Goal: Task Accomplishment & Management: Manage account settings

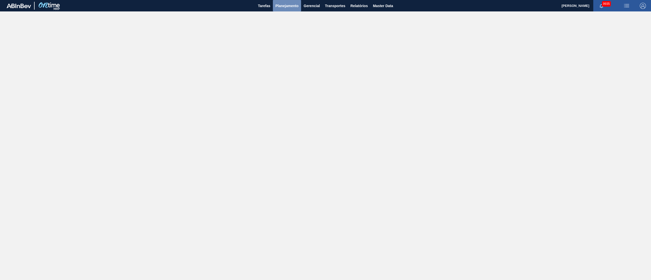
click at [292, 4] on span "Planejamento" at bounding box center [286, 6] width 23 height 6
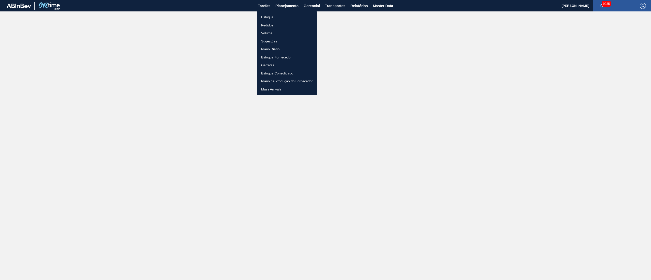
click at [262, 18] on li "Estoque" at bounding box center [287, 17] width 60 height 8
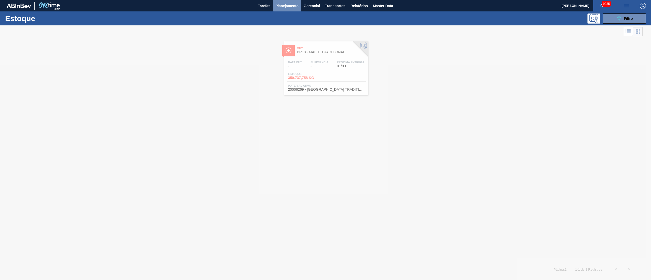
click at [284, 2] on button "Planejamento" at bounding box center [287, 5] width 28 height 11
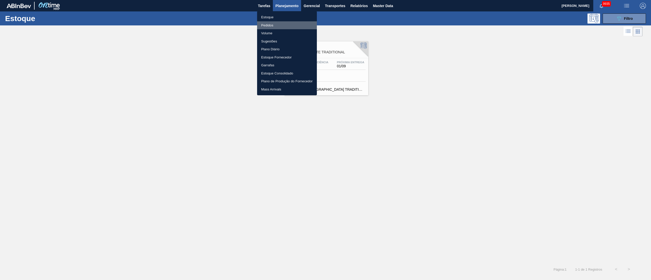
click at [266, 26] on li "Pedidos" at bounding box center [287, 25] width 60 height 8
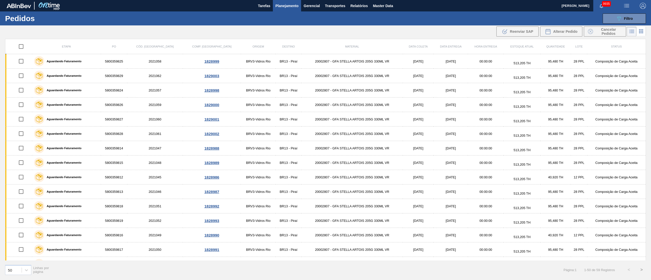
click at [273, 0] on button "Planejamento" at bounding box center [287, 5] width 28 height 11
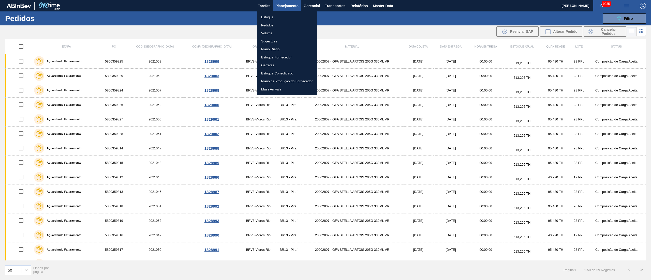
drag, startPoint x: 383, startPoint y: 123, endPoint x: 381, endPoint y: 125, distance: 3.3
click at [384, 123] on div at bounding box center [325, 140] width 651 height 280
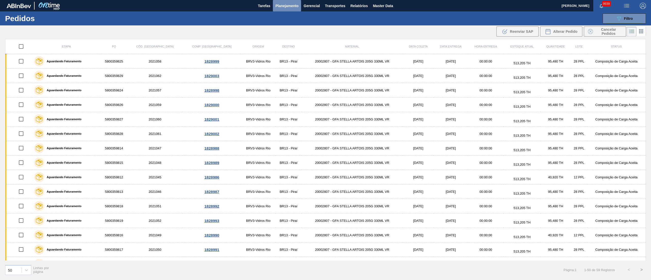
click at [295, 8] on span "Planejamento" at bounding box center [286, 6] width 23 height 6
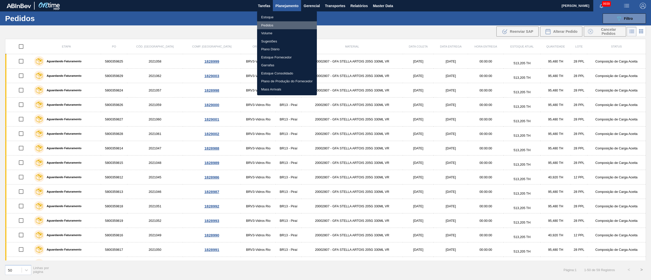
click at [266, 26] on li "Pedidos" at bounding box center [287, 25] width 60 height 8
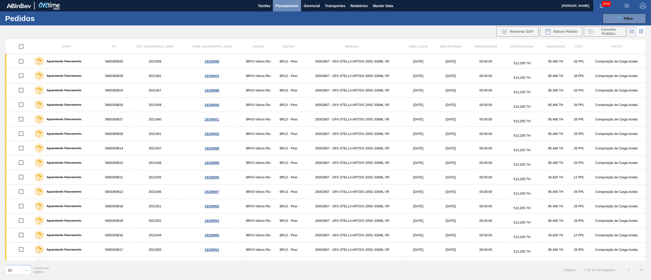
click at [281, 2] on button "Planejamento" at bounding box center [287, 5] width 28 height 11
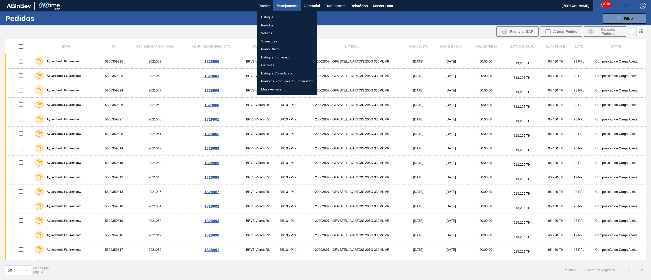
click at [269, 25] on li "Pedidos" at bounding box center [287, 25] width 60 height 8
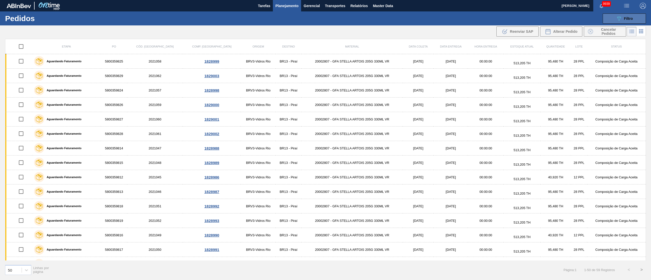
click at [624, 18] on span "Filtro" at bounding box center [628, 19] width 9 height 4
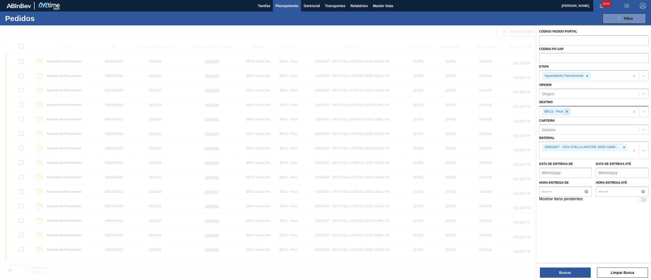
click at [566, 112] on icon at bounding box center [567, 112] width 2 height 2
type input "0"
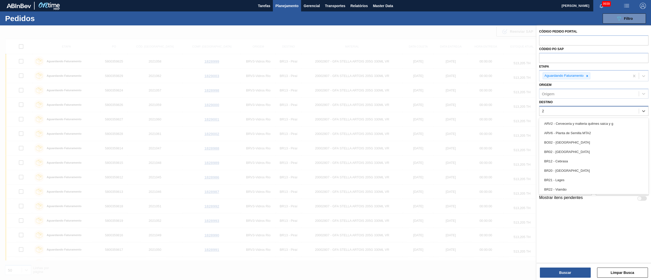
type input "26"
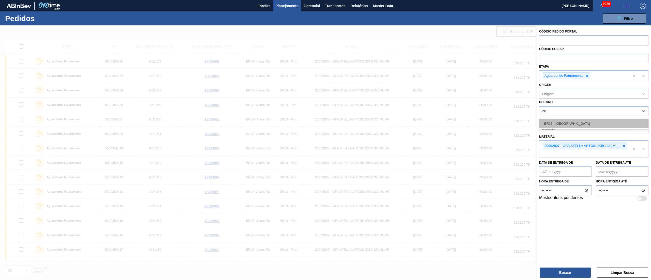
click at [557, 124] on div "BR26 - Uberlândia" at bounding box center [593, 123] width 109 height 9
click at [625, 146] on icon at bounding box center [624, 148] width 4 height 4
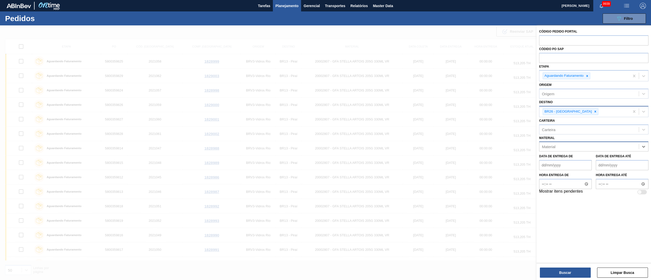
click at [562, 149] on div "Material" at bounding box center [588, 146] width 99 height 7
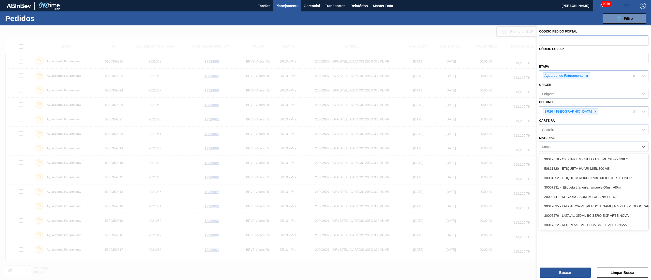
click at [295, 6] on span "Planejamento" at bounding box center [286, 6] width 23 height 6
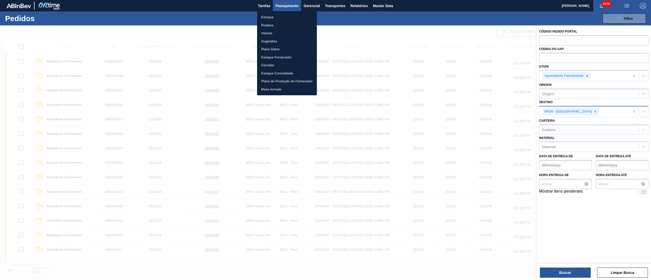
click at [269, 17] on li "Estoque" at bounding box center [287, 17] width 60 height 8
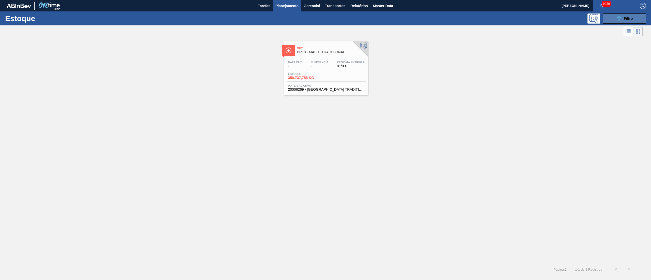
click at [628, 17] on span "Filtro" at bounding box center [628, 19] width 9 height 4
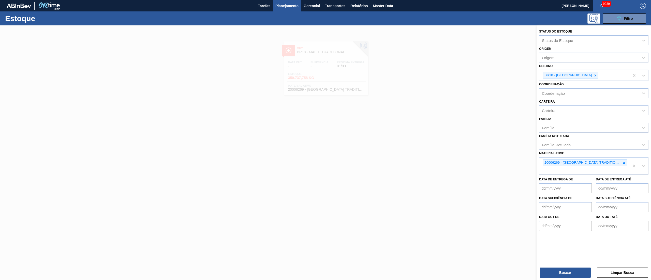
click at [646, 8] on span "button" at bounding box center [643, 6] width 12 height 6
click at [633, 43] on div at bounding box center [629, 45] width 10 height 5
checkbox input "false"
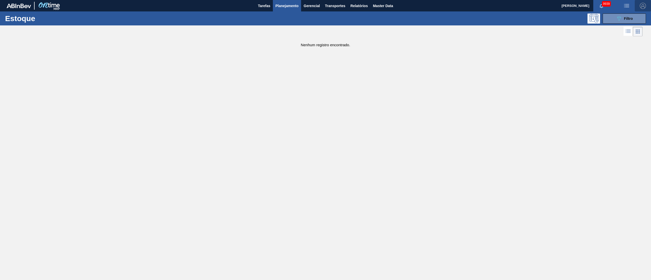
click at [645, 8] on img "button" at bounding box center [643, 6] width 6 height 6
click at [282, 6] on div at bounding box center [325, 140] width 651 height 280
click at [281, 6] on span "Planejamento" at bounding box center [286, 6] width 23 height 6
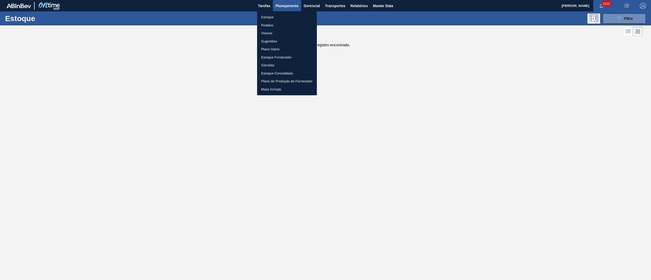
click at [271, 17] on li "Estoque" at bounding box center [287, 17] width 60 height 8
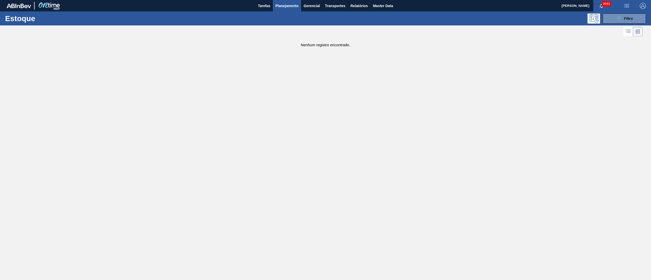
click at [287, 6] on span "Planejamento" at bounding box center [286, 6] width 23 height 6
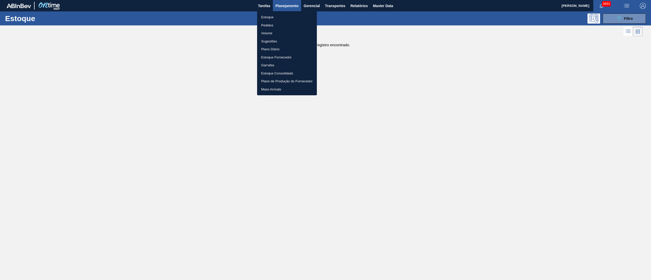
click at [267, 17] on li "Estoque" at bounding box center [287, 17] width 60 height 8
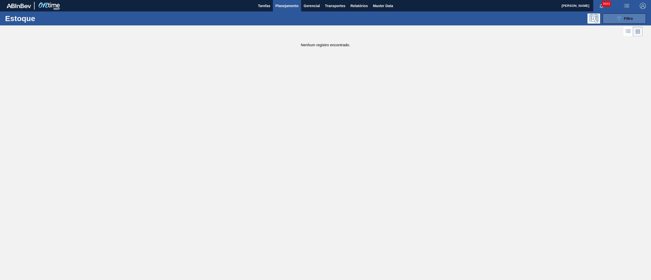
click at [625, 16] on div "089F7B8B-B2A5-4AFE-B5C0-19BA573D28AC Filtro" at bounding box center [624, 19] width 17 height 6
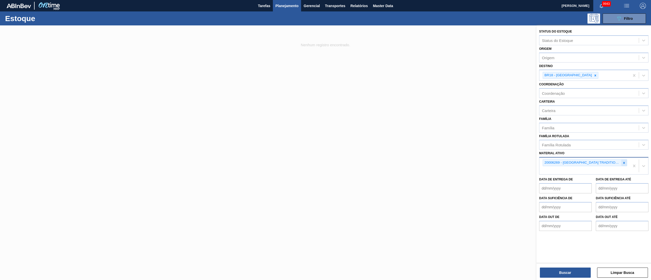
click at [622, 161] on icon at bounding box center [624, 163] width 4 height 4
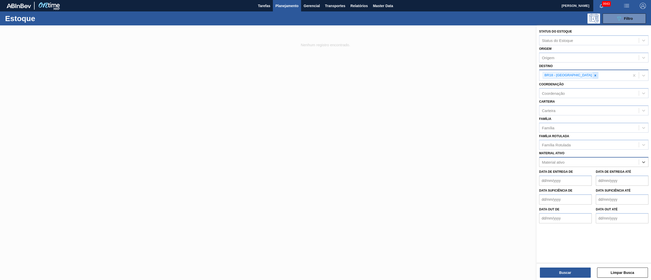
click at [594, 75] on icon at bounding box center [595, 75] width 2 height 2
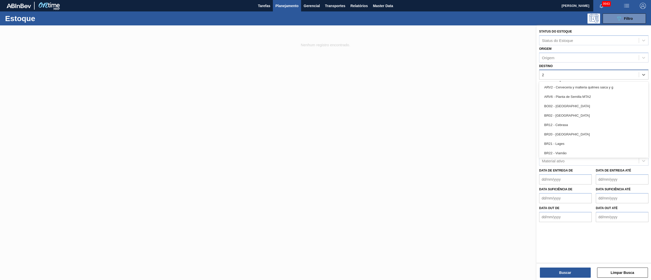
type input "26"
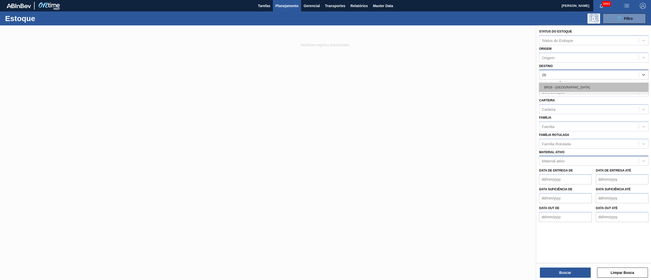
click at [571, 84] on div "BR26 - Uberlândia" at bounding box center [593, 87] width 109 height 9
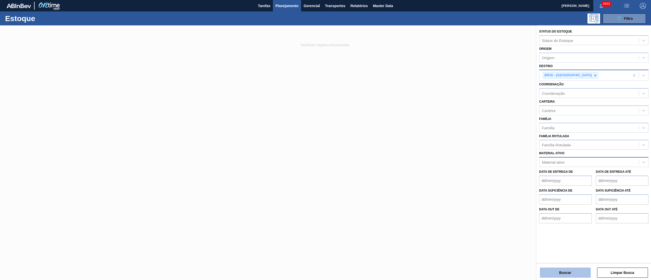
click at [570, 268] on button "Buscar" at bounding box center [565, 273] width 51 height 10
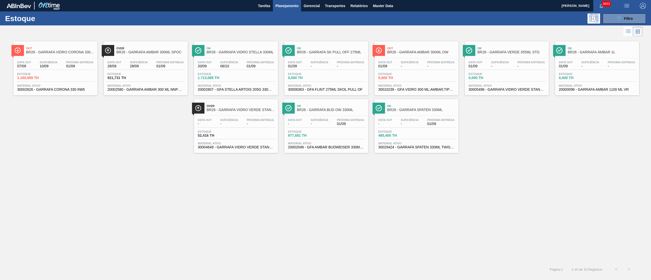
click at [56, 69] on div "Data out 07/09 Suficiência 10/09 Próxima Entrega 01/09" at bounding box center [55, 65] width 79 height 9
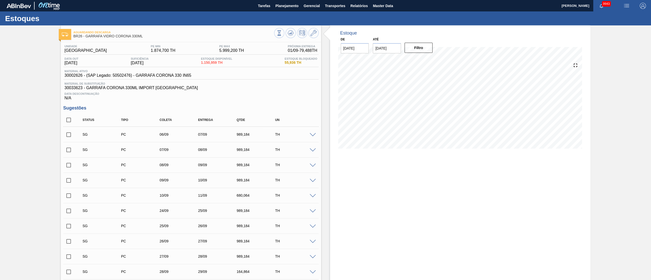
click at [68, 133] on input "checkbox" at bounding box center [68, 134] width 11 height 11
checkbox input "true"
click at [312, 135] on span at bounding box center [313, 135] width 6 height 4
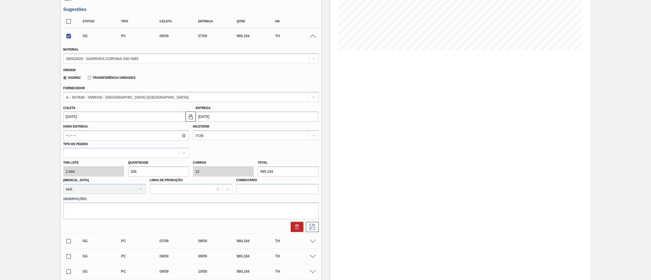
scroll to position [102, 0]
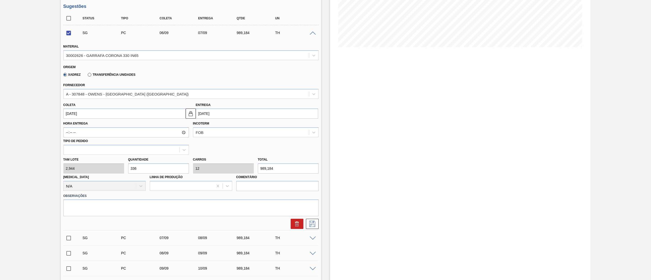
drag, startPoint x: 140, startPoint y: 170, endPoint x: 58, endPoint y: 172, distance: 82.4
type input "1"
checkbox input "false"
type input "0,036"
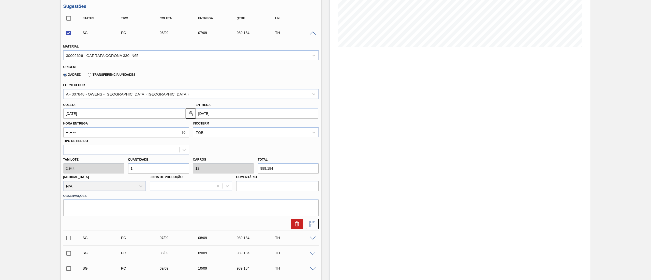
type input "2,944"
type input "11"
type input "0,393"
type input "32,384"
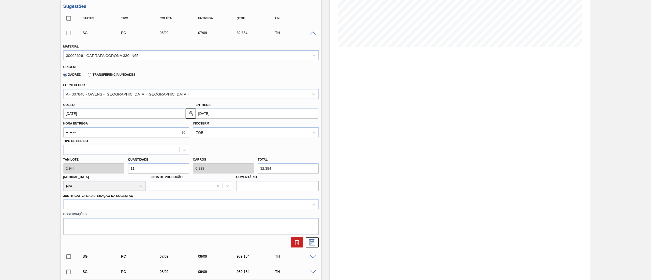
type input "112"
type input "4"
type input "329,728"
type input "112"
click at [103, 111] on input "06/09/2025" at bounding box center [124, 114] width 122 height 10
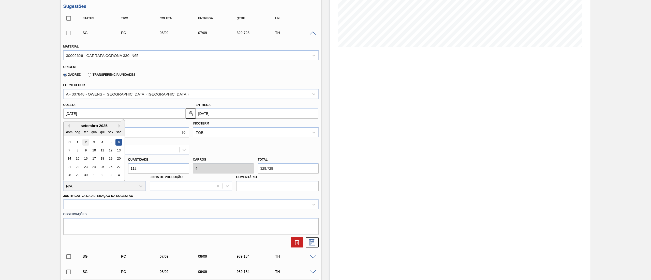
click at [85, 144] on div "2" at bounding box center [85, 142] width 7 height 7
type input "02/09/2025"
click at [99, 97] on div "A - 307848 - OWENS - RIO DE JANEIRO (RJ)" at bounding box center [186, 93] width 245 height 7
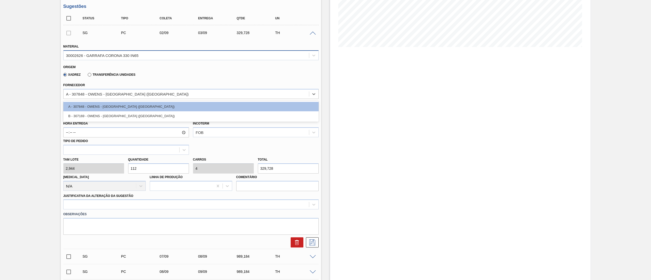
click at [106, 57] on div "30002626 - GARRAFA CORONA 330 IN65" at bounding box center [102, 55] width 72 height 4
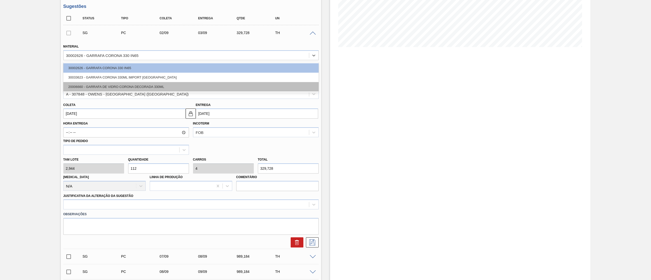
click at [94, 87] on div "20006660 - GARRAFA DE VIDRO CORONA DECORADA 330ML" at bounding box center [190, 86] width 255 height 9
type input "[DATE]"
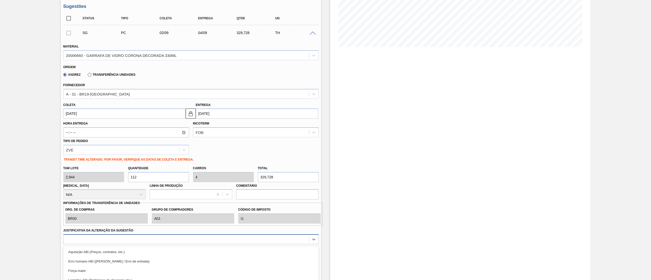
click at [131, 241] on div "option Master data incorreto ABI (LT, MOQ, etc.) focused, 5 of 18. 18 results a…" at bounding box center [190, 239] width 255 height 10
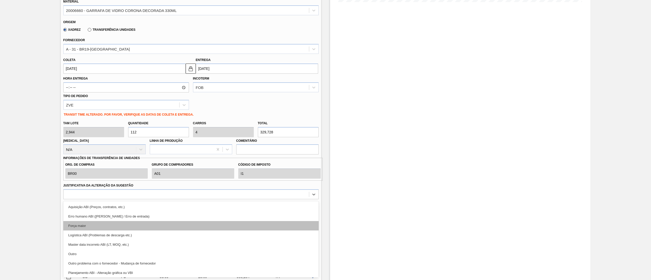
click at [98, 224] on div "Força maior" at bounding box center [190, 225] width 255 height 9
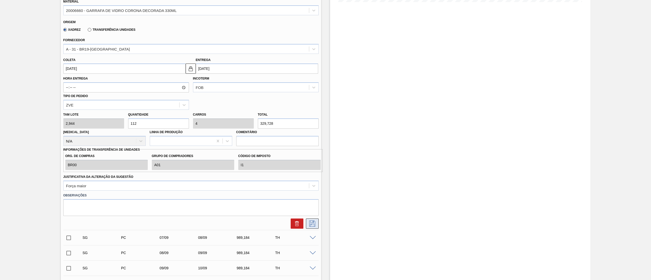
click at [314, 227] on icon at bounding box center [312, 224] width 6 height 6
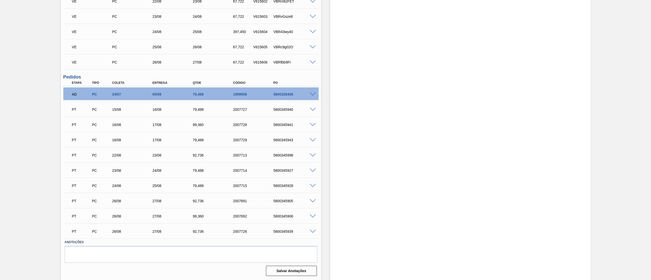
scroll to position [179, 0]
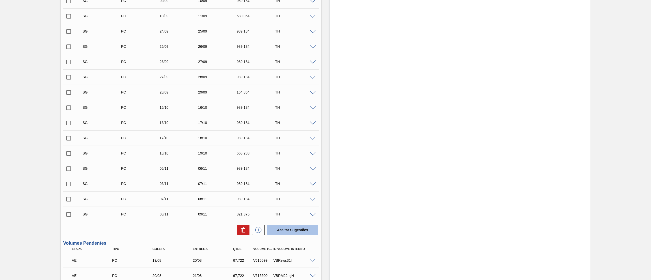
click at [285, 229] on button "Aceitar Sugestões" at bounding box center [292, 230] width 51 height 10
checkbox input "false"
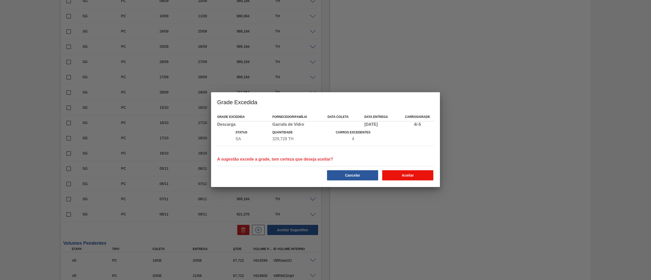
click at [397, 173] on button "Aceitar" at bounding box center [407, 175] width 51 height 10
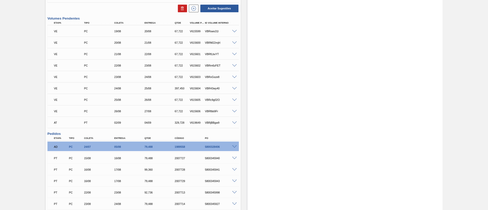
scroll to position [0, 0]
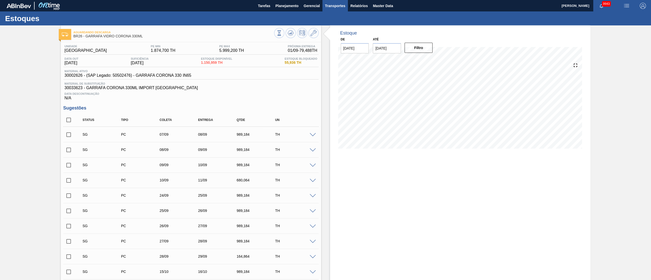
click at [346, 8] on button "Transportes" at bounding box center [334, 5] width 25 height 11
click at [333, 22] on li "Otimização de Carga" at bounding box center [335, 25] width 42 height 8
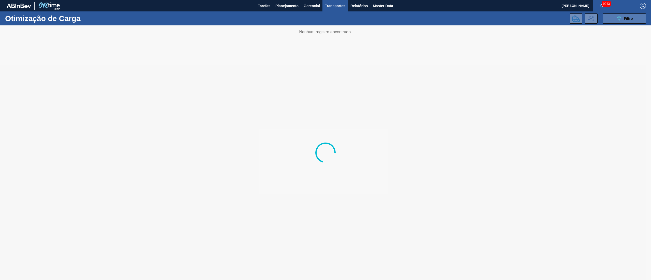
click at [633, 15] on button "089F7B8B-B2A5-4AFE-B5C0-19BA573D28AC Filtro" at bounding box center [624, 18] width 43 height 10
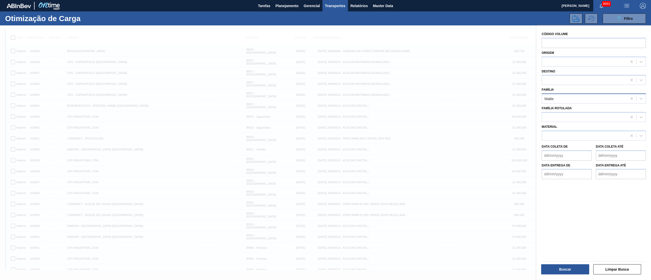
click at [561, 94] on div "Malte" at bounding box center [594, 99] width 104 height 10
type input "garra"
click at [559, 142] on div "Garrafa de Vidro" at bounding box center [594, 139] width 104 height 9
click at [566, 270] on button "Buscar" at bounding box center [565, 269] width 48 height 10
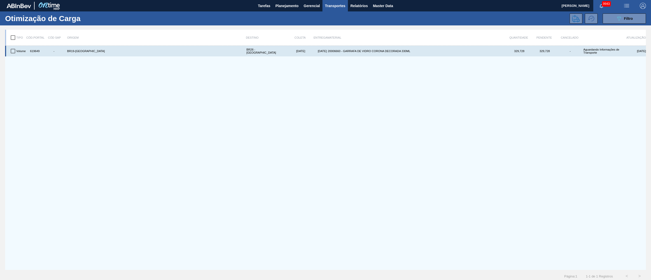
click at [14, 50] on input "checkbox" at bounding box center [13, 51] width 11 height 11
checkbox input "true"
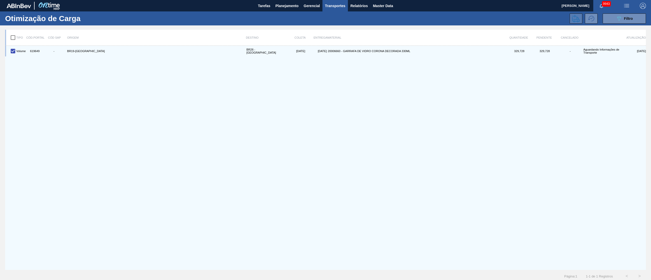
click at [575, 19] on icon at bounding box center [576, 19] width 8 height 8
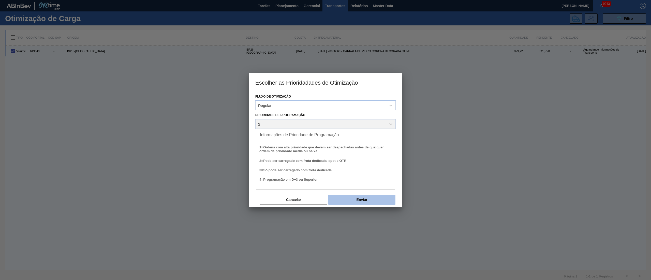
click at [364, 197] on button "Enviar" at bounding box center [361, 200] width 67 height 10
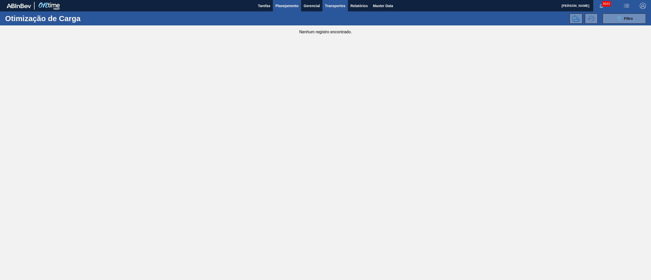
click at [290, 7] on span "Planejamento" at bounding box center [286, 6] width 23 height 6
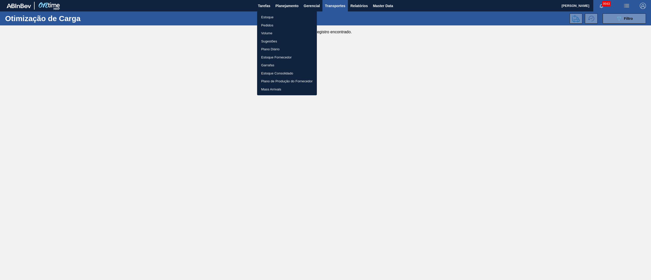
click at [268, 25] on li "Pedidos" at bounding box center [287, 25] width 60 height 8
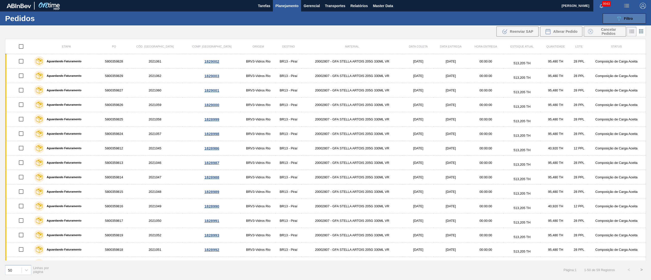
click at [630, 22] on button "089F7B8B-B2A5-4AFE-B5C0-19BA573D28AC Filtro" at bounding box center [624, 18] width 43 height 10
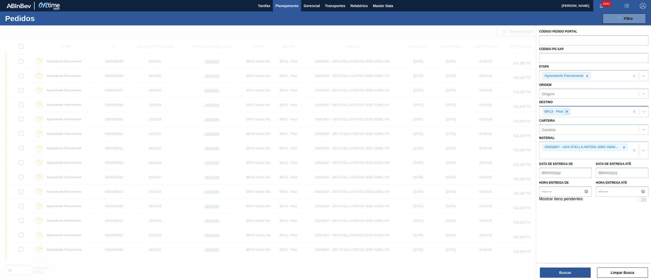
click at [567, 111] on icon at bounding box center [567, 112] width 2 height 2
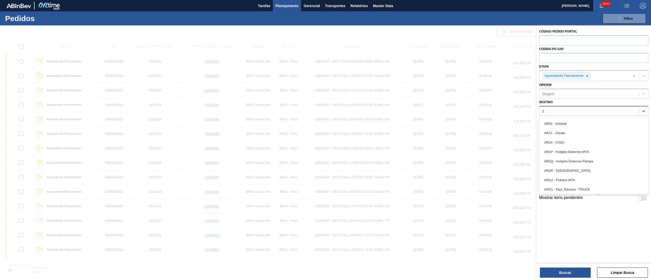
type input "13"
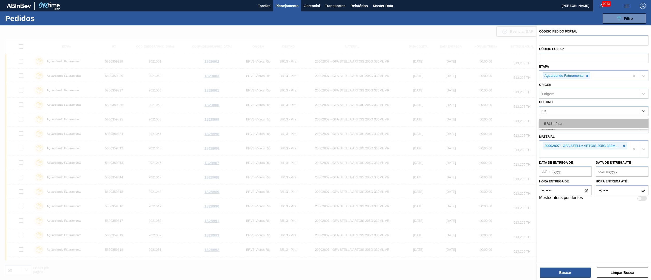
click at [567, 127] on div "BR13 - Piraí" at bounding box center [593, 123] width 109 height 9
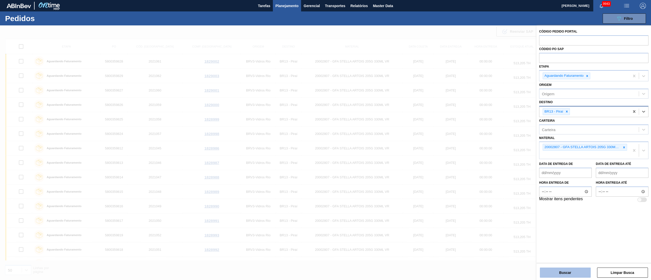
click at [576, 273] on button "Buscar" at bounding box center [565, 273] width 51 height 10
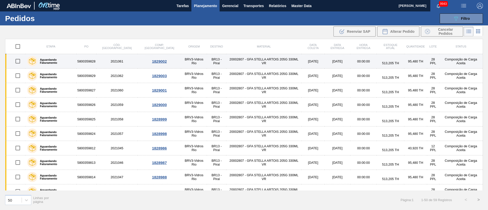
click at [15, 61] on input "checkbox" at bounding box center [17, 61] width 11 height 11
checkbox input "true"
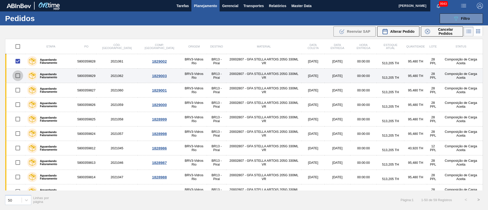
click at [17, 75] on input "checkbox" at bounding box center [17, 75] width 11 height 11
checkbox input "true"
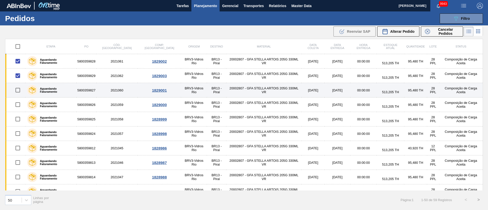
click at [21, 90] on input "checkbox" at bounding box center [17, 90] width 11 height 11
checkbox input "true"
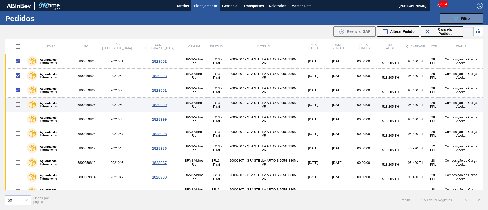
click at [18, 104] on input "checkbox" at bounding box center [17, 104] width 11 height 11
checkbox input "true"
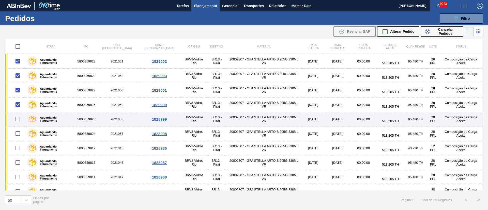
click at [19, 116] on input "checkbox" at bounding box center [17, 119] width 11 height 11
checkbox input "true"
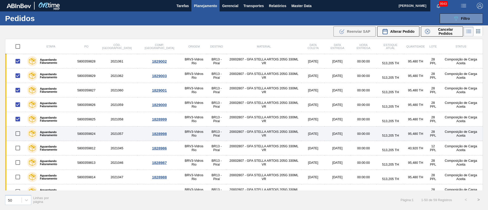
click at [19, 132] on input "checkbox" at bounding box center [17, 133] width 11 height 11
checkbox input "true"
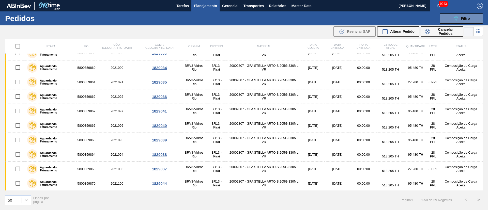
scroll to position [588, 0]
click at [400, 30] on span "Alterar Pedido" at bounding box center [402, 31] width 24 height 4
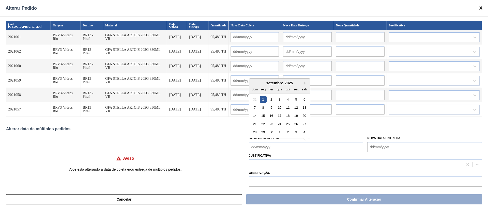
click at [275, 146] on Coleta "Nova Data Coleta" at bounding box center [306, 147] width 115 height 10
click at [281, 108] on div "10" at bounding box center [279, 107] width 7 height 7
type Coleta "[DATE]"
type input "[DATE]"
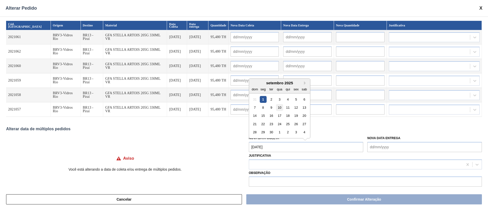
type input "[DATE]"
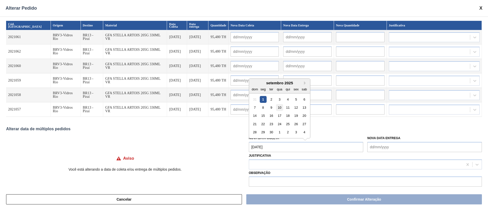
type input "[DATE]"
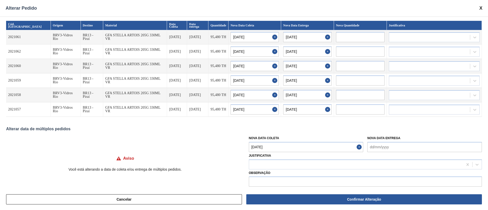
click at [292, 146] on Coleta "[DATE]" at bounding box center [306, 147] width 115 height 10
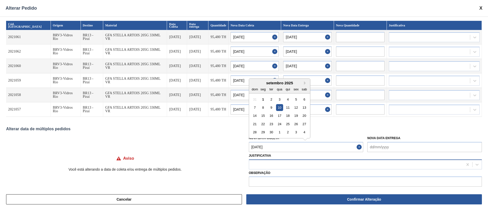
click at [299, 164] on div at bounding box center [356, 164] width 214 height 7
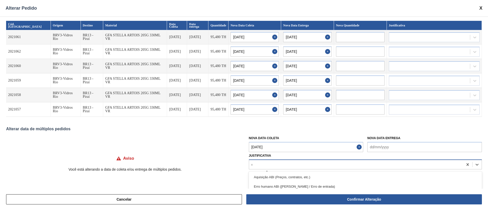
type input "ou"
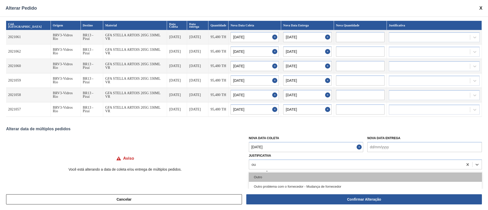
click at [295, 178] on div "Outro" at bounding box center [365, 177] width 233 height 9
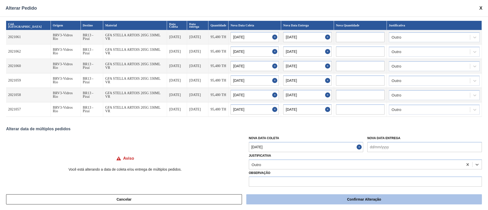
click at [311, 197] on button "Confirmar Alteração" at bounding box center [364, 199] width 236 height 10
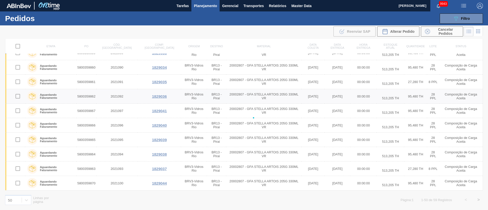
checkbox input "false"
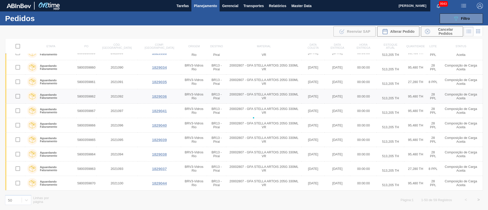
checkbox input "false"
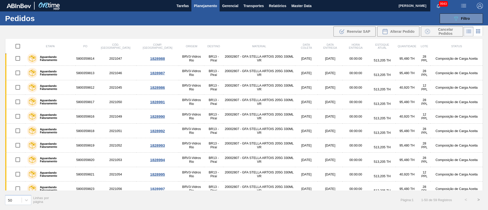
scroll to position [0, 0]
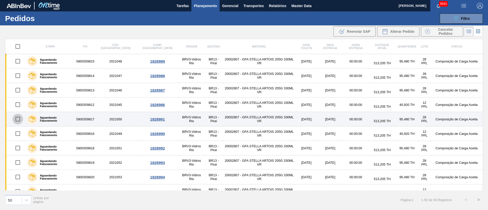
click at [19, 119] on input "checkbox" at bounding box center [17, 119] width 11 height 11
checkbox input "true"
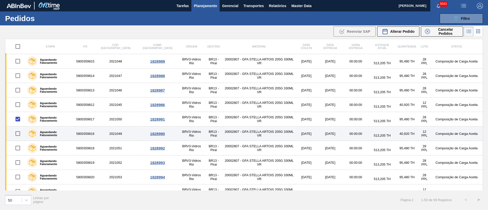
click at [18, 132] on input "checkbox" at bounding box center [17, 133] width 11 height 11
checkbox input "true"
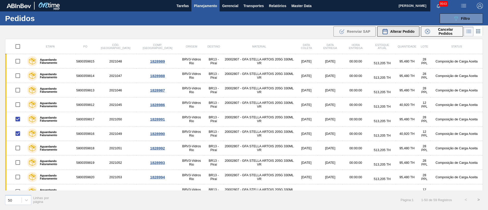
click at [403, 32] on span "Alterar Pedido" at bounding box center [402, 31] width 24 height 4
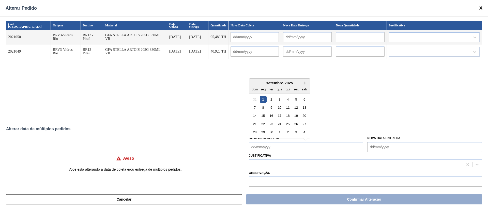
click at [261, 148] on Coleta "Nova Data Coleta" at bounding box center [306, 147] width 115 height 10
click at [264, 100] on div "1" at bounding box center [263, 99] width 7 height 7
type Coleta "[DATE]"
type input "[DATE]"
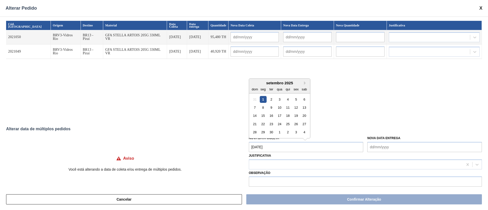
type input "[DATE]"
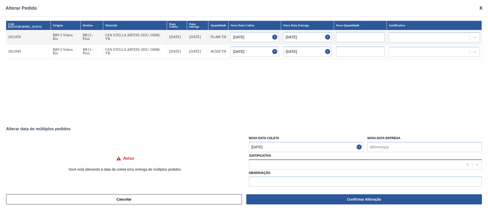
click at [258, 162] on div at bounding box center [356, 164] width 214 height 7
type input "ou"
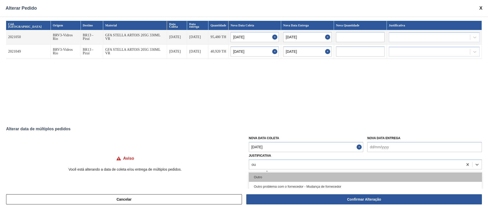
click at [261, 176] on div "Outro" at bounding box center [365, 177] width 233 height 9
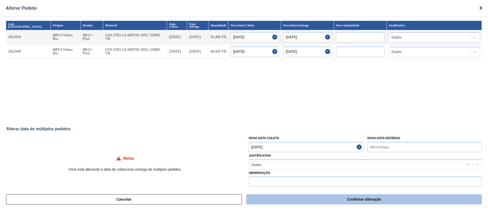
click at [276, 201] on button "Confirmar Alteração" at bounding box center [364, 199] width 236 height 10
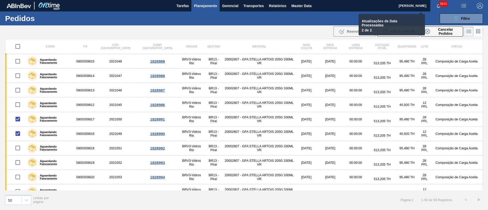
checkbox input "false"
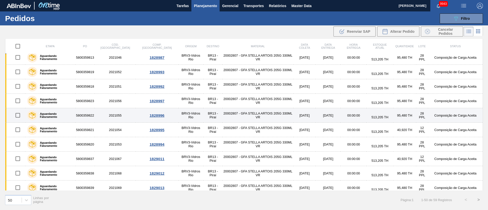
scroll to position [38, 0]
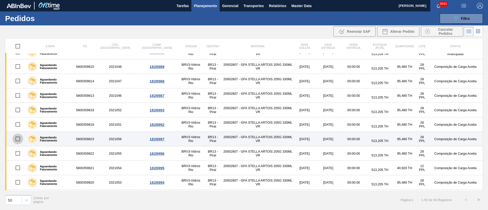
click at [17, 139] on input "checkbox" at bounding box center [17, 139] width 11 height 11
checkbox input "true"
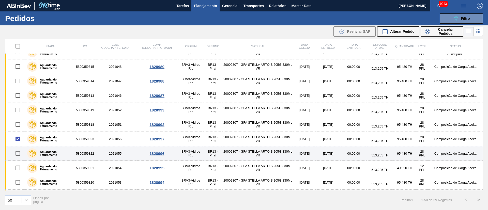
click at [20, 153] on input "checkbox" at bounding box center [17, 153] width 11 height 11
checkbox input "true"
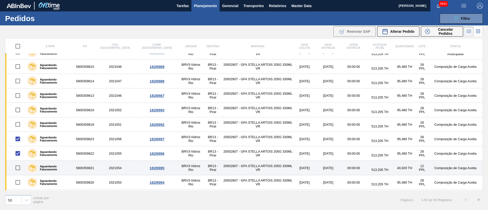
click at [22, 168] on input "checkbox" at bounding box center [17, 168] width 11 height 11
checkbox input "true"
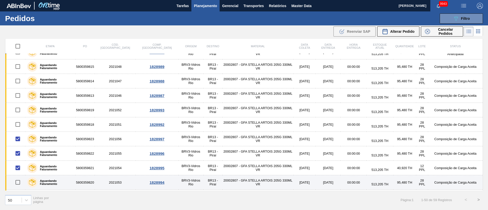
click at [18, 185] on input "checkbox" at bounding box center [17, 182] width 11 height 11
checkbox input "true"
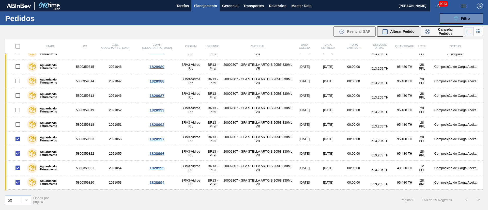
click at [400, 29] on span "Alterar Pedido" at bounding box center [402, 31] width 24 height 4
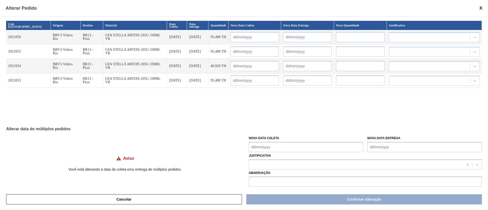
click at [266, 146] on Coleta "Nova Data Coleta" at bounding box center [306, 147] width 115 height 10
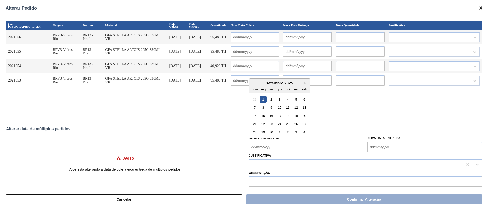
click at [269, 97] on div "2" at bounding box center [271, 99] width 7 height 7
type Coleta "[DATE]"
type input "[DATE]"
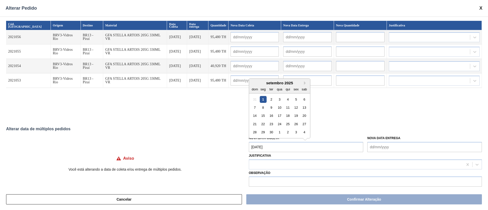
type input "[DATE]"
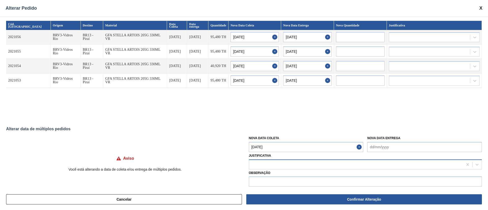
click at [273, 164] on div at bounding box center [356, 164] width 214 height 7
type input "ou"
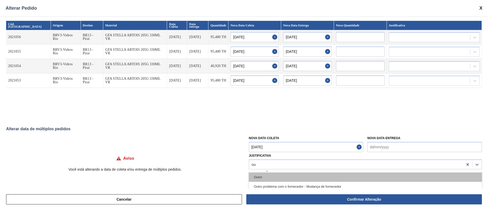
click at [273, 179] on div "Outro" at bounding box center [365, 177] width 233 height 9
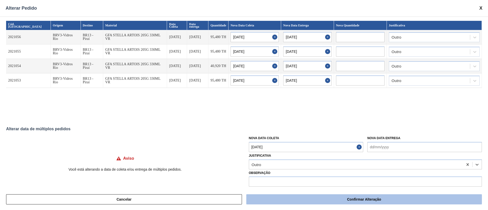
click at [355, 200] on button "Confirmar Alteração" at bounding box center [364, 199] width 236 height 10
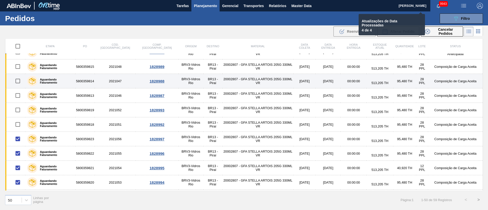
checkbox input "false"
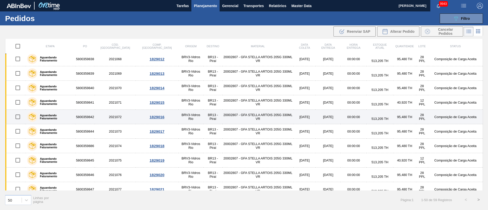
scroll to position [153, 0]
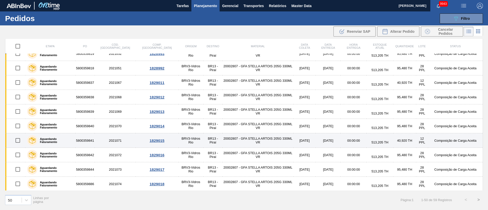
click at [20, 142] on input "checkbox" at bounding box center [17, 140] width 11 height 11
checkbox input "true"
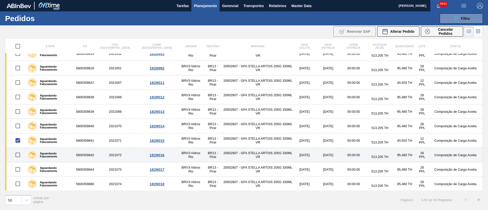
click at [19, 154] on input "checkbox" at bounding box center [17, 155] width 11 height 11
checkbox input "true"
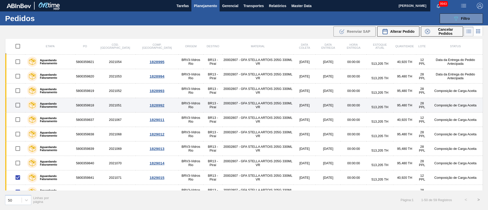
scroll to position [114, 0]
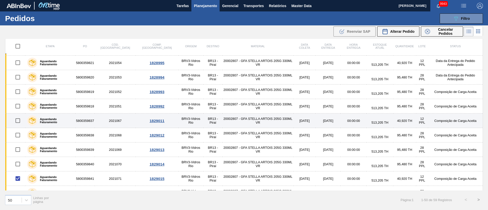
click at [16, 122] on input "checkbox" at bounding box center [17, 120] width 11 height 11
checkbox input "true"
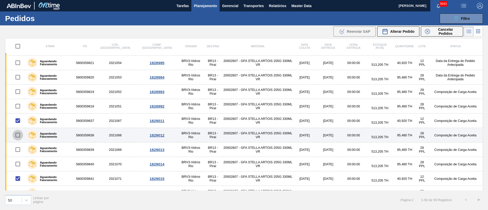
click at [17, 133] on input "checkbox" at bounding box center [17, 135] width 11 height 11
checkbox input "true"
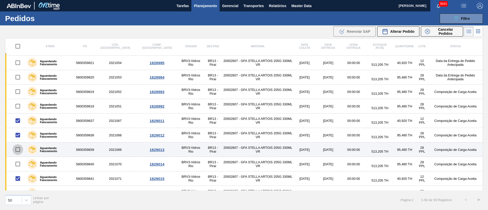
click at [16, 149] on input "checkbox" at bounding box center [17, 149] width 11 height 11
checkbox input "true"
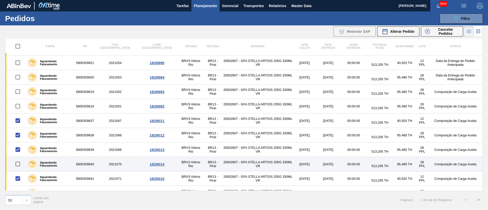
click at [20, 165] on input "checkbox" at bounding box center [17, 164] width 11 height 11
checkbox input "true"
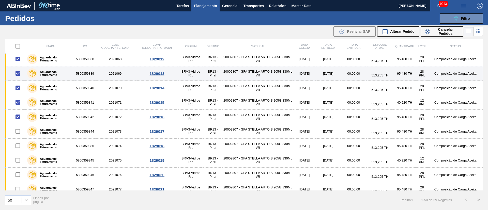
scroll to position [153, 0]
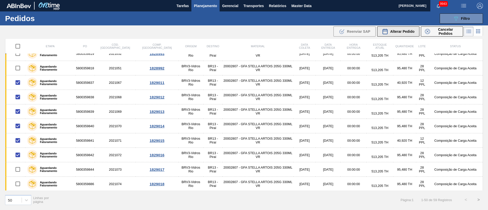
click at [400, 32] on span "Alterar Pedido" at bounding box center [402, 31] width 24 height 4
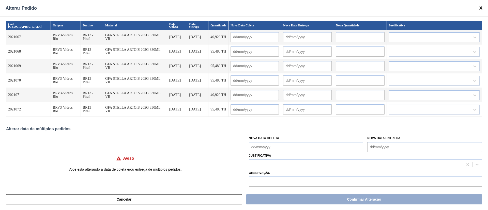
click at [269, 152] on Coleta "Nova Data Coleta" at bounding box center [306, 147] width 115 height 10
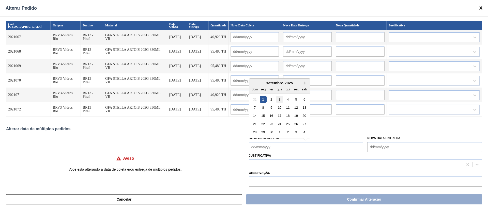
click at [281, 101] on div "3" at bounding box center [279, 99] width 7 height 7
type Coleta "[DATE]"
type input "[DATE]"
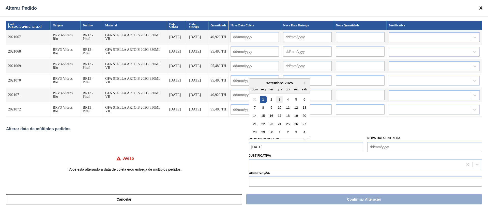
type input "[DATE]"
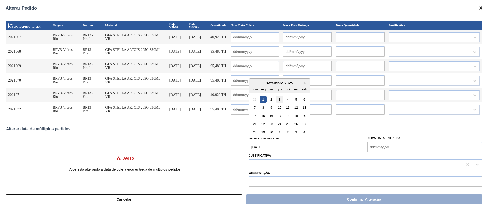
type input "[DATE]"
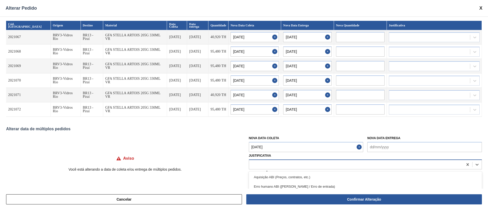
click at [256, 167] on div at bounding box center [356, 164] width 214 height 7
type input "ou"
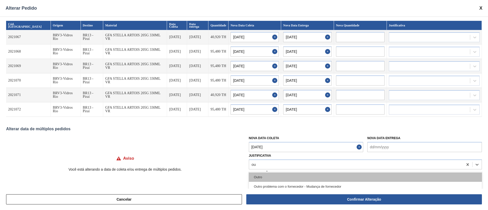
click at [259, 179] on div "Outro" at bounding box center [365, 177] width 233 height 9
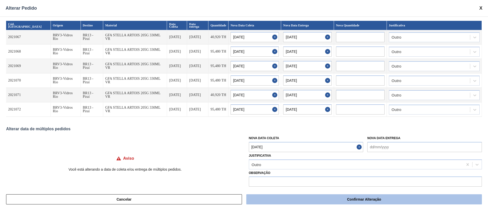
click at [296, 204] on button "Confirmar Alteração" at bounding box center [364, 199] width 236 height 10
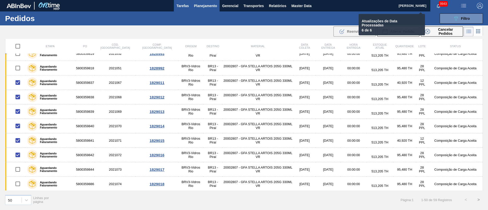
checkbox input "false"
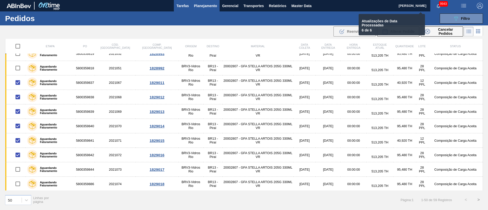
checkbox input "false"
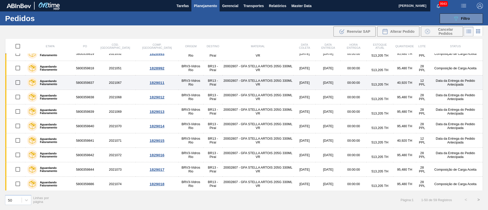
click at [19, 82] on input "checkbox" at bounding box center [17, 82] width 11 height 11
click at [17, 84] on input "checkbox" at bounding box center [17, 82] width 11 height 11
checkbox input "false"
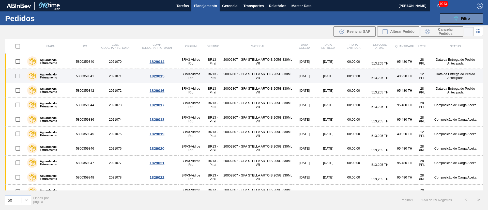
scroll to position [229, 0]
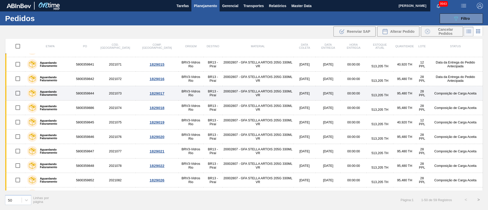
click at [20, 93] on input "checkbox" at bounding box center [17, 93] width 11 height 11
checkbox input "true"
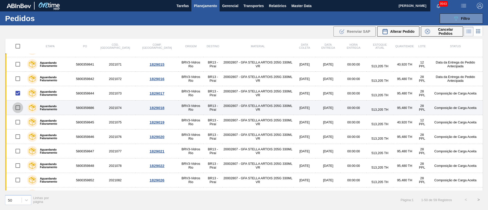
click at [16, 106] on input "checkbox" at bounding box center [17, 107] width 11 height 11
checkbox input "true"
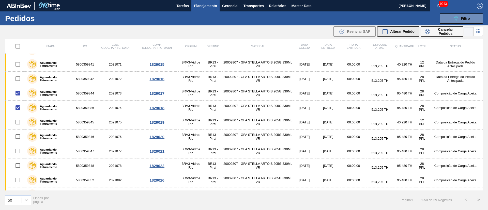
click at [397, 33] on span "Alterar Pedido" at bounding box center [402, 31] width 24 height 4
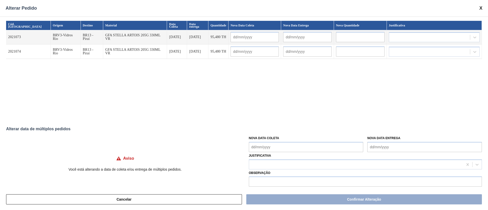
click at [274, 147] on Coleta "Nova Data Coleta" at bounding box center [306, 147] width 115 height 10
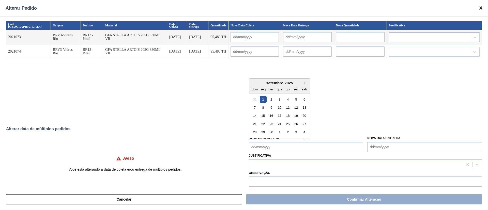
click at [278, 100] on div "3" at bounding box center [279, 99] width 7 height 7
type Coleta "[DATE]"
type input "[DATE]"
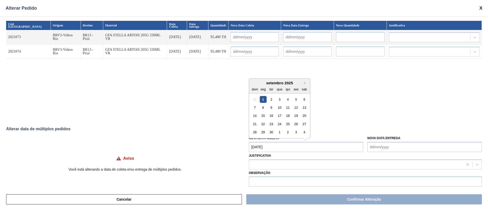
type input "[DATE]"
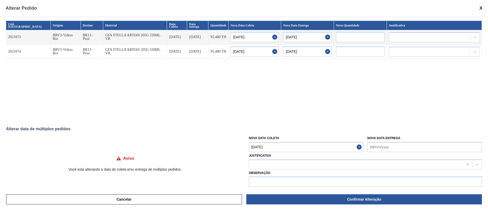
click at [277, 148] on Coleta "[DATE]" at bounding box center [306, 147] width 115 height 10
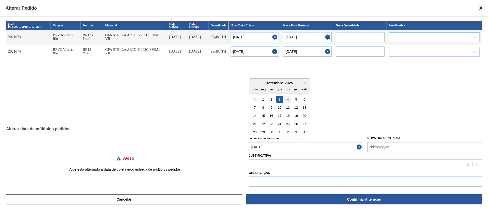
click at [290, 97] on div "4" at bounding box center [287, 99] width 7 height 7
type Coleta "[DATE]"
type input "[DATE]"
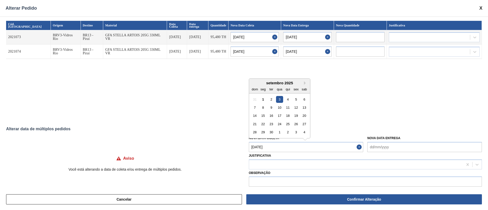
type input "[DATE]"
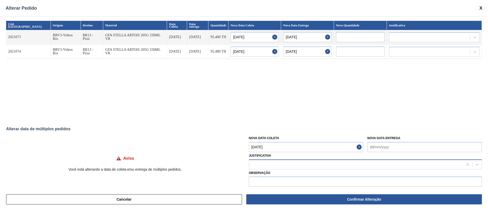
click at [258, 165] on div at bounding box center [356, 164] width 214 height 7
type input "ou"
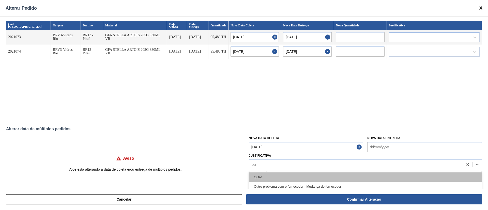
click at [256, 175] on div "Outro" at bounding box center [365, 177] width 233 height 9
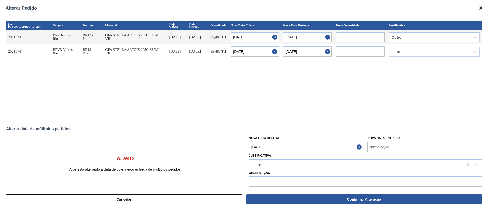
drag, startPoint x: 295, startPoint y: 200, endPoint x: 275, endPoint y: 180, distance: 28.8
click at [295, 200] on button "Confirmar Alteração" at bounding box center [364, 199] width 236 height 10
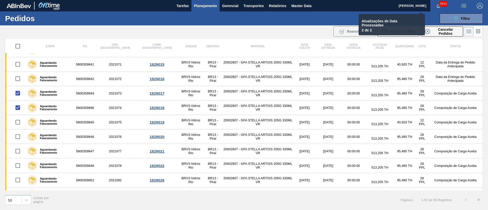
checkbox input "false"
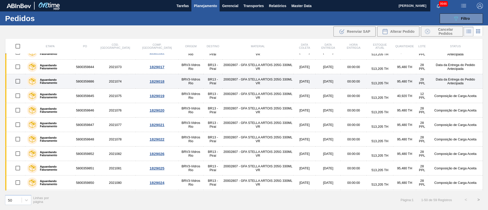
scroll to position [267, 0]
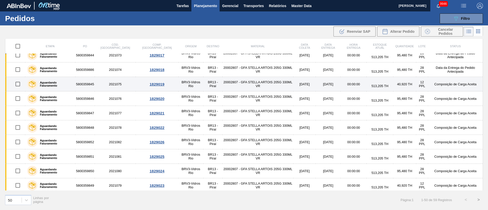
click at [18, 87] on input "checkbox" at bounding box center [17, 84] width 11 height 11
checkbox input "true"
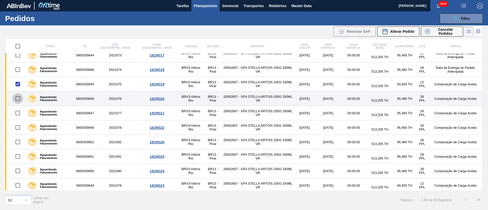
click at [16, 99] on input "checkbox" at bounding box center [17, 98] width 11 height 11
checkbox input "true"
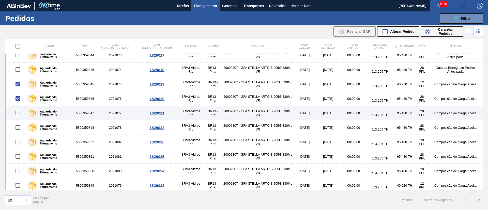
click at [20, 113] on input "checkbox" at bounding box center [17, 113] width 11 height 11
checkbox input "true"
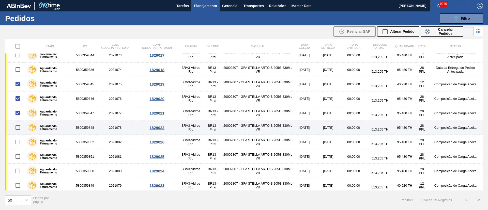
click at [19, 126] on input "checkbox" at bounding box center [17, 127] width 11 height 11
checkbox input "true"
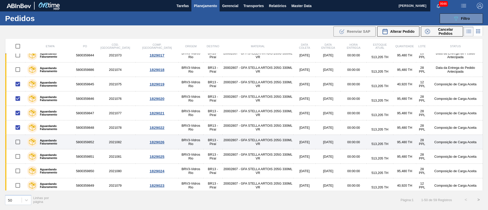
click at [19, 142] on input "checkbox" at bounding box center [17, 142] width 11 height 11
checkbox input "true"
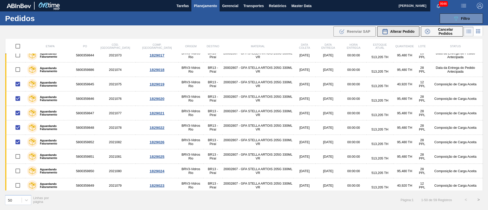
click at [404, 34] on div "Alterar Pedido" at bounding box center [398, 31] width 33 height 6
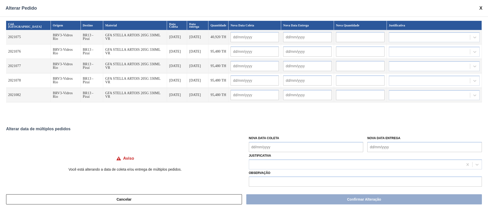
click at [289, 145] on Coleta "Nova Data Coleta" at bounding box center [306, 147] width 115 height 10
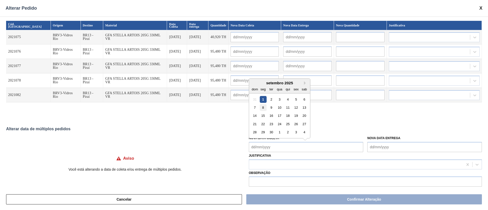
click at [262, 108] on div "8" at bounding box center [263, 107] width 7 height 7
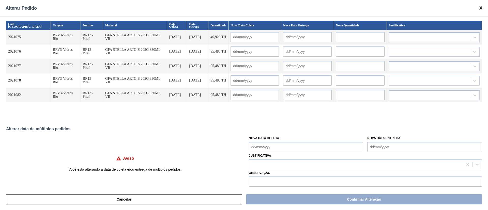
type Coleta "[DATE]"
type input "[DATE]"
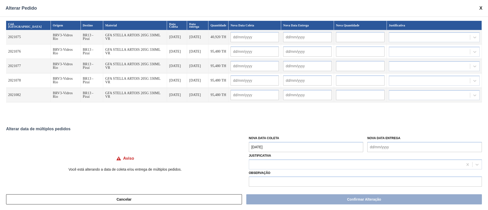
type input "[DATE]"
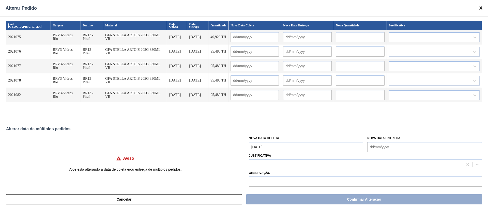
type input "[DATE]"
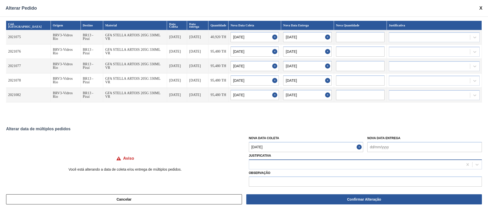
click at [260, 166] on div at bounding box center [356, 164] width 214 height 7
type input "ou"
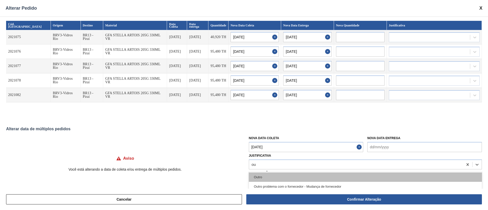
click at [261, 180] on div "Outro" at bounding box center [365, 177] width 233 height 9
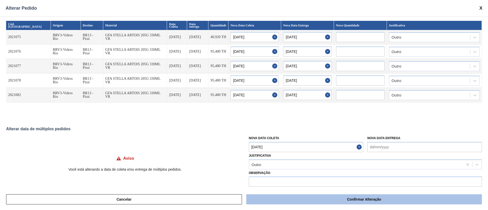
click at [338, 200] on button "Confirmar Alteração" at bounding box center [364, 199] width 236 height 10
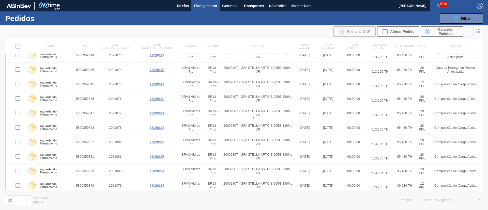
checkbox input "false"
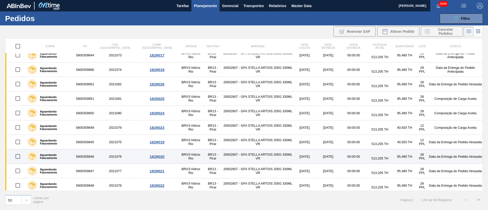
click at [19, 156] on input "checkbox" at bounding box center [17, 156] width 11 height 11
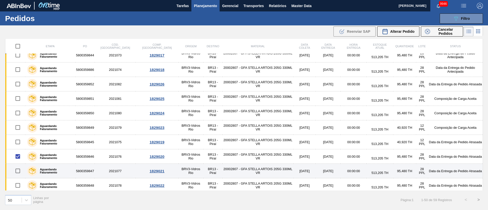
click at [18, 171] on input "checkbox" at bounding box center [17, 171] width 11 height 11
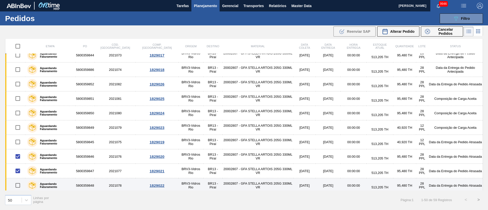
scroll to position [343, 0]
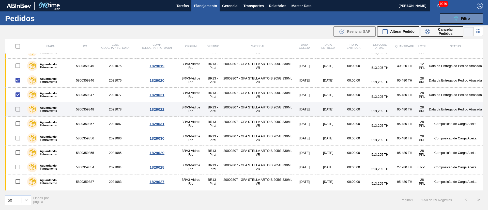
click at [19, 113] on input "checkbox" at bounding box center [17, 109] width 11 height 11
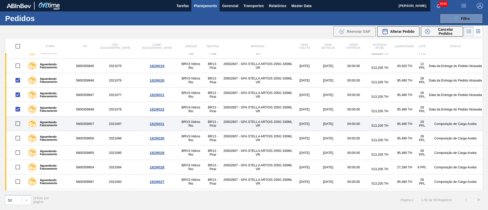
click at [18, 124] on input "checkbox" at bounding box center [17, 123] width 11 height 11
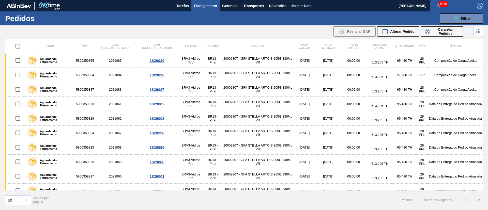
scroll to position [458, 0]
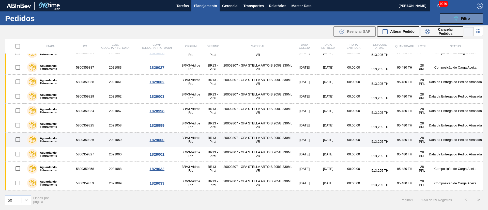
click at [17, 139] on input "checkbox" at bounding box center [17, 139] width 11 height 11
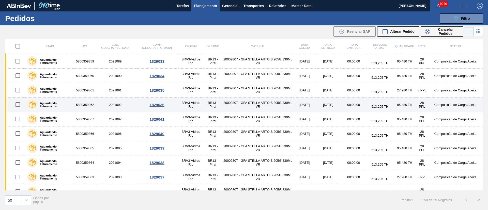
scroll to position [588, 0]
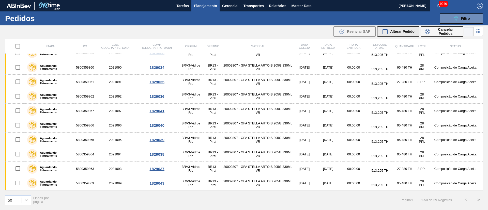
click at [396, 34] on div "Alterar Pedido" at bounding box center [398, 31] width 33 height 6
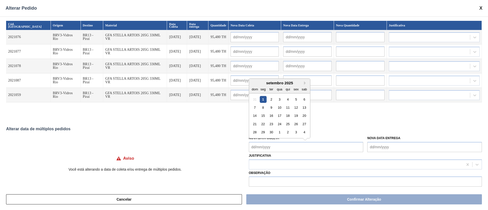
click at [265, 146] on Coleta "Nova Data Coleta" at bounding box center [306, 147] width 115 height 10
click at [264, 115] on div "15" at bounding box center [263, 115] width 7 height 7
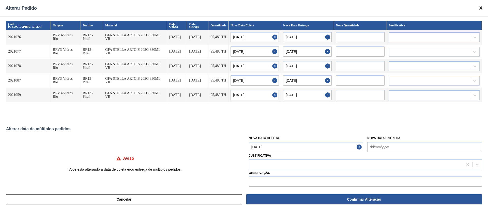
click at [285, 148] on Coleta "[DATE]" at bounding box center [306, 147] width 115 height 10
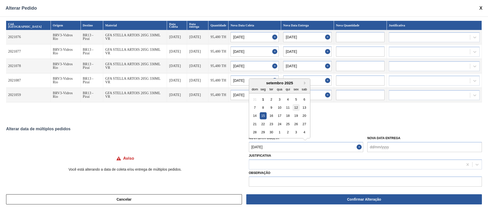
click at [297, 109] on div "12" at bounding box center [296, 107] width 7 height 7
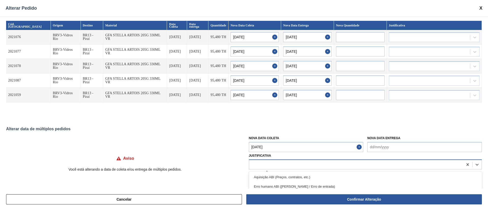
click at [254, 160] on div at bounding box center [365, 165] width 233 height 10
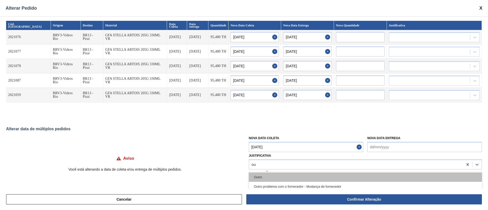
click at [268, 180] on div "Outro" at bounding box center [365, 177] width 233 height 9
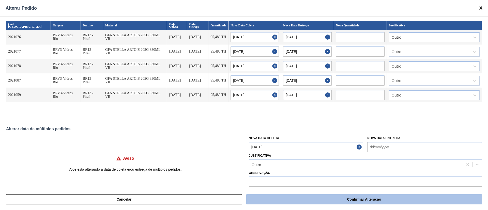
click at [303, 197] on button "Confirmar Alteração" at bounding box center [364, 199] width 236 height 10
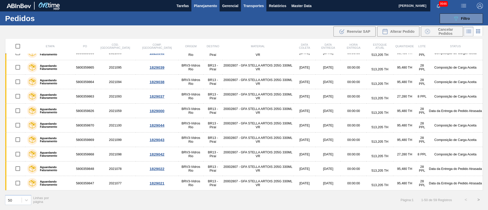
scroll to position [516, 0]
click at [205, 5] on span "Planejamento" at bounding box center [205, 6] width 23 height 6
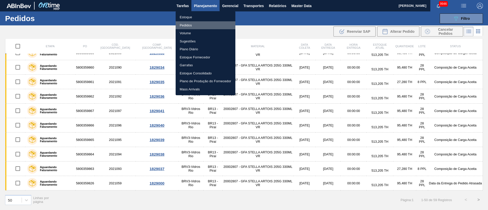
click at [184, 26] on li "Pedidos" at bounding box center [206, 25] width 60 height 8
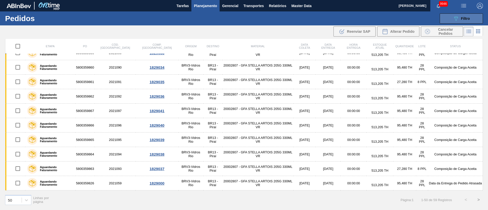
click at [457, 16] on icon "089F7B8B-B2A5-4AFE-B5C0-19BA573D28AC" at bounding box center [456, 19] width 6 height 6
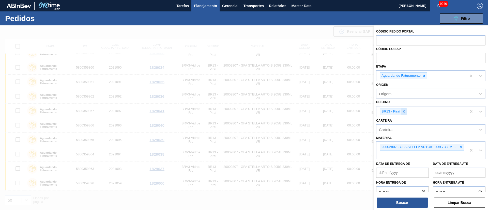
click at [405, 112] on icon at bounding box center [404, 112] width 4 height 4
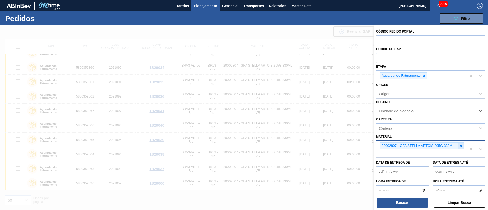
click at [459, 146] on icon at bounding box center [461, 146] width 4 height 4
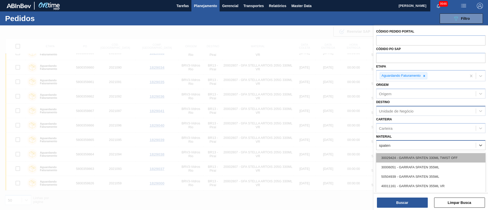
click at [413, 161] on div "30029424 - GARRAFA SPATEN 330ML TWIST OFF" at bounding box center [430, 157] width 109 height 9
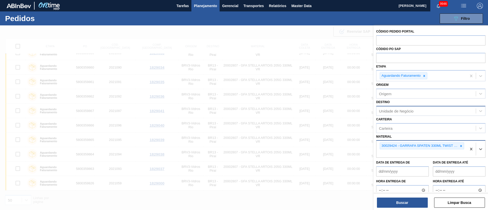
click at [398, 111] on div "Unidade de Negócio" at bounding box center [396, 111] width 35 height 4
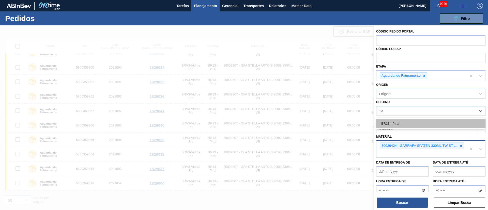
click at [393, 125] on div "BR13 - Piraí" at bounding box center [430, 123] width 109 height 9
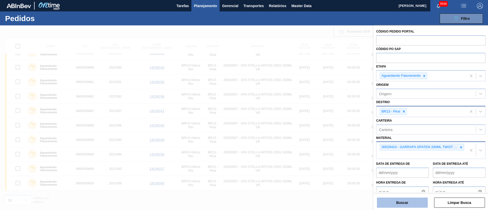
click at [397, 205] on button "Buscar" at bounding box center [402, 203] width 51 height 10
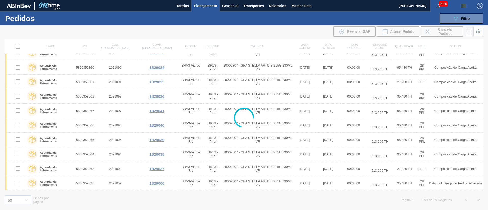
scroll to position [0, 0]
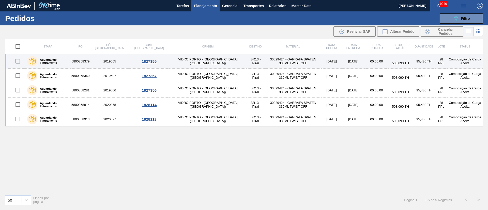
click at [17, 60] on input "checkbox" at bounding box center [17, 61] width 11 height 11
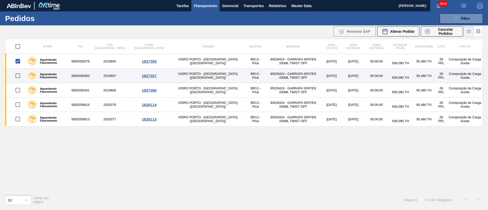
click at [20, 76] on input "checkbox" at bounding box center [17, 75] width 11 height 11
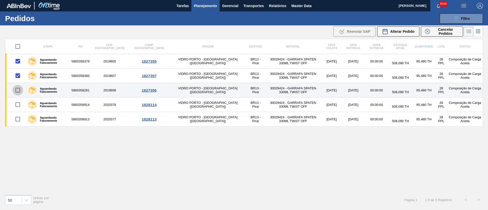
click at [19, 91] on input "checkbox" at bounding box center [17, 90] width 11 height 11
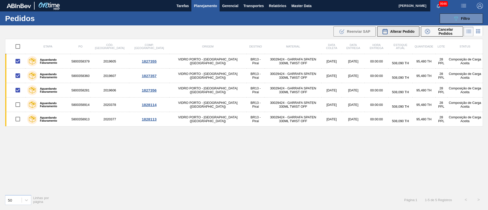
click at [407, 31] on span "Alterar Pedido" at bounding box center [402, 31] width 24 height 4
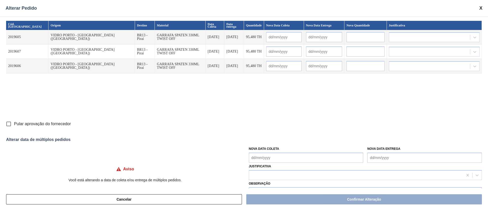
click at [258, 152] on div "Nova Data Coleta" at bounding box center [306, 154] width 115 height 18
click at [258, 157] on Coleta "Nova Data Coleta" at bounding box center [306, 158] width 115 height 10
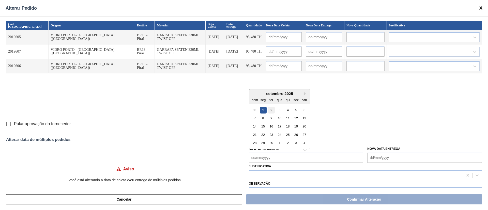
click at [270, 112] on div "2" at bounding box center [271, 110] width 7 height 7
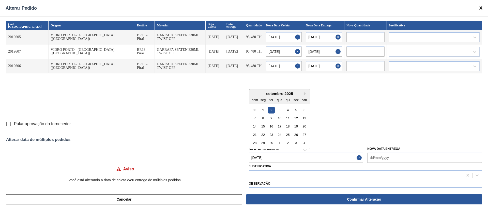
click at [275, 160] on Coleta "[DATE]" at bounding box center [306, 158] width 115 height 10
click at [285, 110] on div "4" at bounding box center [287, 110] width 7 height 7
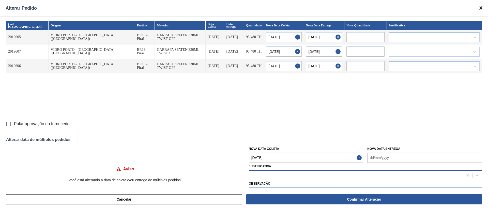
click at [283, 178] on div at bounding box center [356, 175] width 214 height 7
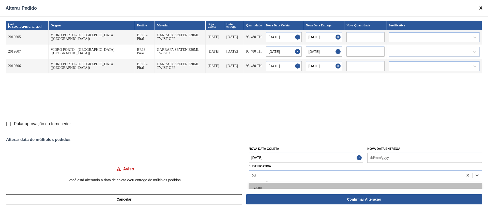
click at [276, 187] on div "Outro" at bounding box center [365, 187] width 233 height 9
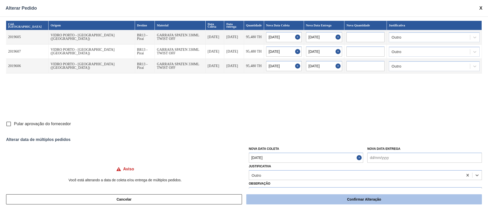
click at [300, 196] on button "Confirmar Alteração" at bounding box center [364, 199] width 236 height 10
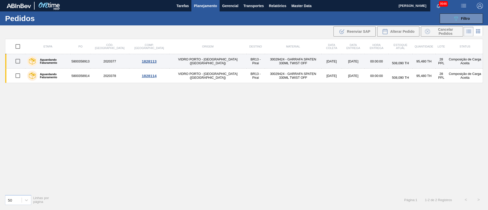
click at [90, 61] on td "5800358913" at bounding box center [81, 61] width 20 height 14
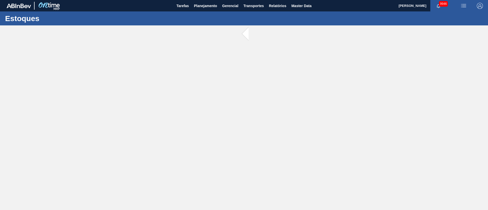
click at [90, 61] on main "Tarefas Planejamento Gerencial Transportes Relatórios Master Data Juliane Romag…" at bounding box center [244, 105] width 488 height 210
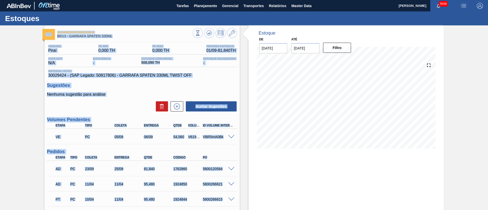
click at [133, 97] on div "Nenhuma sugestão para análise Aceitar Sugestões" at bounding box center [142, 102] width 190 height 20
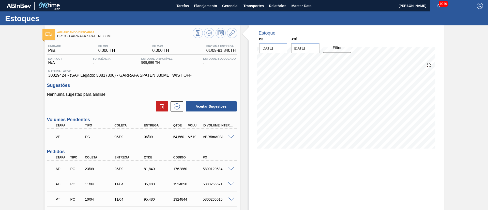
click at [231, 136] on span at bounding box center [231, 137] width 6 height 4
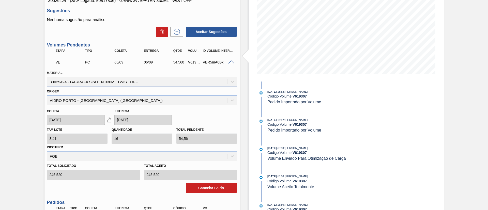
scroll to position [76, 0]
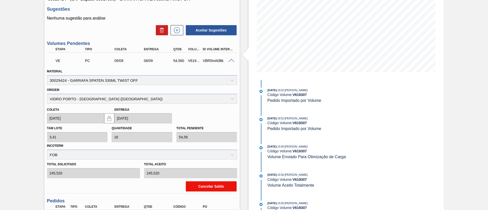
click at [212, 185] on button "Cancelar Saldo" at bounding box center [211, 187] width 51 height 10
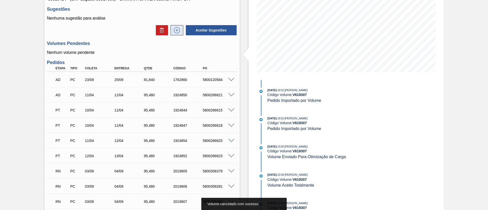
click at [176, 30] on icon at bounding box center [177, 30] width 8 height 6
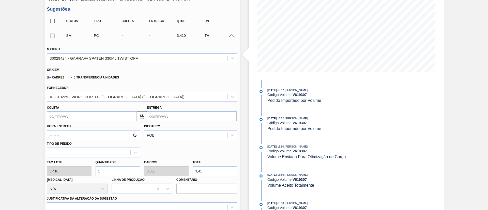
click at [70, 118] on input "Coleta" at bounding box center [92, 116] width 90 height 10
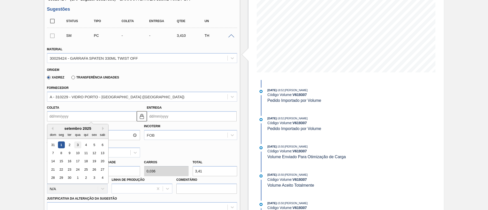
click at [76, 144] on div "3" at bounding box center [77, 145] width 7 height 7
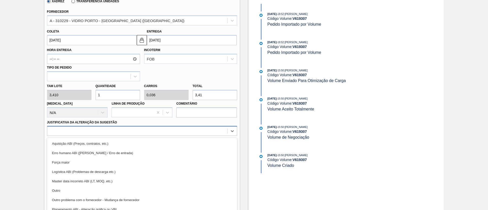
click at [99, 133] on div "option Aquisição ABI (Preços, contratos, etc.) focused, 1 of 18. 18 results ava…" at bounding box center [142, 131] width 190 height 10
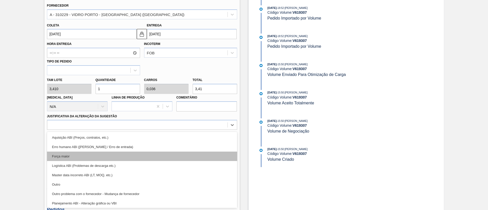
click at [69, 152] on div "Força maior" at bounding box center [142, 156] width 190 height 9
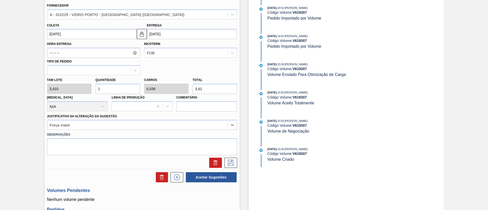
click at [58, 88] on div "Tam lote 3,410 Quantidade 1 Carros 0,036 Total 3,41 Doca N/A Linha de Produção …" at bounding box center [142, 93] width 194 height 36
click at [234, 161] on icon at bounding box center [231, 163] width 8 height 6
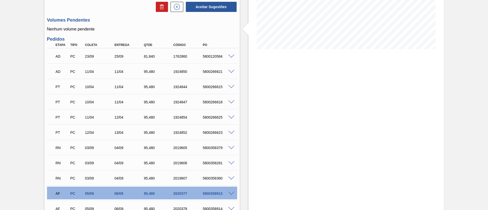
scroll to position [33, 0]
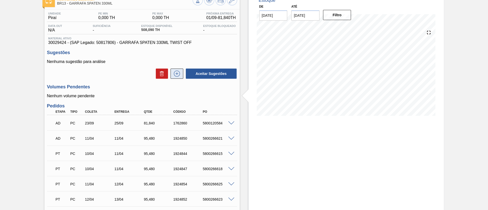
click at [176, 72] on icon at bounding box center [177, 74] width 8 height 6
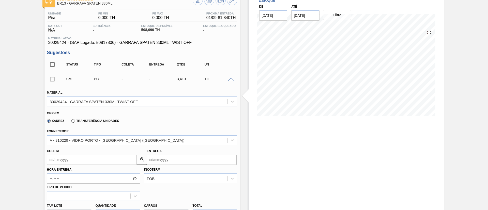
scroll to position [71, 0]
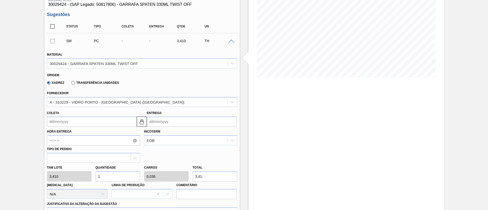
click at [69, 124] on input "Coleta" at bounding box center [92, 122] width 90 height 10
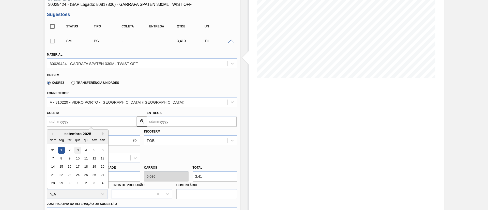
click at [78, 152] on div "3" at bounding box center [77, 150] width 7 height 7
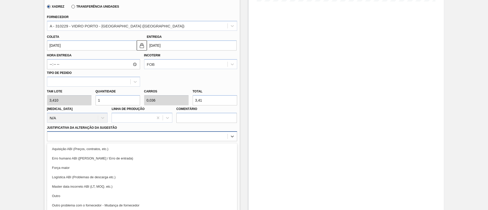
click at [105, 135] on div "option Aquisição ABI (Preços, contratos, etc.) focused, 1 of 18. 18 results ava…" at bounding box center [142, 136] width 190 height 10
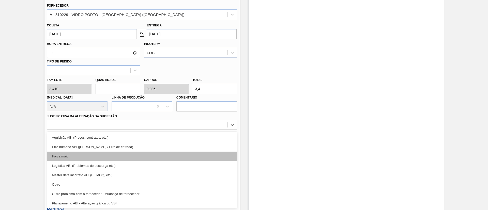
click at [78, 158] on div "Força maior" at bounding box center [142, 156] width 190 height 9
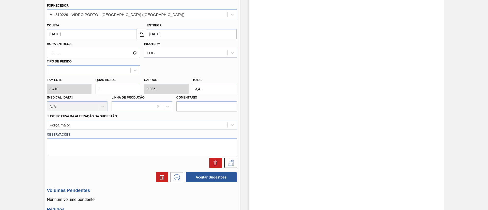
click at [66, 86] on div "Tam lote 3,410 Quantidade 1 Carros 0,036 Total 3,41 Doca N/A Linha de Produção …" at bounding box center [142, 93] width 194 height 36
click at [229, 164] on icon at bounding box center [231, 163] width 8 height 6
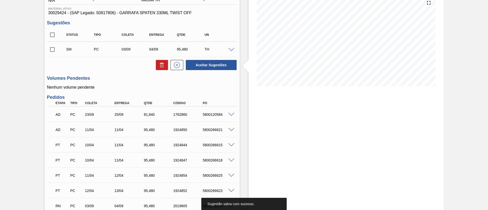
scroll to position [44, 0]
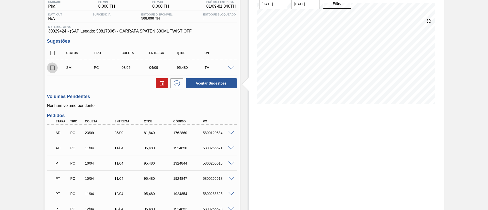
click at [55, 67] on input "checkbox" at bounding box center [52, 68] width 11 height 11
click at [212, 79] on button "Aceitar Sugestões" at bounding box center [211, 83] width 51 height 10
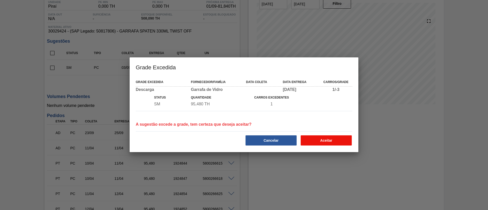
click at [324, 139] on button "Aceitar" at bounding box center [326, 141] width 51 height 10
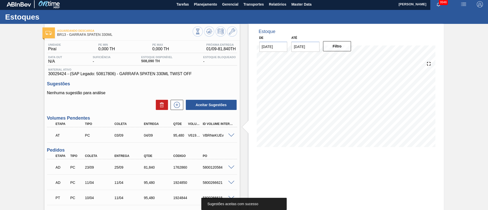
scroll to position [0, 0]
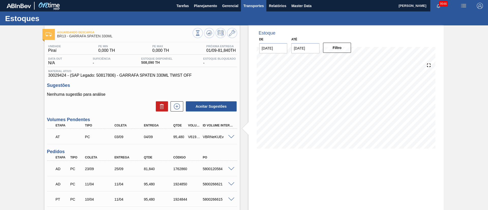
click at [255, 8] on span "Transportes" at bounding box center [254, 6] width 20 height 6
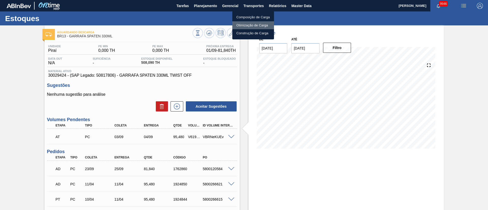
click at [246, 27] on li "Otimização de Carga" at bounding box center [253, 25] width 42 height 8
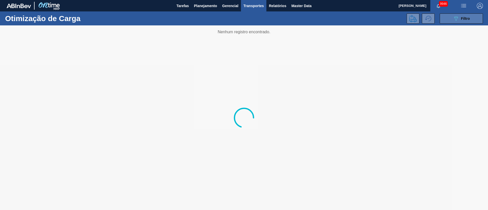
click at [462, 17] on span "Filtro" at bounding box center [465, 19] width 9 height 4
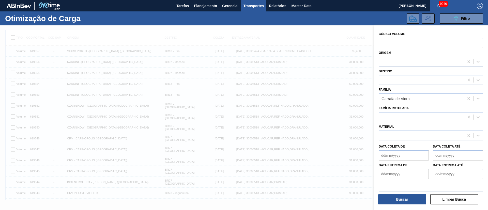
click at [405, 192] on div at bounding box center [431, 192] width 108 height 4
click at [401, 202] on button "Buscar" at bounding box center [402, 199] width 48 height 10
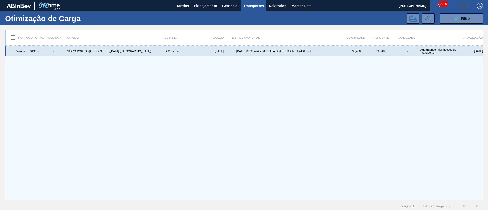
click at [14, 52] on input "checkbox" at bounding box center [13, 51] width 11 height 11
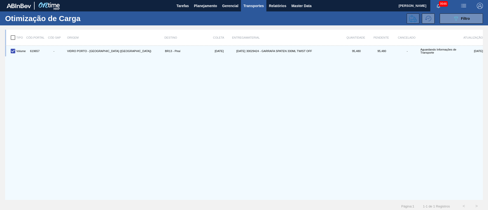
click at [410, 21] on icon at bounding box center [413, 19] width 8 height 8
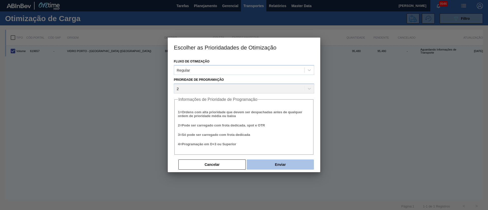
click at [292, 162] on button "Enviar" at bounding box center [280, 165] width 67 height 10
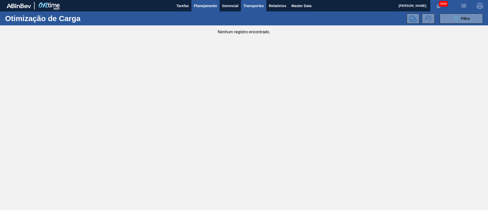
click at [212, 9] on button "Planejamento" at bounding box center [205, 5] width 28 height 11
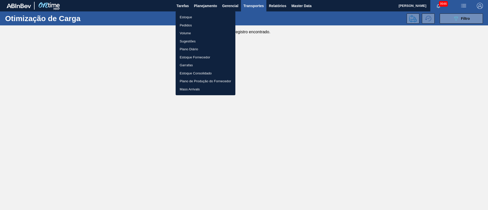
click at [191, 25] on li "Pedidos" at bounding box center [206, 25] width 60 height 8
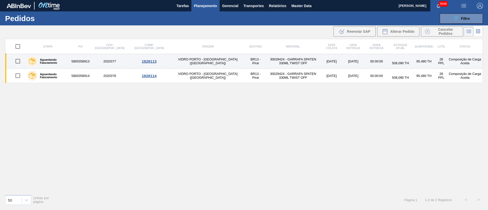
click at [19, 61] on input "checkbox" at bounding box center [17, 61] width 11 height 11
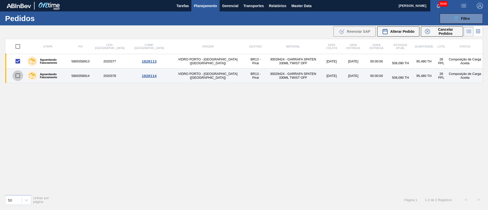
click at [18, 73] on input "checkbox" at bounding box center [17, 75] width 11 height 11
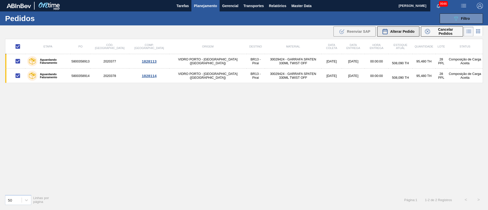
click at [403, 30] on span "Alterar Pedido" at bounding box center [402, 31] width 24 height 4
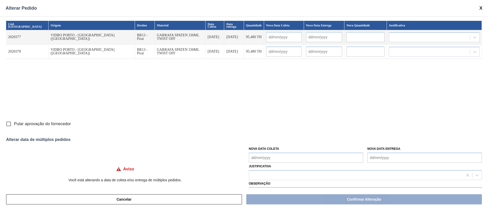
click at [268, 157] on Coleta "Nova Data Coleta" at bounding box center [306, 158] width 115 height 10
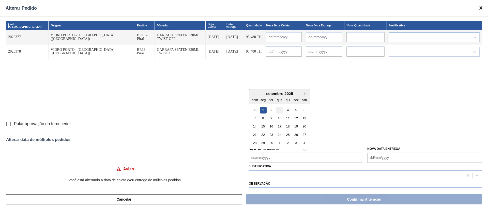
click at [279, 111] on div "3" at bounding box center [279, 110] width 7 height 7
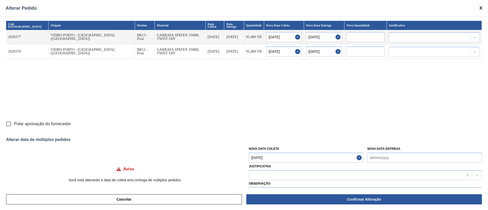
click at [267, 153] on Coleta "[DATE]" at bounding box center [306, 158] width 115 height 10
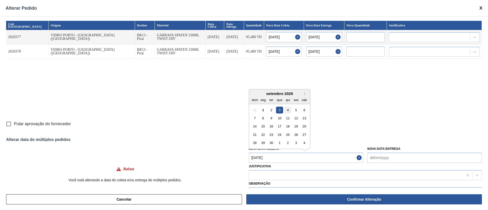
click at [288, 109] on div "4" at bounding box center [287, 110] width 7 height 7
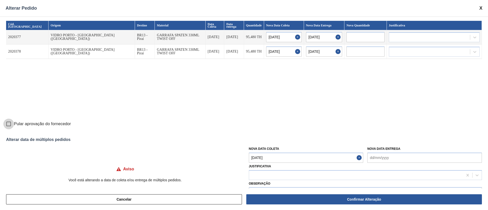
click at [7, 124] on input "Pular aprovação do fornecedor" at bounding box center [8, 124] width 11 height 11
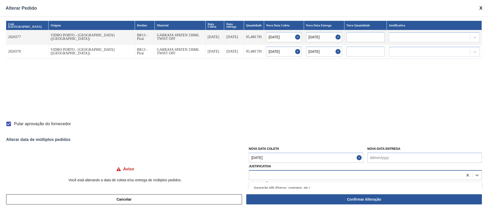
click at [264, 178] on div at bounding box center [356, 175] width 214 height 7
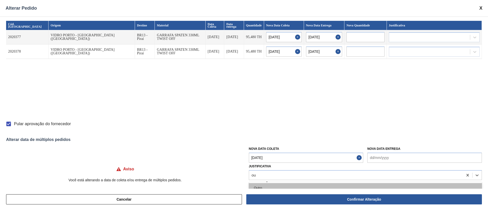
click at [261, 188] on div "Outro" at bounding box center [365, 187] width 233 height 9
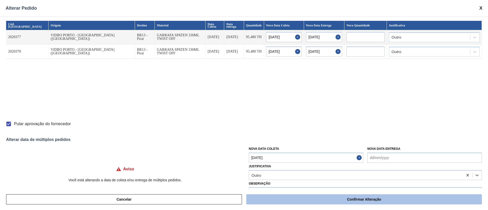
click at [272, 201] on button "Confirmar Alteração" at bounding box center [364, 199] width 236 height 10
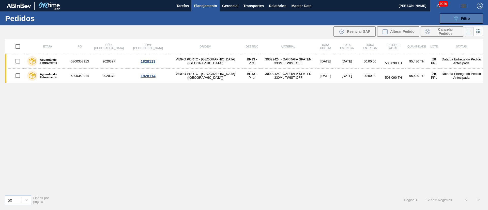
click at [461, 17] on span "Filtro" at bounding box center [465, 19] width 9 height 4
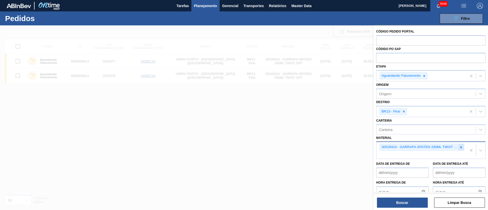
click at [459, 146] on icon at bounding box center [461, 148] width 4 height 4
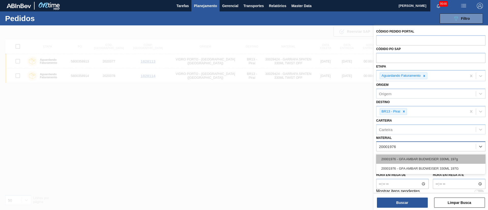
click at [429, 161] on div "20001976 - GFA AMBAR BUDWEISER 330ML 197g" at bounding box center [430, 159] width 109 height 9
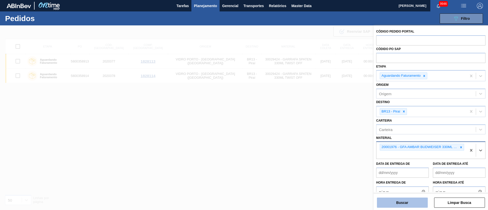
click at [411, 206] on button "Buscar" at bounding box center [402, 203] width 51 height 10
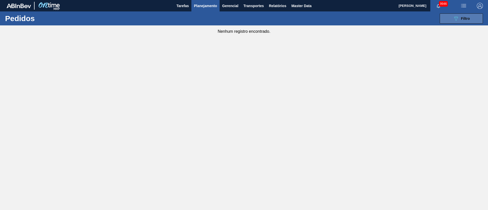
click at [471, 16] on button "089F7B8B-B2A5-4AFE-B5C0-19BA573D28AC Filtro" at bounding box center [461, 18] width 43 height 10
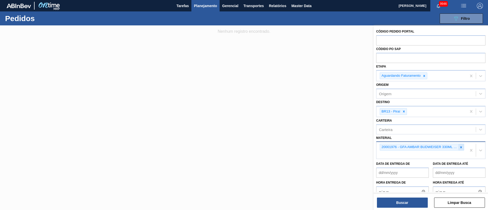
click at [461, 148] on icon at bounding box center [461, 148] width 4 height 4
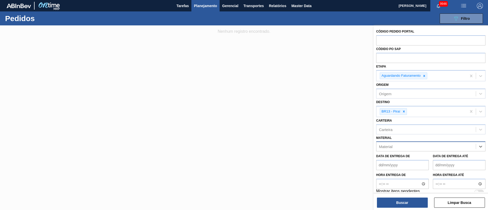
click at [207, 5] on span "Planejamento" at bounding box center [205, 6] width 23 height 6
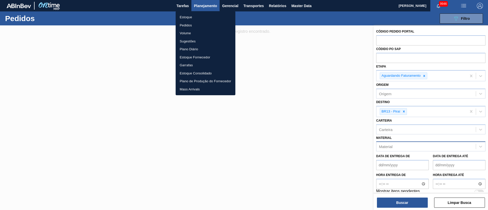
click at [190, 14] on li "Estoque" at bounding box center [206, 17] width 60 height 8
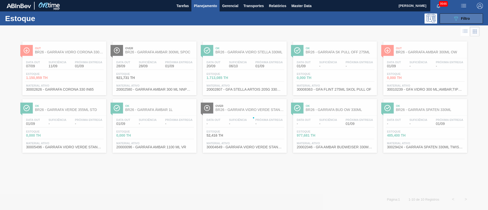
click at [460, 17] on div "089F7B8B-B2A5-4AFE-B5C0-19BA573D28AC Filtro" at bounding box center [461, 19] width 17 height 6
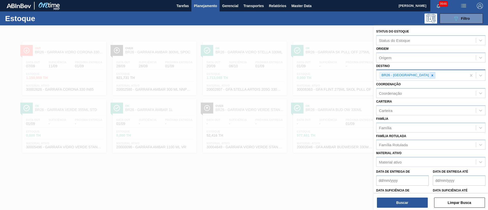
click at [432, 75] on icon at bounding box center [433, 75] width 2 height 2
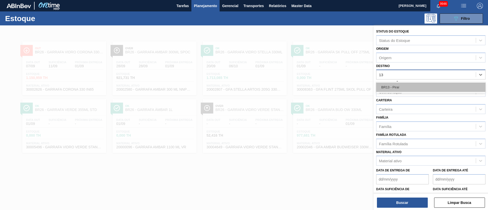
click at [399, 84] on div "BR13 - Piraí" at bounding box center [430, 87] width 109 height 9
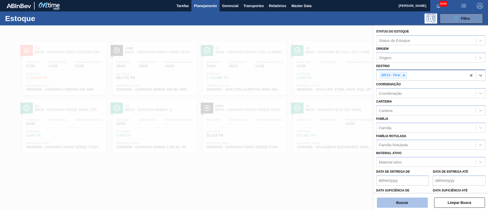
click at [404, 200] on button "Buscar" at bounding box center [402, 203] width 51 height 10
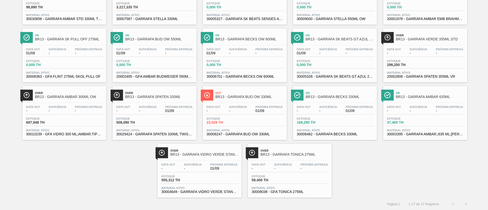
scroll to position [71, 0]
click at [243, 119] on div "Estoque 23,529 TH" at bounding box center [244, 121] width 79 height 9
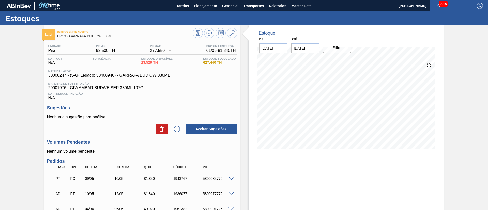
click at [170, 130] on div at bounding box center [175, 129] width 15 height 10
click at [179, 130] on icon at bounding box center [177, 129] width 8 height 6
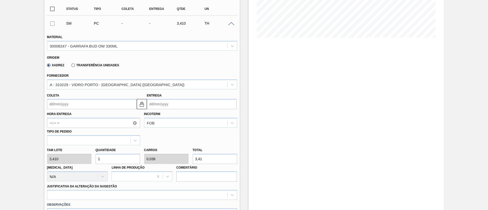
scroll to position [114, 0]
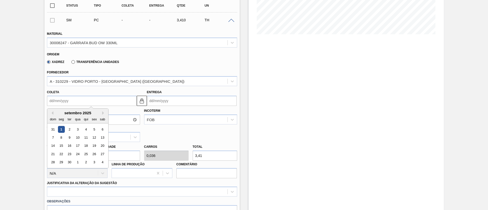
click at [94, 98] on input "Coleta" at bounding box center [92, 101] width 90 height 10
click at [79, 130] on div "3" at bounding box center [77, 129] width 7 height 7
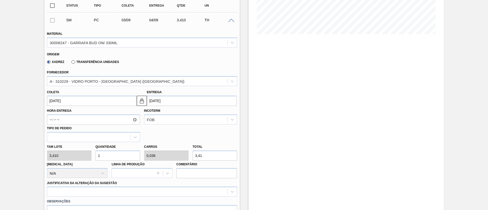
click at [66, 158] on div "Tam lote 3,410 Quantidade 1 Carros 0,036 Total 3,41 Doca N/A Linha de Produção …" at bounding box center [142, 160] width 194 height 36
click at [77, 154] on div "Tam lote 3,410 Quantidade 96 Carros 3,429 Total 327,36 Doca N/A Linha de Produç…" at bounding box center [142, 160] width 194 height 36
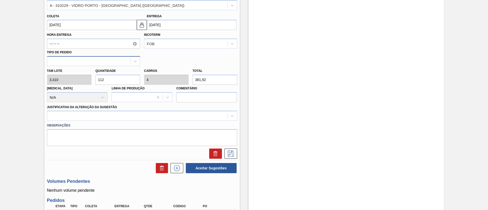
scroll to position [191, 0]
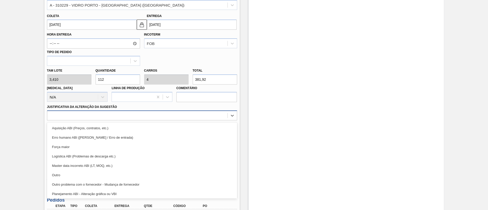
click at [71, 113] on div at bounding box center [137, 115] width 180 height 7
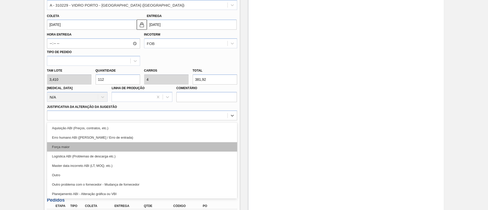
click at [69, 145] on div "Força maior" at bounding box center [142, 146] width 190 height 9
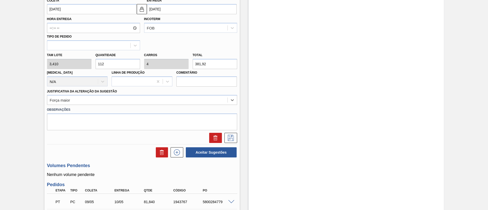
scroll to position [229, 0]
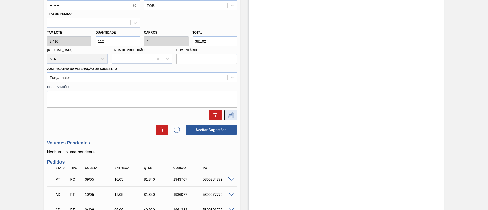
click at [229, 114] on icon at bounding box center [231, 115] width 6 height 6
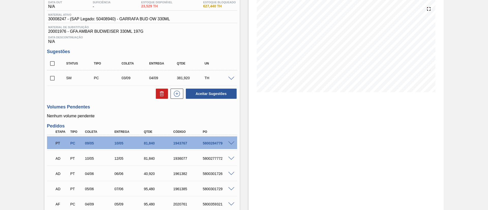
scroll to position [54, 0]
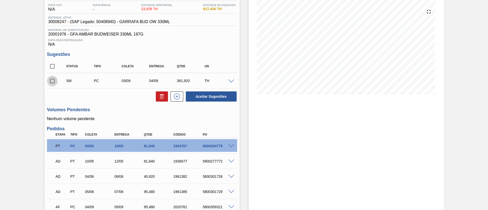
click at [52, 80] on input "checkbox" at bounding box center [52, 81] width 11 height 11
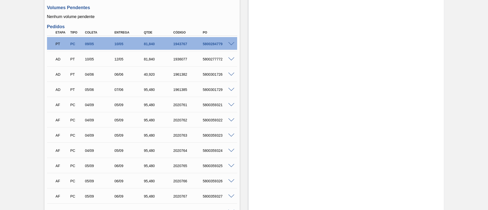
scroll to position [206, 0]
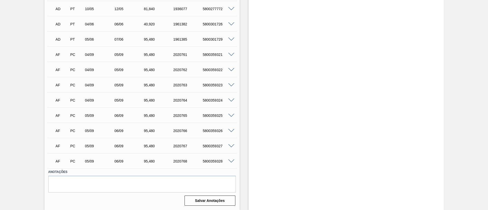
click at [233, 115] on span at bounding box center [231, 116] width 6 height 4
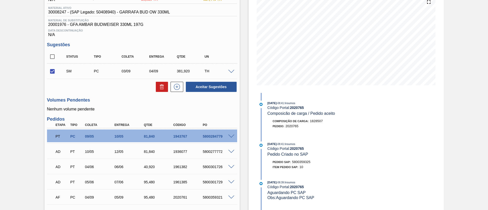
scroll to position [54, 0]
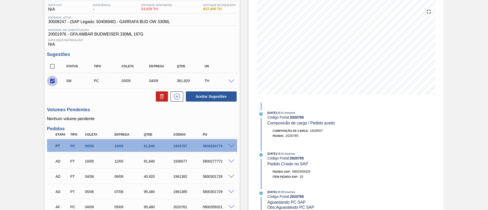
click at [52, 82] on input "checkbox" at bounding box center [52, 81] width 11 height 11
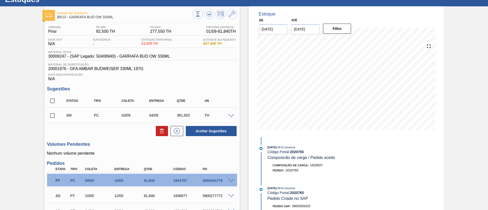
scroll to position [0, 0]
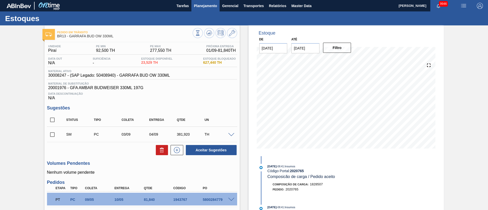
click at [209, 9] on button "Planejamento" at bounding box center [205, 5] width 28 height 11
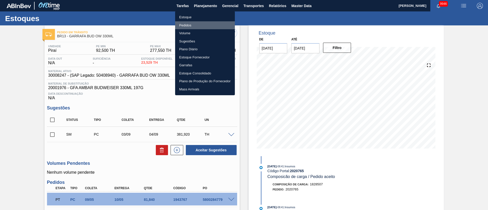
click at [188, 25] on li "Pedidos" at bounding box center [205, 25] width 60 height 8
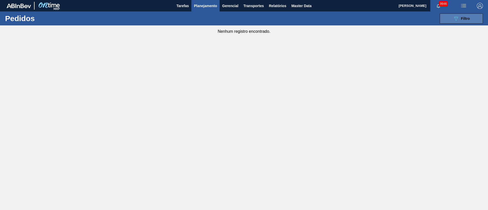
click at [469, 18] on span "Filtro" at bounding box center [465, 19] width 9 height 4
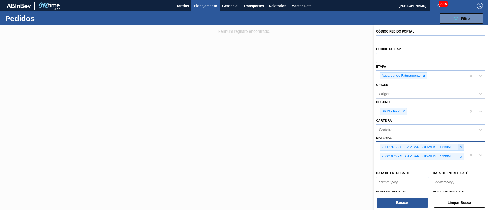
click at [460, 146] on icon at bounding box center [461, 148] width 4 height 4
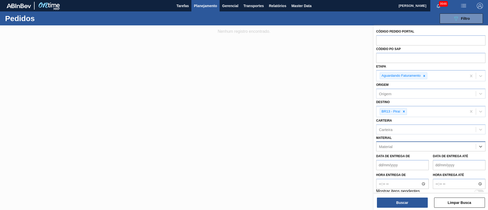
click at [453, 148] on div "Material" at bounding box center [426, 146] width 99 height 7
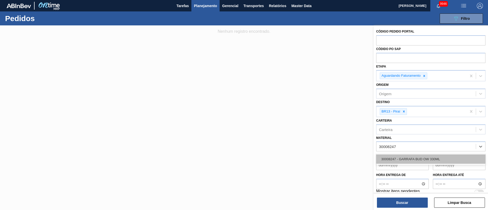
click at [442, 158] on div "30008247 - GARRAFA BUD OW 330ML" at bounding box center [430, 159] width 109 height 9
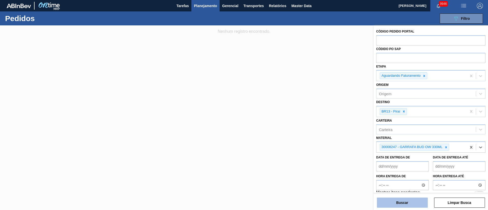
click at [414, 201] on button "Buscar" at bounding box center [402, 203] width 51 height 10
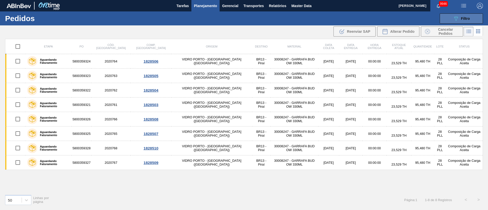
click at [465, 17] on span "Filtro" at bounding box center [465, 19] width 9 height 4
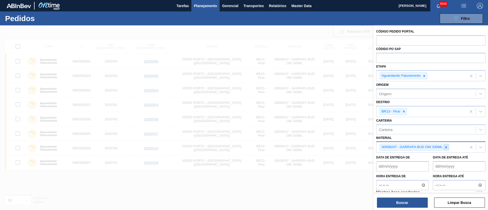
click at [447, 147] on icon at bounding box center [446, 148] width 4 height 4
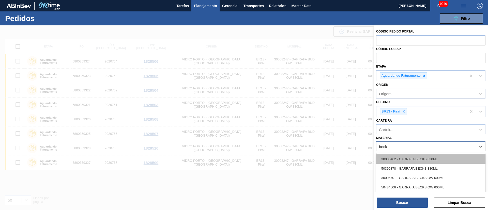
click at [412, 163] on div "30008462 - GARRAFA BECKS 330ML" at bounding box center [430, 159] width 109 height 9
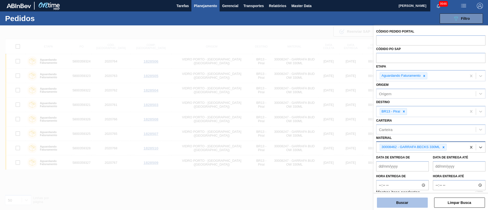
click at [402, 202] on button "Buscar" at bounding box center [402, 203] width 51 height 10
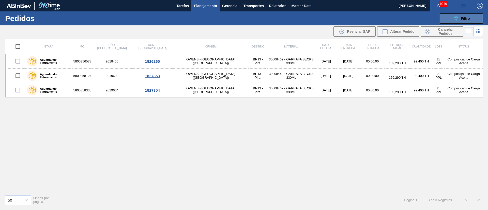
click at [467, 17] on span "Filtro" at bounding box center [465, 19] width 9 height 4
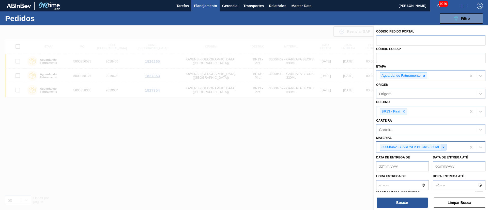
click at [443, 148] on icon at bounding box center [444, 148] width 4 height 4
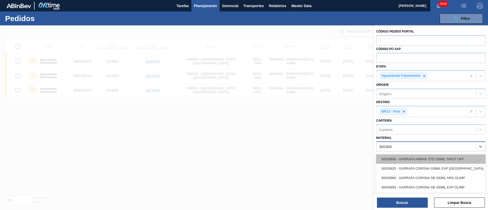
click at [437, 157] on div "30030858 - GARRAFA AMBAR STD 330ML TWIST OFF" at bounding box center [430, 159] width 109 height 9
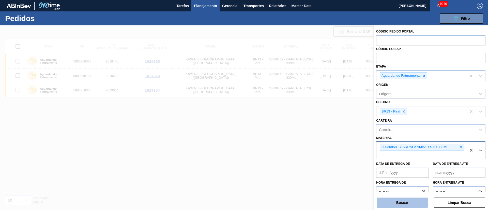
click at [404, 200] on button "Buscar" at bounding box center [402, 203] width 51 height 10
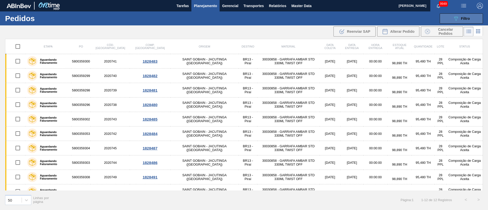
click at [461, 16] on div "089F7B8B-B2A5-4AFE-B5C0-19BA573D28AC Filtro" at bounding box center [461, 19] width 17 height 6
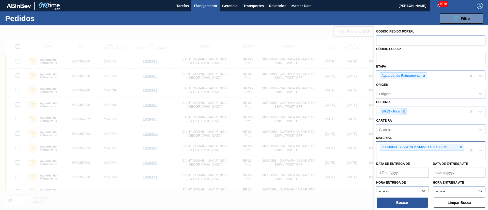
click at [406, 111] on div at bounding box center [404, 112] width 6 height 6
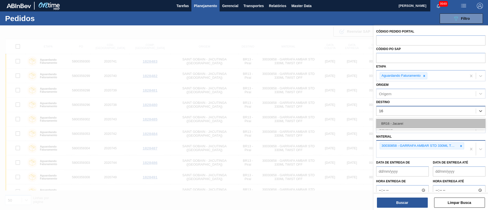
click at [399, 124] on div "BR16 - Jacareí" at bounding box center [430, 123] width 109 height 9
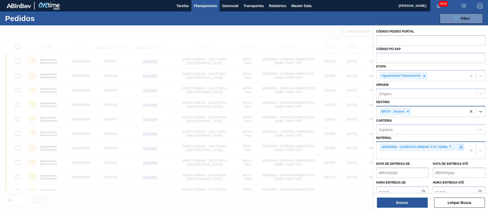
click at [459, 148] on icon at bounding box center [461, 148] width 4 height 4
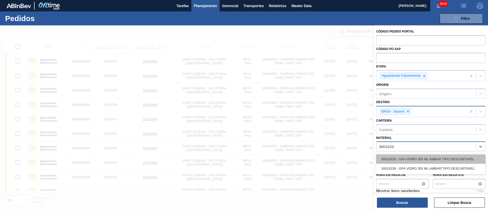
click at [444, 157] on div "30010239 - GFA VIDRO 300 ML AMBAR TIPO DESCARTAVEL" at bounding box center [430, 159] width 109 height 9
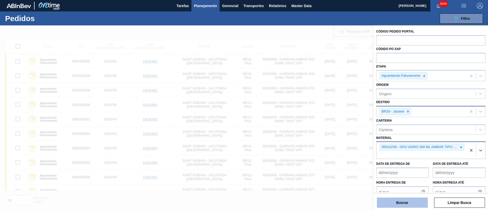
click at [412, 202] on button "Buscar" at bounding box center [402, 203] width 51 height 10
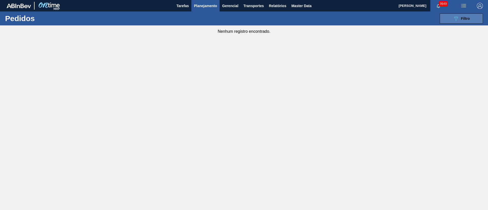
click at [457, 17] on icon "089F7B8B-B2A5-4AFE-B5C0-19BA573D28AC" at bounding box center [456, 19] width 6 height 6
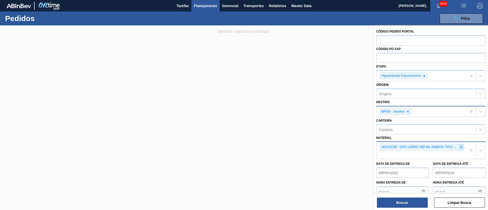
click at [459, 148] on icon at bounding box center [461, 148] width 4 height 4
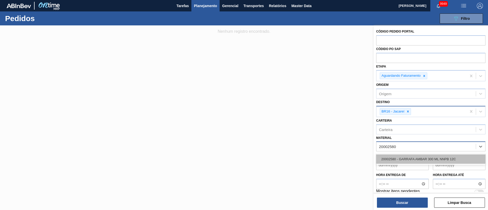
click at [453, 155] on div "20002580 - GARRAFA AMBAR 300 ML NNPB 12C" at bounding box center [430, 159] width 109 height 9
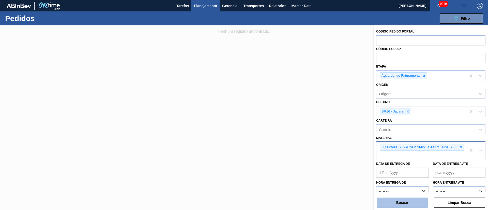
click at [392, 205] on button "Buscar" at bounding box center [402, 203] width 51 height 10
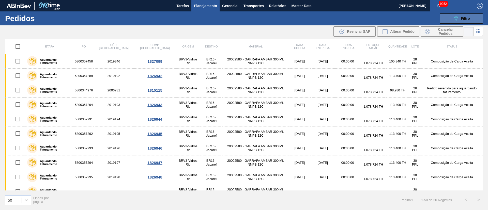
click at [468, 17] on span "Filtro" at bounding box center [465, 19] width 9 height 4
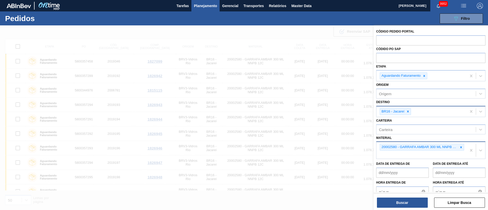
click at [279, 38] on div at bounding box center [244, 130] width 488 height 210
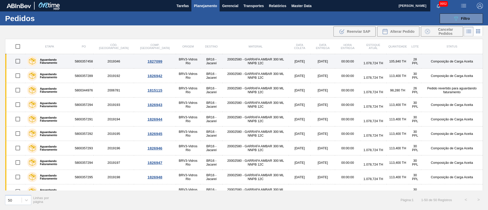
click at [20, 63] on input "checkbox" at bounding box center [17, 61] width 11 height 11
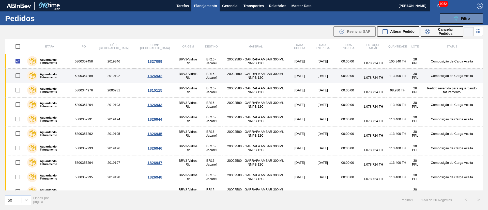
click at [19, 78] on input "checkbox" at bounding box center [17, 75] width 11 height 11
click at [19, 77] on input "checkbox" at bounding box center [17, 75] width 11 height 11
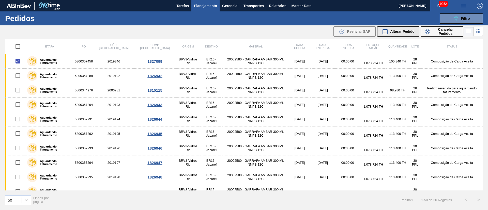
click at [402, 32] on span "Alterar Pedido" at bounding box center [402, 31] width 24 height 4
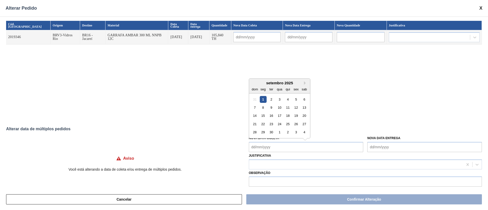
click at [257, 146] on Coleta "Nova Data Coleta" at bounding box center [306, 147] width 115 height 10
click at [270, 101] on div "2" at bounding box center [271, 99] width 7 height 7
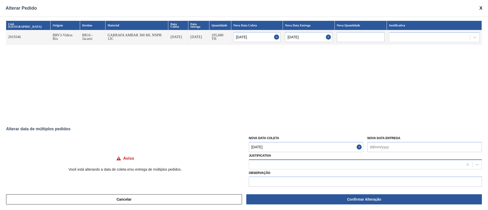
click at [268, 164] on div at bounding box center [356, 164] width 214 height 7
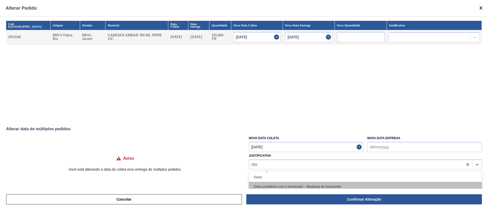
click at [258, 182] on div "Outro problema com o fornecedor - Mudança de fornecedor" at bounding box center [365, 186] width 233 height 9
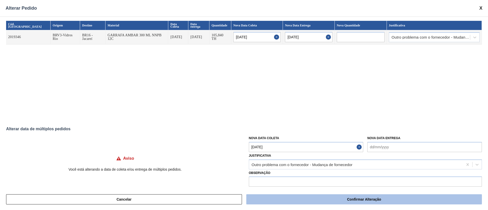
click at [317, 199] on button "Confirmar Alteração" at bounding box center [364, 199] width 236 height 10
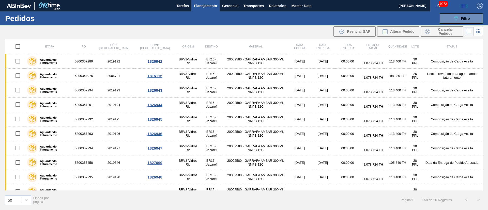
click at [197, 8] on span "Planejamento" at bounding box center [205, 6] width 23 height 6
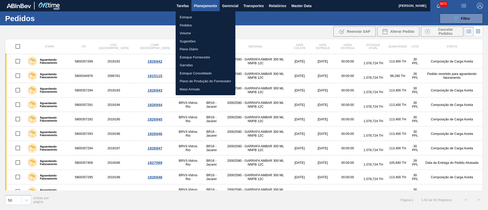
click at [188, 26] on li "Pedidos" at bounding box center [206, 25] width 60 height 8
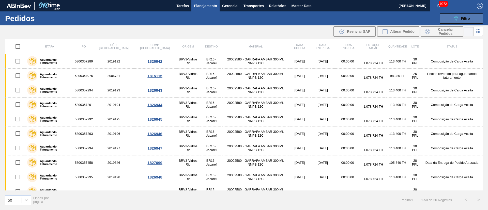
click at [468, 16] on div "089F7B8B-B2A5-4AFE-B5C0-19BA573D28AC Filtro" at bounding box center [461, 19] width 17 height 6
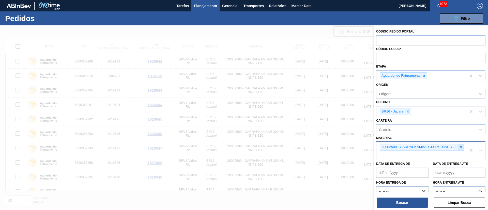
click at [461, 145] on div at bounding box center [461, 147] width 6 height 6
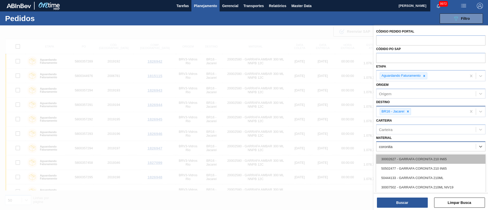
click at [436, 160] on div "30002627 - GARRAFA CORONITA 210 IN65" at bounding box center [430, 159] width 109 height 9
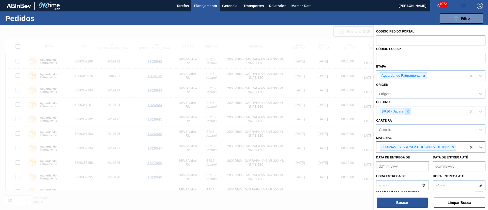
click at [409, 109] on div at bounding box center [408, 112] width 6 height 6
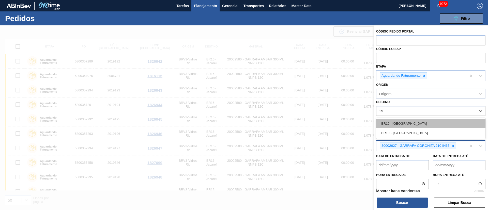
click at [401, 123] on div "BR19 - [GEOGRAPHIC_DATA]" at bounding box center [430, 123] width 109 height 9
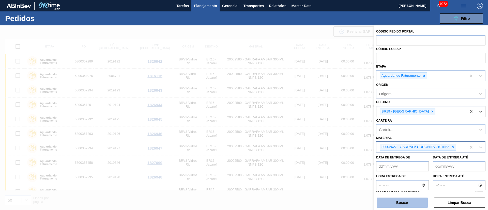
click at [406, 205] on button "Buscar" at bounding box center [402, 203] width 51 height 10
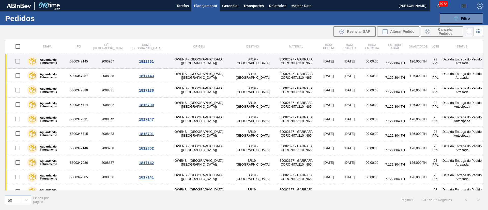
click at [19, 63] on input "checkbox" at bounding box center [17, 61] width 11 height 11
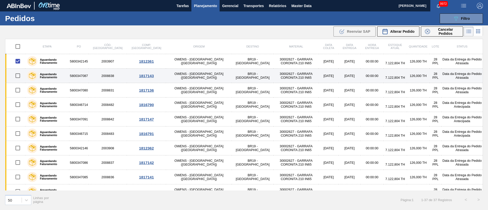
click at [16, 77] on input "checkbox" at bounding box center [17, 75] width 11 height 11
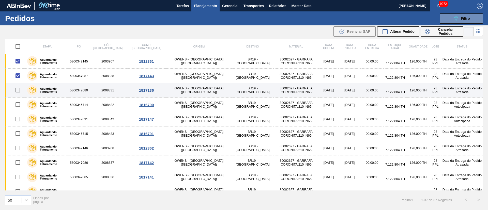
click at [18, 92] on input "checkbox" at bounding box center [17, 90] width 11 height 11
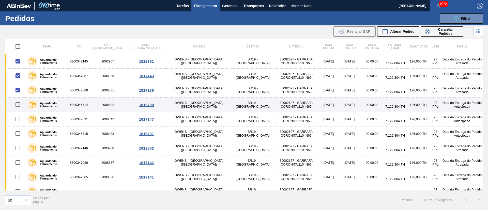
click at [19, 106] on input "checkbox" at bounding box center [17, 104] width 11 height 11
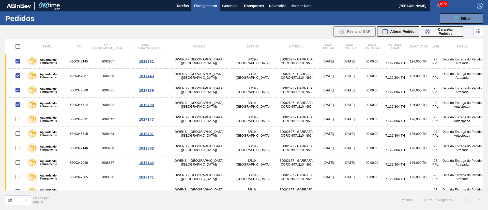
click at [401, 31] on span "Alterar Pedido" at bounding box center [402, 31] width 24 height 4
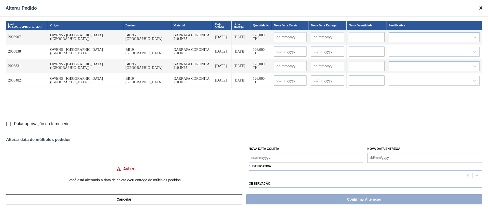
click at [7, 124] on input "Pular aprovação do fornecedor" at bounding box center [8, 124] width 11 height 11
click at [267, 159] on Coleta "Nova Data Coleta" at bounding box center [306, 158] width 115 height 10
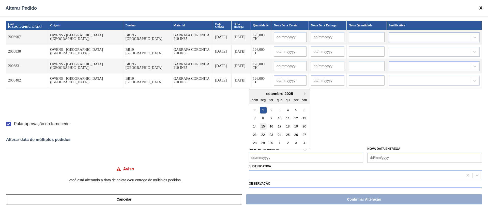
click at [265, 124] on div "15" at bounding box center [263, 126] width 7 height 7
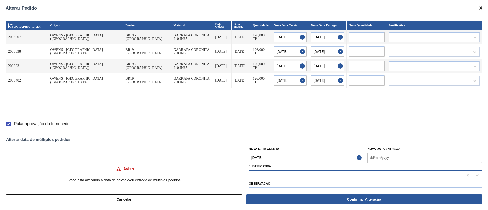
click at [270, 174] on div at bounding box center [356, 175] width 214 height 7
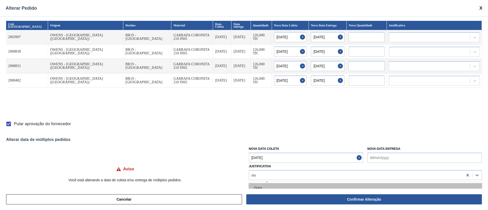
click at [269, 187] on div "Outro" at bounding box center [365, 187] width 233 height 9
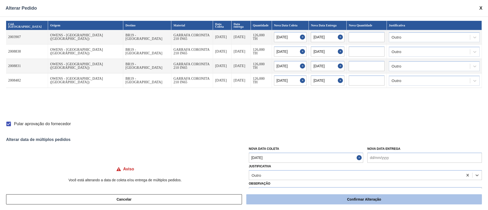
click at [282, 204] on button "Confirmar Alteração" at bounding box center [364, 199] width 236 height 10
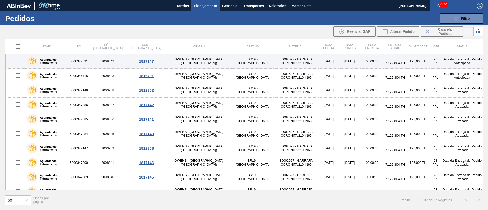
click at [17, 59] on input "checkbox" at bounding box center [17, 61] width 11 height 11
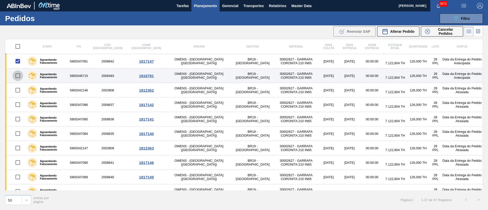
click at [17, 77] on input "checkbox" at bounding box center [17, 75] width 11 height 11
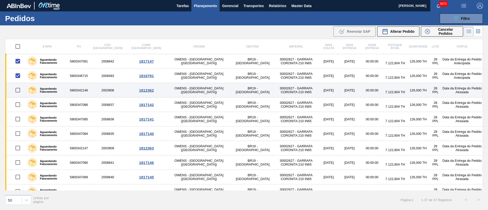
click at [19, 90] on input "checkbox" at bounding box center [17, 90] width 11 height 11
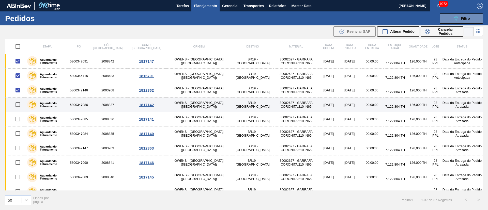
click at [18, 104] on input "checkbox" at bounding box center [17, 104] width 11 height 11
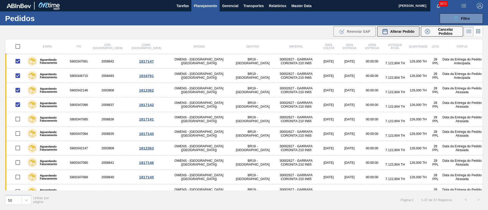
click at [406, 31] on span "Alterar Pedido" at bounding box center [402, 31] width 24 height 4
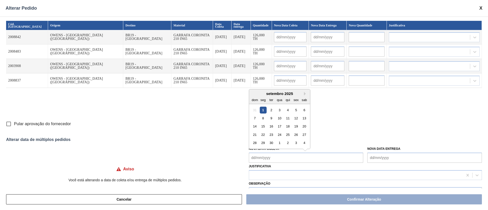
click at [281, 157] on Coleta "Nova Data Coleta" at bounding box center [306, 158] width 115 height 10
click at [279, 138] on div "24" at bounding box center [279, 134] width 7 height 7
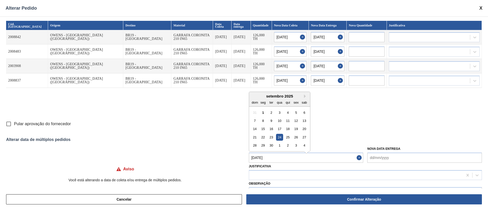
click at [275, 155] on Coleta "24/09/2025" at bounding box center [306, 158] width 115 height 10
click at [270, 126] on div "16" at bounding box center [271, 126] width 7 height 7
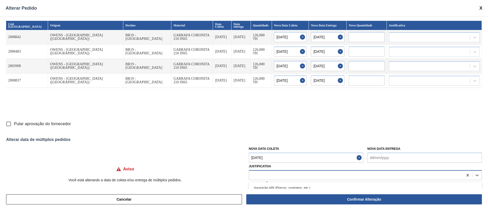
click at [261, 176] on div at bounding box center [356, 175] width 214 height 7
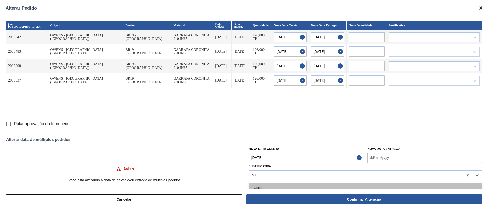
click at [258, 187] on div "Outro" at bounding box center [365, 187] width 233 height 9
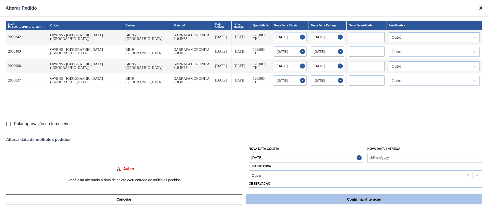
click at [283, 203] on button "Confirmar Alteração" at bounding box center [364, 199] width 236 height 10
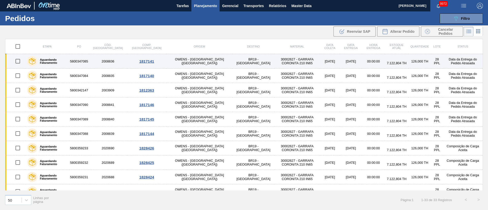
click at [19, 62] on input "checkbox" at bounding box center [17, 61] width 11 height 11
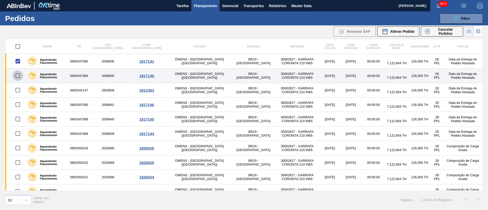
click at [20, 77] on input "checkbox" at bounding box center [17, 75] width 11 height 11
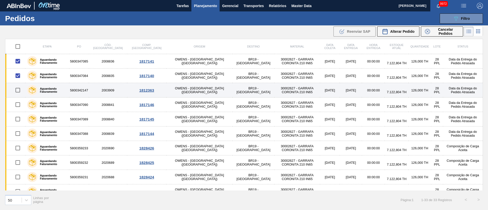
click at [20, 90] on input "checkbox" at bounding box center [17, 90] width 11 height 11
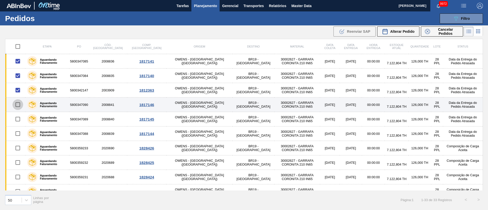
click at [18, 104] on input "checkbox" at bounding box center [17, 104] width 11 height 11
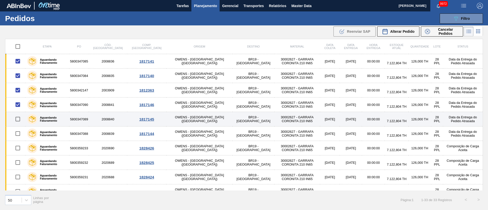
click at [21, 118] on input "checkbox" at bounding box center [17, 119] width 11 height 11
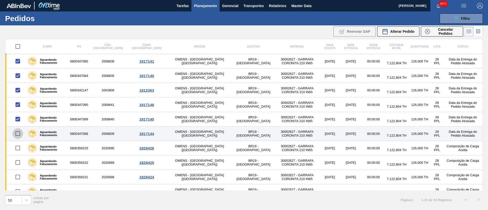
click at [21, 133] on input "checkbox" at bounding box center [17, 133] width 11 height 11
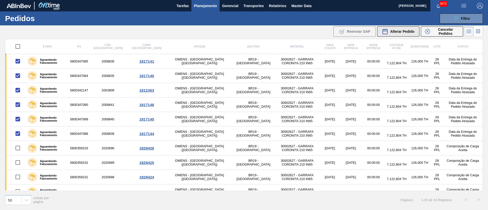
click at [408, 33] on span "Alterar Pedido" at bounding box center [402, 31] width 24 height 4
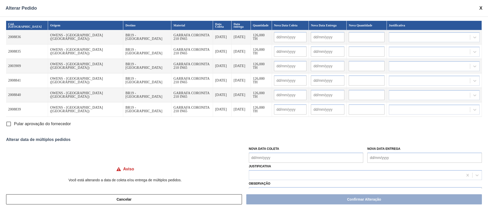
click at [257, 156] on Coleta "Nova Data Coleta" at bounding box center [306, 158] width 115 height 10
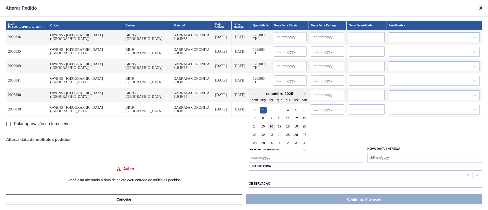
click at [272, 127] on div "16" at bounding box center [271, 126] width 7 height 7
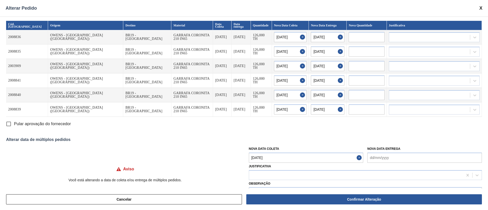
click at [7, 122] on input "Pular aprovação do fornecedor" at bounding box center [8, 124] width 11 height 11
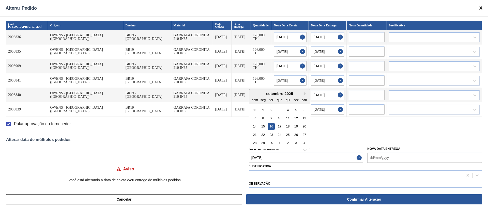
click at [255, 158] on Coleta "[DATE]" at bounding box center [306, 158] width 115 height 10
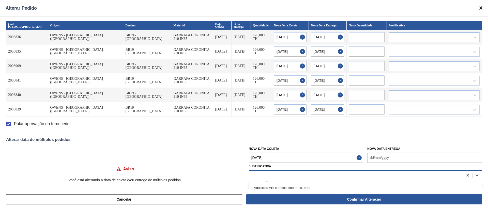
click at [262, 177] on div at bounding box center [356, 175] width 214 height 7
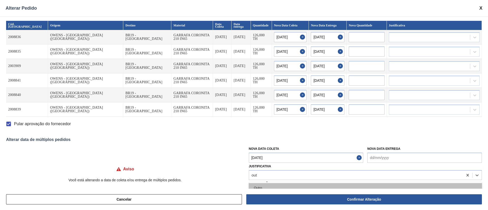
click at [259, 185] on div "Outro" at bounding box center [365, 187] width 233 height 9
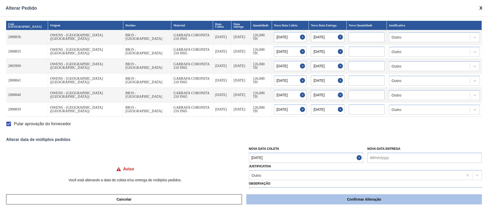
click at [293, 197] on button "Confirmar Alteração" at bounding box center [364, 199] width 236 height 10
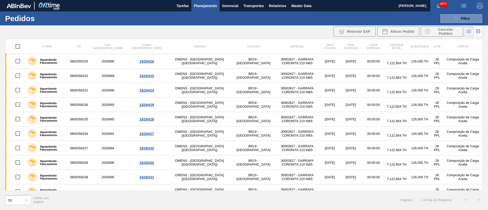
click at [206, 2] on button "Planejamento" at bounding box center [205, 5] width 28 height 11
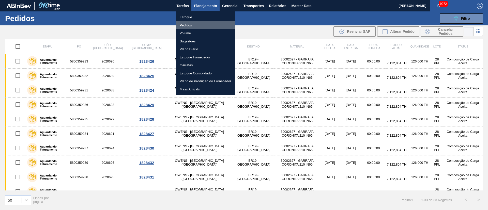
click at [189, 23] on li "Pedidos" at bounding box center [206, 25] width 60 height 8
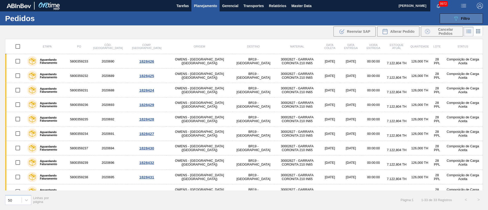
click at [447, 17] on button "089F7B8B-B2A5-4AFE-B5C0-19BA573D28AC Filtro" at bounding box center [461, 18] width 43 height 10
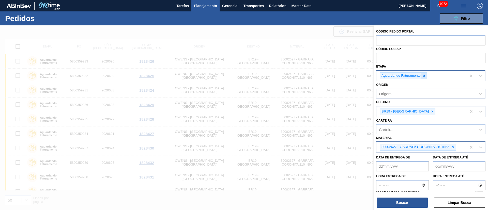
click at [426, 75] on div at bounding box center [425, 76] width 6 height 6
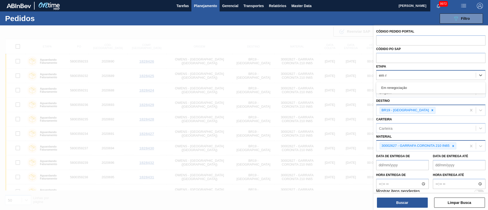
click at [415, 90] on div "Em renegociação" at bounding box center [430, 87] width 109 height 9
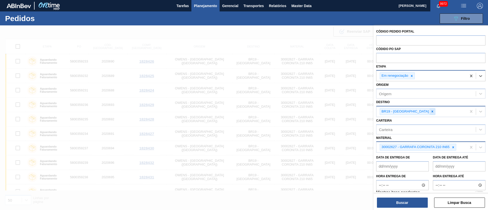
click at [430, 114] on div at bounding box center [433, 112] width 6 height 6
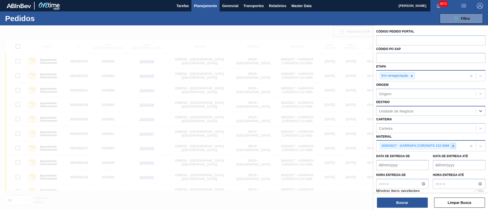
click at [452, 147] on icon at bounding box center [454, 146] width 4 height 4
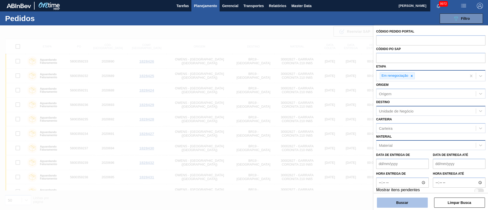
click at [402, 205] on button "Buscar" at bounding box center [402, 203] width 51 height 10
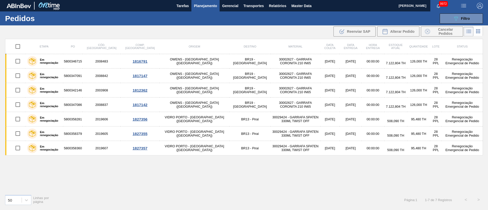
click at [17, 48] on input "checkbox" at bounding box center [17, 46] width 11 height 11
click at [448, 32] on span "Cancelar Pedidos" at bounding box center [445, 31] width 27 height 8
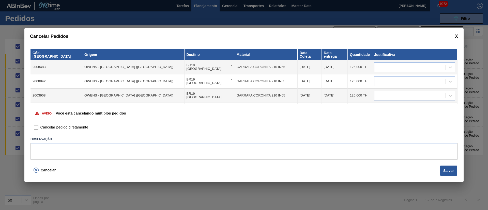
click at [36, 127] on input "Cancelar pedido diretamente" at bounding box center [36, 127] width 9 height 9
click at [168, 152] on textarea at bounding box center [244, 151] width 427 height 17
click at [448, 171] on button "Salvar" at bounding box center [448, 171] width 17 height 10
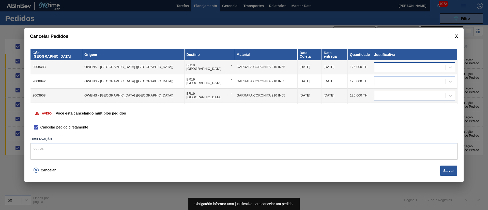
click at [399, 64] on div at bounding box center [409, 67] width 71 height 7
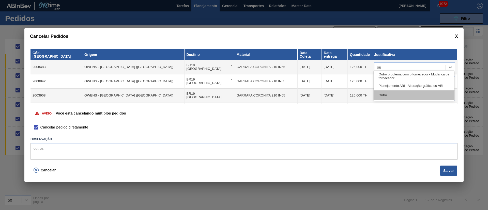
click at [390, 94] on div "Outro" at bounding box center [414, 95] width 81 height 9
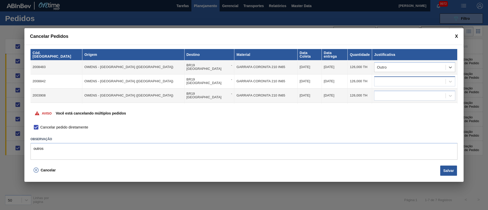
click at [389, 79] on div at bounding box center [409, 81] width 71 height 7
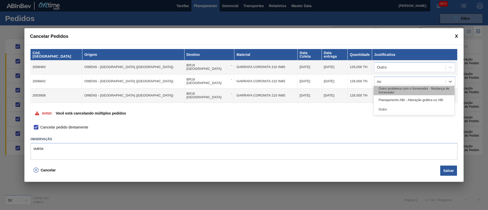
click at [398, 91] on div "Outro problema com o fornecedor - Mudança de fornecedor" at bounding box center [414, 90] width 81 height 9
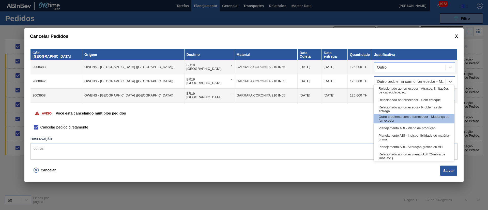
click at [395, 80] on div "Outro problema com o fornecedor - Mudança de fornecedor" at bounding box center [411, 82] width 69 height 4
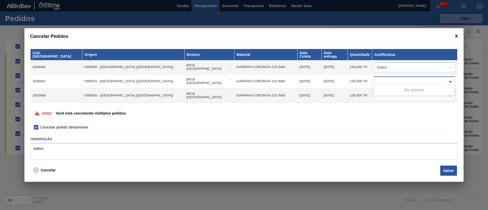
click at [449, 79] on icon at bounding box center [450, 81] width 5 height 5
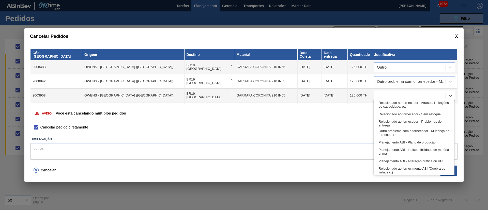
click at [411, 96] on div at bounding box center [414, 96] width 81 height 10
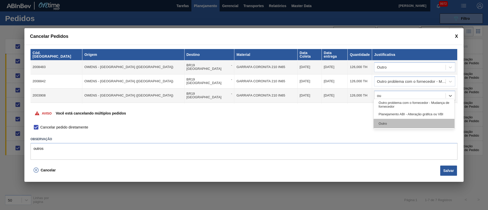
click at [400, 119] on div "Outro" at bounding box center [414, 123] width 81 height 9
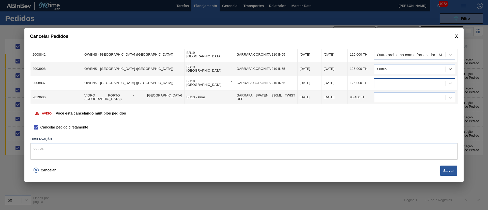
scroll to position [38, 0]
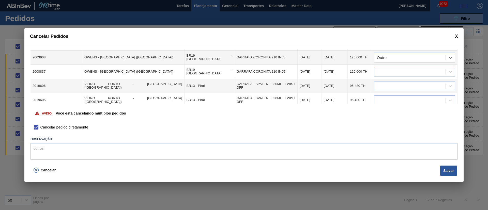
click at [391, 71] on div at bounding box center [409, 71] width 71 height 7
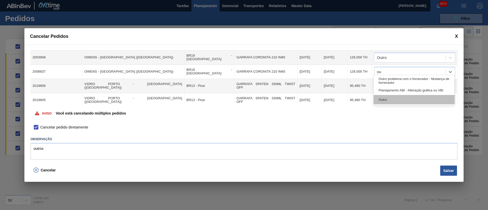
click at [383, 97] on div "Outro" at bounding box center [414, 99] width 81 height 9
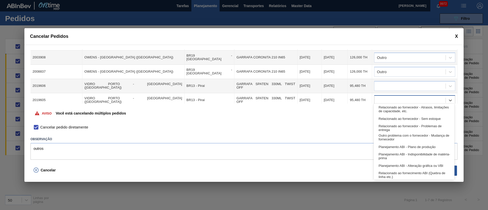
click at [382, 97] on div at bounding box center [409, 100] width 71 height 7
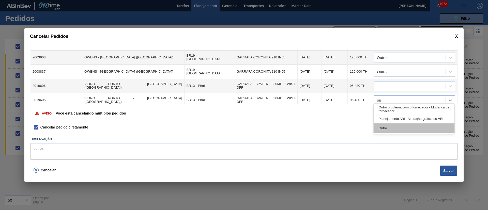
click at [392, 126] on div "Outro" at bounding box center [414, 128] width 81 height 9
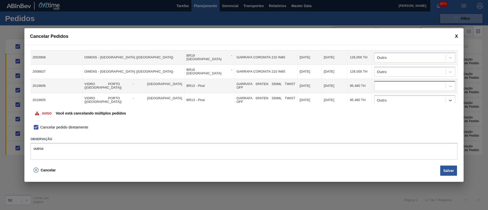
click at [388, 82] on div at bounding box center [409, 85] width 71 height 7
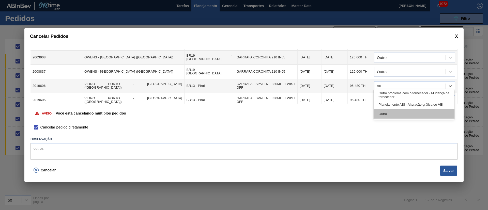
click at [384, 117] on div "Outro" at bounding box center [414, 113] width 81 height 9
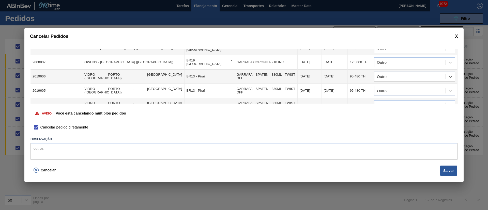
scroll to position [53, 0]
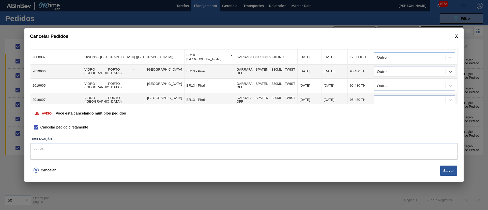
click at [383, 96] on div at bounding box center [409, 99] width 71 height 7
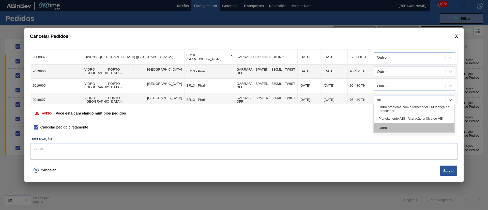
click at [385, 128] on div "Outro" at bounding box center [414, 127] width 81 height 9
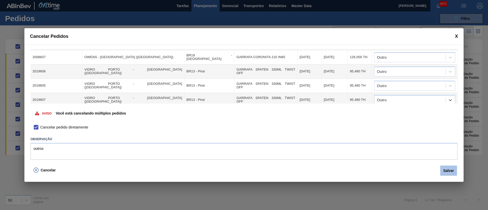
click at [454, 173] on button "Salvar" at bounding box center [448, 171] width 17 height 10
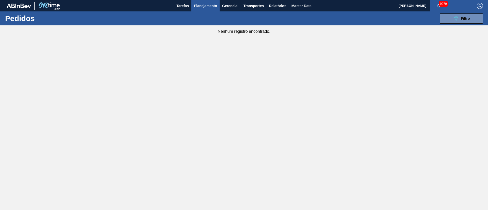
click at [204, 4] on span "Planejamento" at bounding box center [205, 6] width 23 height 6
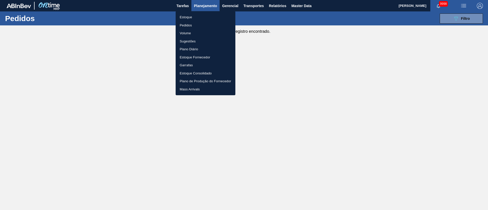
click at [184, 24] on li "Pedidos" at bounding box center [206, 25] width 60 height 8
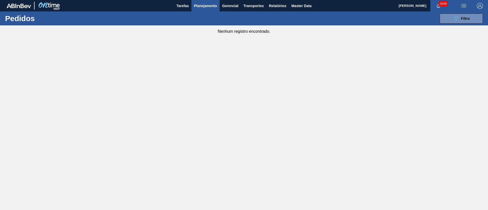
click at [204, 6] on span "Planejamento" at bounding box center [205, 6] width 23 height 6
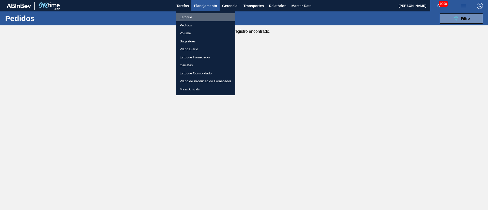
click at [185, 17] on li "Estoque" at bounding box center [206, 17] width 60 height 8
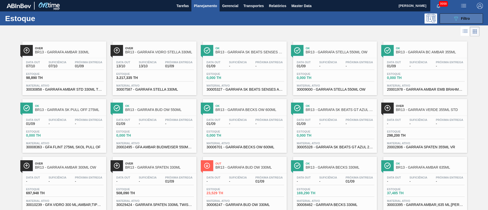
click at [466, 19] on span "Filtro" at bounding box center [465, 19] width 9 height 4
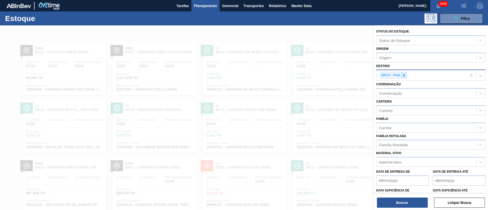
click at [404, 77] on div at bounding box center [404, 75] width 6 height 6
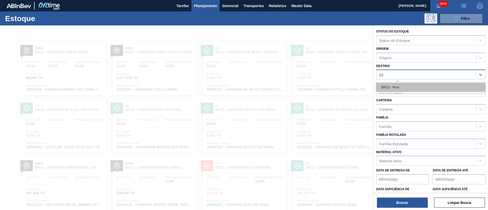
click at [401, 84] on div "BR13 - Piraí" at bounding box center [430, 87] width 109 height 9
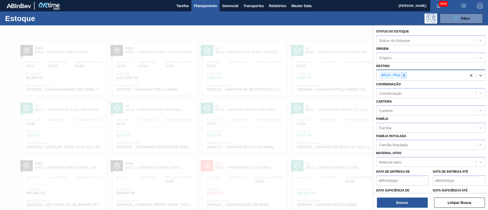
click at [404, 74] on icon at bounding box center [404, 76] width 4 height 4
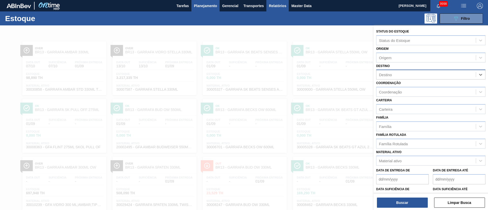
click at [279, 6] on span "Relatórios" at bounding box center [277, 6] width 17 height 6
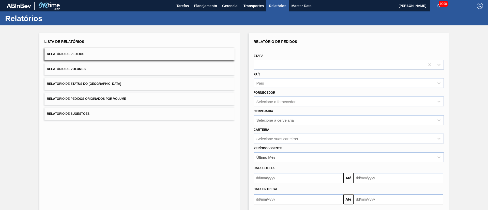
click at [119, 97] on span "Relatório de Pedidos Originados por Volume" at bounding box center [86, 99] width 79 height 4
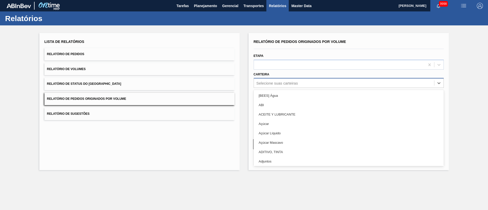
click at [273, 81] on div "Selecione suas carteiras" at bounding box center [277, 83] width 41 height 4
click at [280, 74] on div "Carteira option Café focused, 33 of 101. 101 results available. Use Up and Down…" at bounding box center [349, 79] width 190 height 17
click at [271, 81] on div "Selecione suas carteiras" at bounding box center [277, 83] width 41 height 4
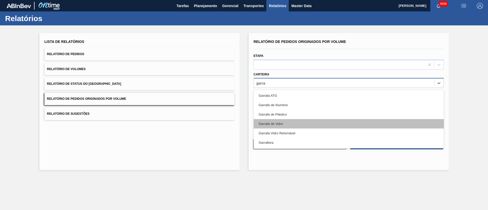
click at [275, 121] on div "Garrafa de Vidro" at bounding box center [349, 123] width 190 height 9
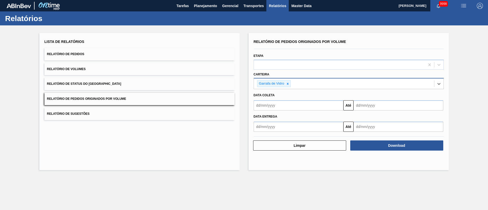
click at [276, 102] on input "text" at bounding box center [299, 105] width 90 height 10
click at [267, 132] on div "1" at bounding box center [267, 134] width 7 height 7
click at [382, 107] on input "text" at bounding box center [399, 105] width 90 height 10
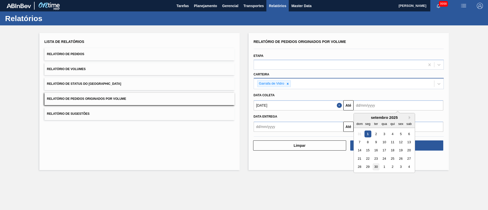
click at [378, 166] on div "30" at bounding box center [375, 167] width 7 height 7
click at [386, 107] on input "30/09/2025" at bounding box center [399, 105] width 90 height 10
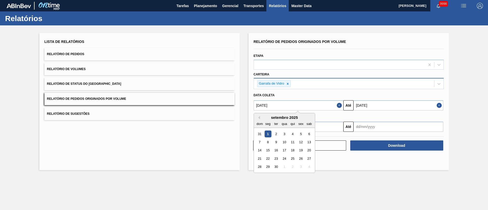
click at [308, 104] on input "[DATE]" at bounding box center [299, 105] width 90 height 10
click at [259, 117] on button "Previous Month" at bounding box center [259, 118] width 4 height 4
click at [299, 133] on div "1" at bounding box center [300, 134] width 7 height 7
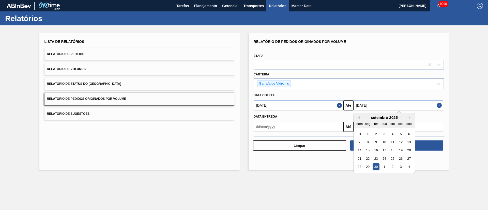
click at [372, 106] on input "30/09/2025" at bounding box center [399, 105] width 90 height 10
click at [377, 167] on div "30" at bounding box center [375, 167] width 7 height 7
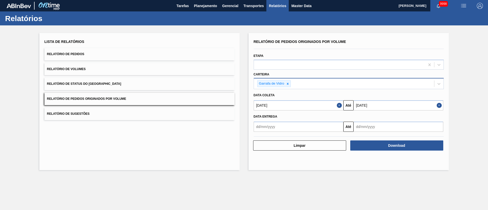
click at [128, 100] on button "Relatório de Pedidos Originados por Volume" at bounding box center [139, 99] width 190 height 12
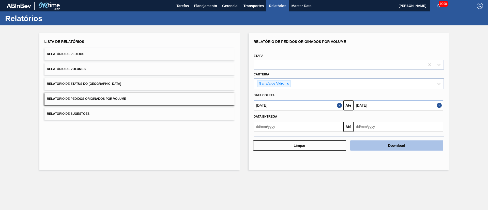
click at [394, 149] on button "Download" at bounding box center [396, 146] width 93 height 10
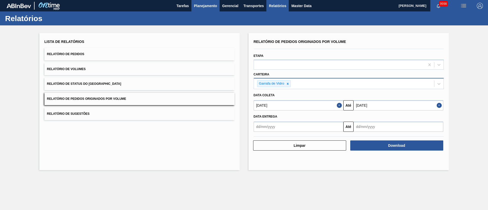
click at [196, 6] on span "Planejamento" at bounding box center [205, 6] width 23 height 6
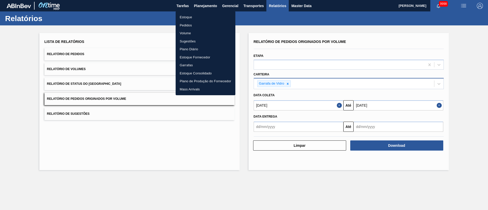
click at [197, 24] on li "Pedidos" at bounding box center [206, 25] width 60 height 8
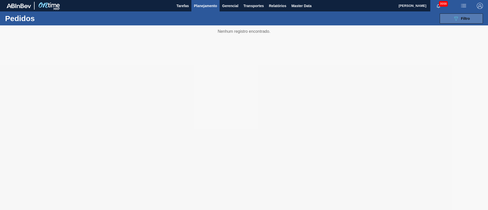
click at [464, 20] on span "Filtro" at bounding box center [465, 19] width 9 height 4
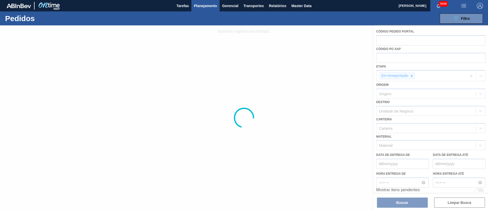
click at [412, 76] on div at bounding box center [244, 117] width 488 height 185
click at [412, 77] on div at bounding box center [244, 117] width 488 height 185
click at [413, 76] on div at bounding box center [244, 117] width 488 height 185
click at [412, 76] on div at bounding box center [244, 117] width 488 height 185
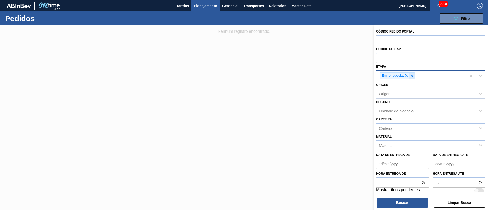
click at [413, 77] on icon at bounding box center [412, 76] width 4 height 4
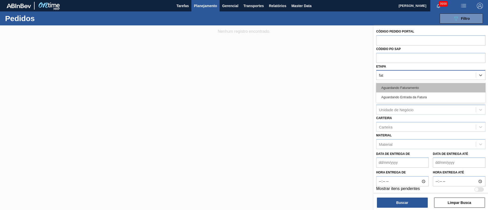
click at [408, 84] on div "Aguardando Faturamento" at bounding box center [430, 87] width 109 height 9
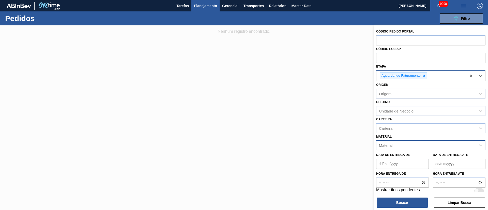
click at [388, 147] on div "Material" at bounding box center [385, 145] width 13 height 4
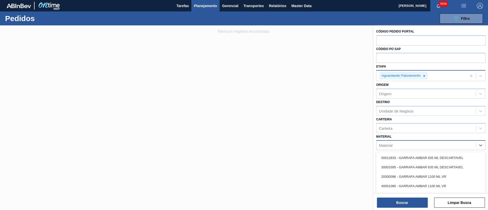
paste input "20002580"
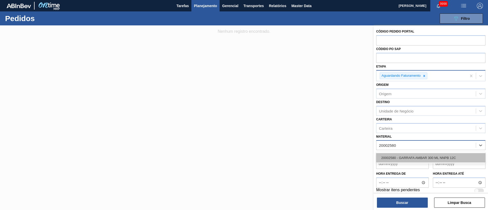
click at [400, 156] on div "20002580 - GARRAFA AMBAR 300 ML NNPB 12C" at bounding box center [430, 157] width 109 height 9
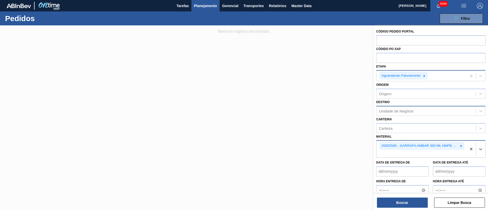
click at [394, 108] on div "Unidade de Negócio" at bounding box center [426, 110] width 99 height 7
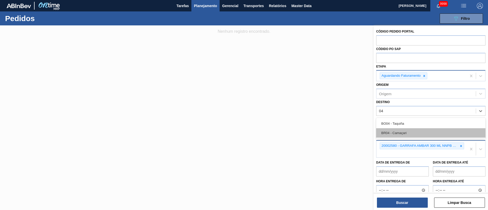
click at [392, 132] on div "BR04 - Camaçari" at bounding box center [430, 132] width 109 height 9
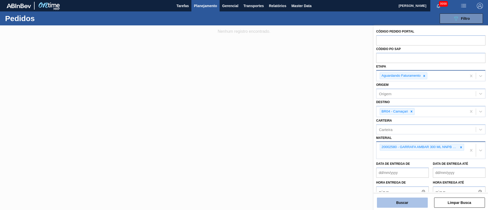
click at [403, 201] on button "Buscar" at bounding box center [402, 203] width 51 height 10
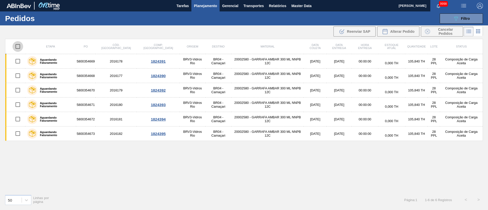
click at [18, 44] on input "checkbox" at bounding box center [17, 46] width 11 height 11
click at [18, 49] on input "checkbox" at bounding box center [17, 46] width 11 height 11
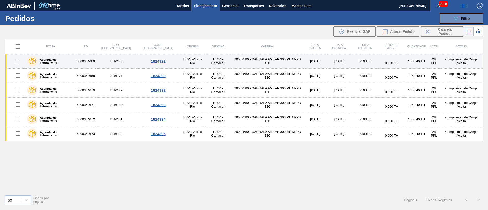
click at [16, 59] on input "checkbox" at bounding box center [17, 61] width 11 height 11
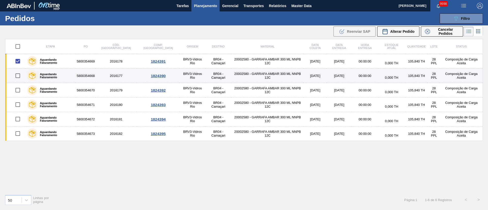
click at [18, 72] on input "checkbox" at bounding box center [17, 75] width 11 height 11
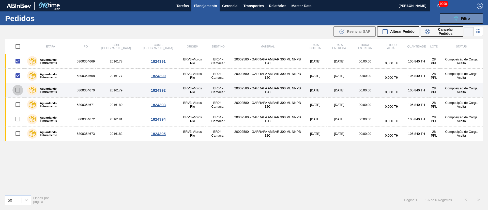
click at [18, 91] on input "checkbox" at bounding box center [17, 90] width 11 height 11
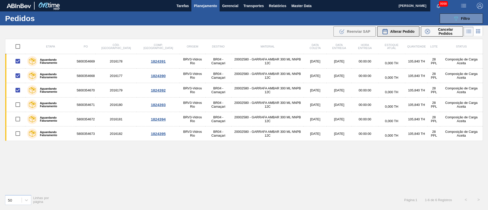
click at [396, 30] on span "Alterar Pedido" at bounding box center [402, 31] width 24 height 4
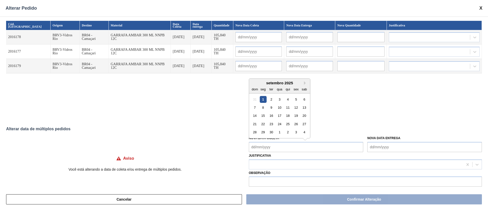
click at [283, 145] on Coleta "Nova Data Coleta" at bounding box center [306, 147] width 115 height 10
drag, startPoint x: 263, startPoint y: 101, endPoint x: 262, endPoint y: 104, distance: 3.1
click at [263, 101] on div "1" at bounding box center [263, 99] width 7 height 7
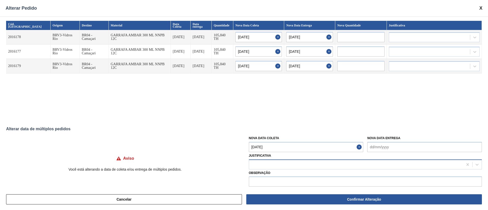
click at [262, 164] on div at bounding box center [356, 164] width 214 height 7
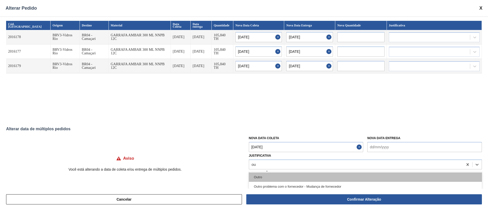
click at [264, 177] on div "Outro" at bounding box center [365, 177] width 233 height 9
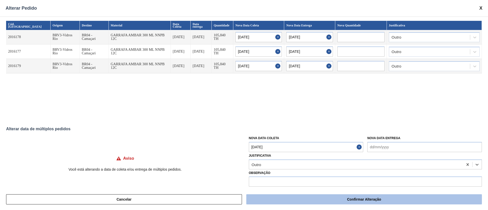
click at [288, 198] on button "Confirmar Alteração" at bounding box center [364, 199] width 236 height 10
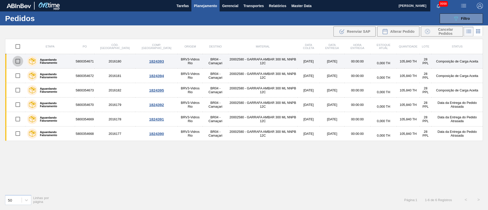
click at [21, 63] on input "checkbox" at bounding box center [17, 61] width 11 height 11
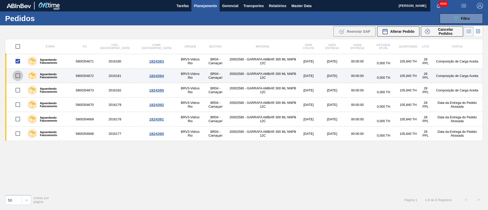
click at [16, 78] on input "checkbox" at bounding box center [17, 75] width 11 height 11
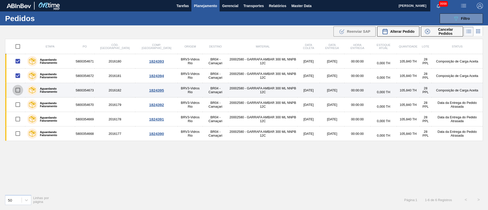
click at [18, 95] on input "checkbox" at bounding box center [17, 90] width 11 height 11
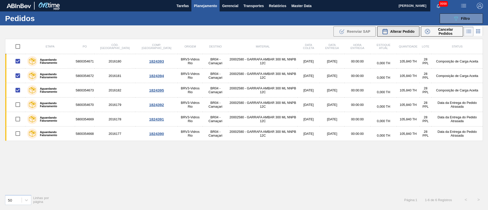
click at [403, 33] on span "Alterar Pedido" at bounding box center [402, 31] width 24 height 4
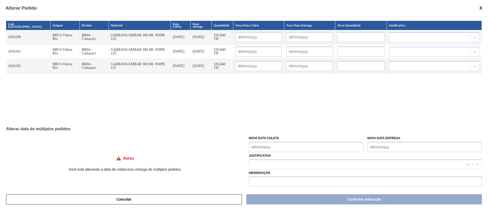
click at [258, 146] on Coleta "Nova Data Coleta" at bounding box center [306, 147] width 115 height 10
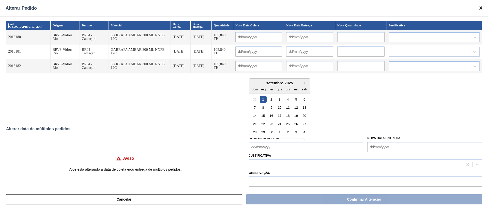
drag, startPoint x: 269, startPoint y: 100, endPoint x: 269, endPoint y: 104, distance: 4.4
click at [269, 100] on div "2" at bounding box center [271, 99] width 7 height 7
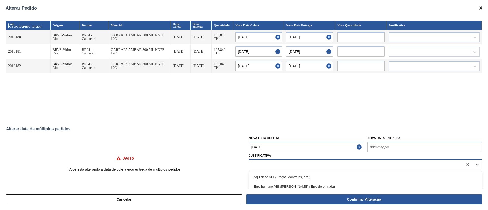
click at [258, 163] on div at bounding box center [356, 164] width 214 height 7
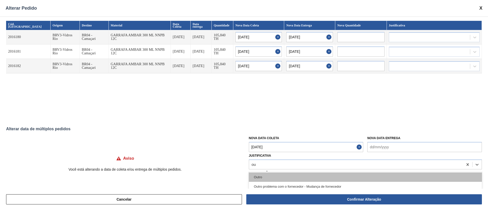
click at [264, 175] on div "Outro" at bounding box center [365, 177] width 233 height 9
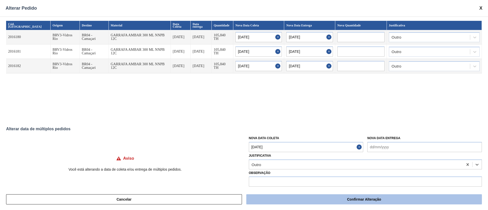
click at [292, 197] on button "Confirmar Alteração" at bounding box center [364, 199] width 236 height 10
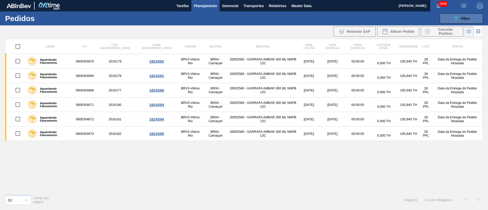
click at [470, 21] on button "089F7B8B-B2A5-4AFE-B5C0-19BA573D28AC Filtro" at bounding box center [461, 18] width 43 height 10
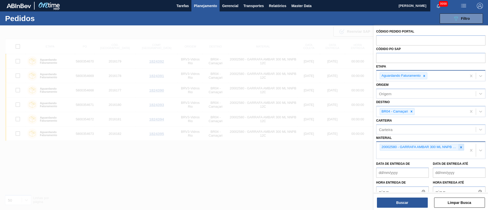
click at [459, 147] on icon at bounding box center [461, 148] width 4 height 4
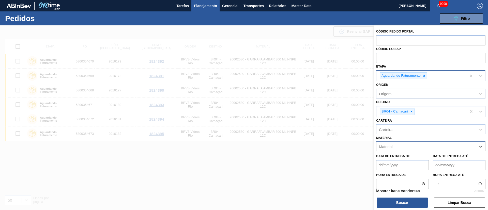
paste input "30018527"
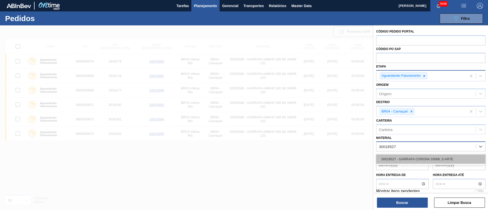
click at [404, 160] on div "30018527 - GARRAFA CORONA 330ML S ARTE" at bounding box center [430, 159] width 109 height 9
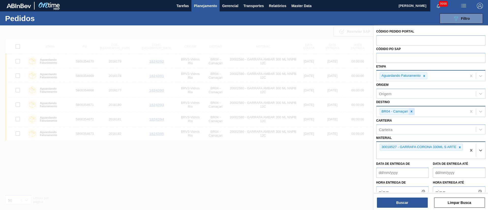
click at [411, 112] on icon at bounding box center [412, 112] width 4 height 4
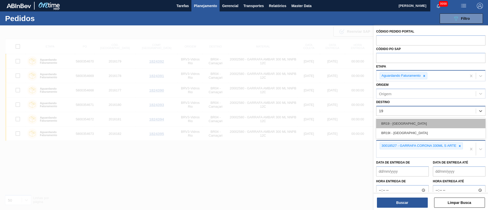
click at [404, 126] on div "BR19 - [GEOGRAPHIC_DATA]" at bounding box center [430, 123] width 109 height 9
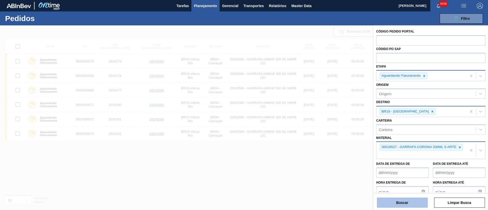
click at [413, 203] on button "Buscar" at bounding box center [402, 203] width 51 height 10
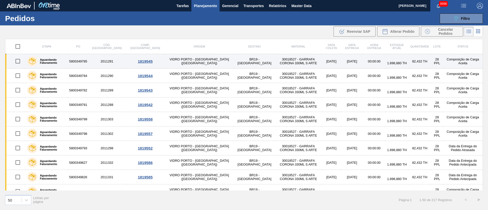
click at [20, 60] on input "checkbox" at bounding box center [17, 61] width 11 height 11
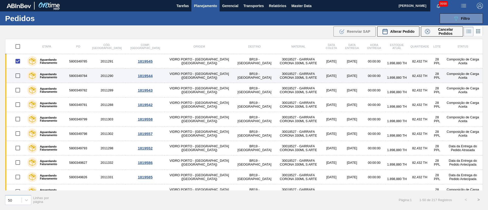
click at [22, 78] on input "checkbox" at bounding box center [17, 75] width 11 height 11
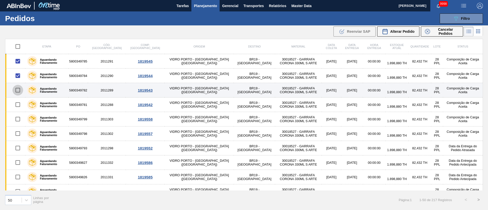
click at [19, 89] on input "checkbox" at bounding box center [17, 90] width 11 height 11
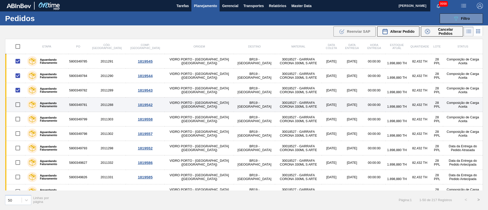
click at [18, 103] on input "checkbox" at bounding box center [17, 104] width 11 height 11
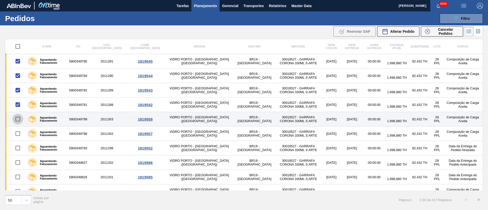
click at [16, 120] on input "checkbox" at bounding box center [17, 119] width 11 height 11
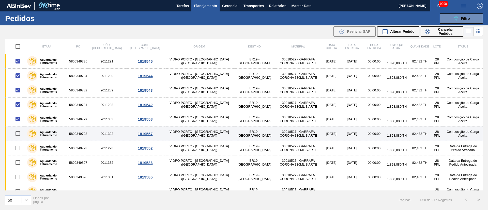
click at [20, 136] on input "checkbox" at bounding box center [17, 133] width 11 height 11
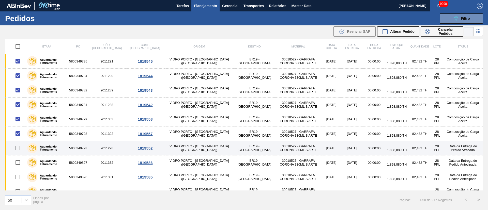
click at [19, 147] on input "checkbox" at bounding box center [17, 148] width 11 height 11
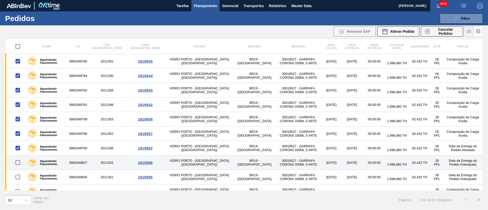
click at [21, 162] on input "checkbox" at bounding box center [17, 162] width 11 height 11
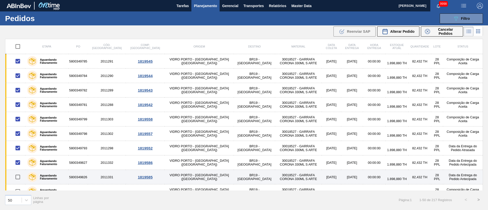
click at [19, 178] on input "checkbox" at bounding box center [17, 177] width 11 height 11
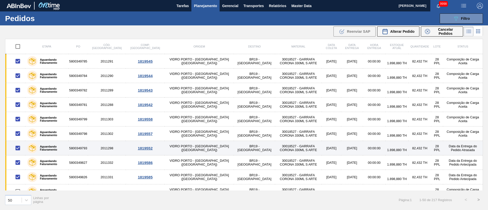
scroll to position [38, 0]
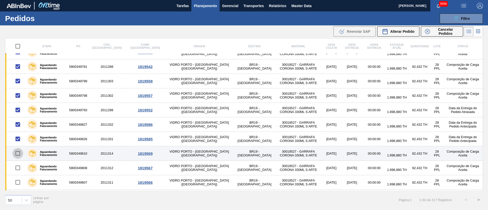
click at [19, 154] on input "checkbox" at bounding box center [17, 153] width 11 height 11
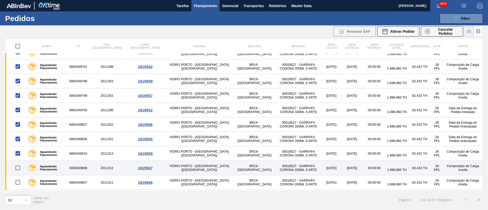
click at [17, 169] on input "checkbox" at bounding box center [17, 168] width 11 height 11
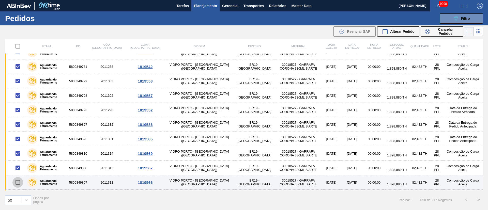
click at [18, 180] on input "checkbox" at bounding box center [17, 182] width 11 height 11
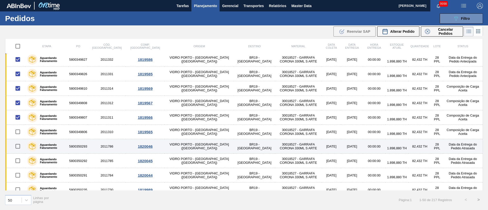
scroll to position [114, 0]
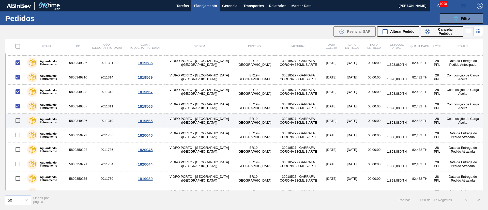
click at [19, 122] on input "checkbox" at bounding box center [17, 120] width 11 height 11
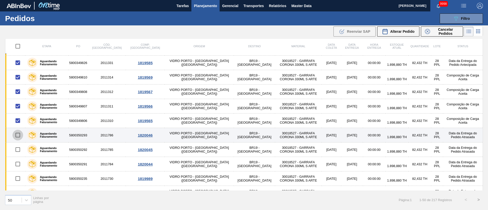
click at [19, 133] on input "checkbox" at bounding box center [17, 135] width 11 height 11
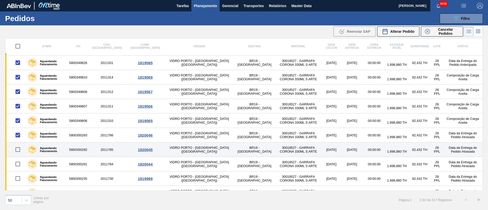
click at [18, 149] on input "checkbox" at bounding box center [17, 149] width 11 height 11
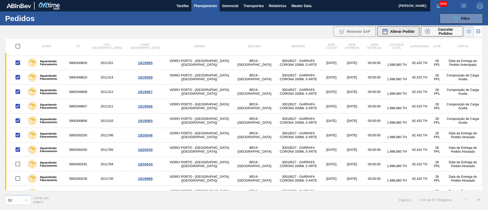
click at [412, 30] on span "Alterar Pedido" at bounding box center [402, 31] width 24 height 4
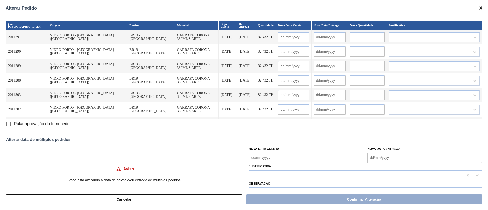
click at [270, 156] on Coleta "Nova Data Coleta" at bounding box center [306, 158] width 115 height 10
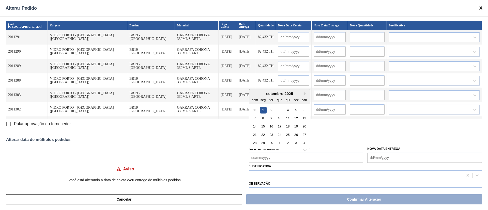
click at [263, 110] on div "1" at bounding box center [263, 110] width 7 height 7
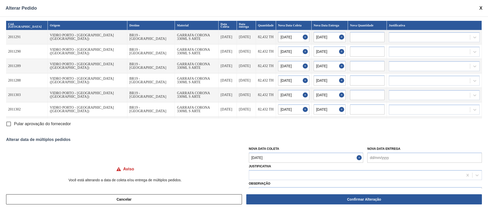
click at [6, 125] on input "Pular aprovação do fornecedor" at bounding box center [8, 124] width 11 height 11
click at [267, 170] on div at bounding box center [365, 175] width 233 height 10
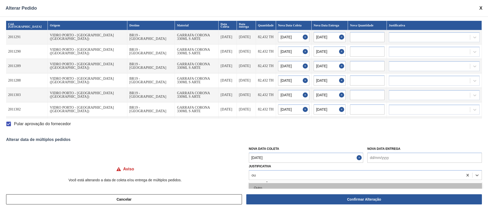
click at [257, 187] on div "Outro" at bounding box center [365, 187] width 233 height 9
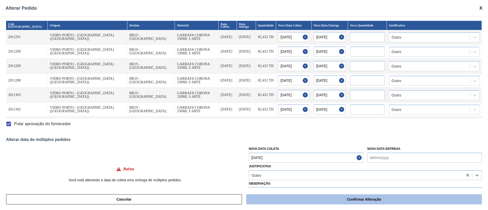
click at [290, 201] on button "Confirmar Alteração" at bounding box center [364, 199] width 236 height 10
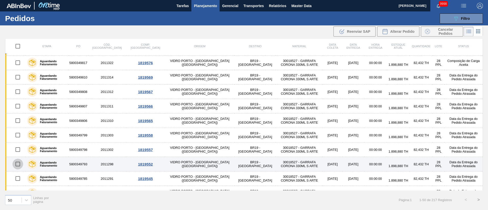
click at [18, 164] on input "checkbox" at bounding box center [17, 164] width 11 height 11
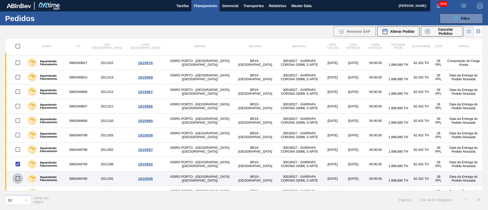
click at [15, 180] on input "checkbox" at bounding box center [17, 178] width 11 height 11
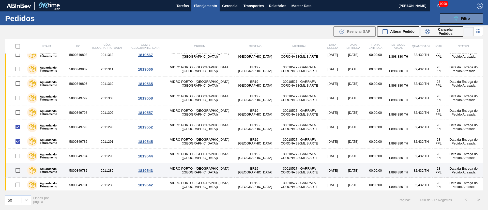
scroll to position [191, 0]
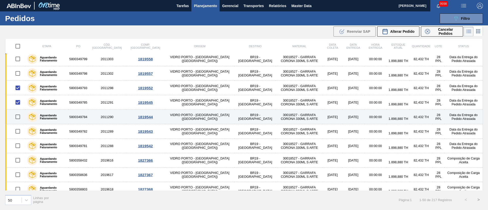
click at [17, 120] on input "checkbox" at bounding box center [17, 117] width 11 height 11
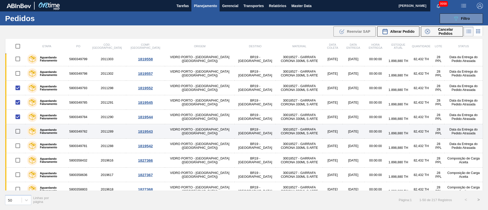
click at [17, 130] on input "checkbox" at bounding box center [17, 131] width 11 height 11
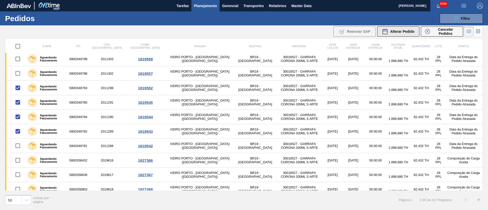
click at [404, 31] on span "Alterar Pedido" at bounding box center [402, 31] width 24 height 4
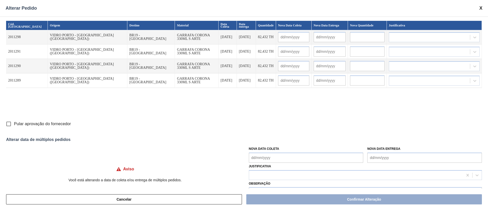
click at [277, 156] on Coleta "Nova Data Coleta" at bounding box center [306, 158] width 115 height 10
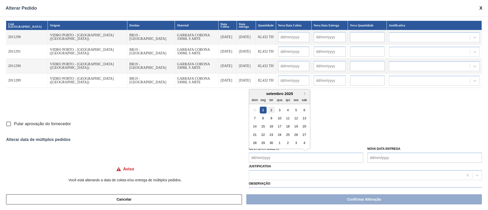
click at [272, 109] on div "2" at bounding box center [271, 110] width 7 height 7
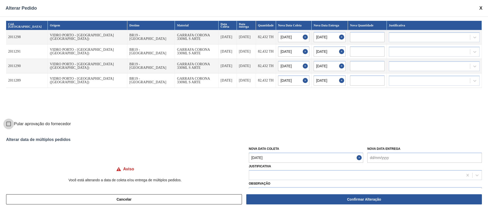
click at [8, 125] on input "Pular aprovação do fornecedor" at bounding box center [8, 124] width 11 height 11
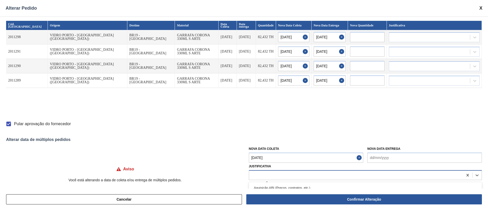
click at [263, 174] on div at bounding box center [356, 175] width 214 height 7
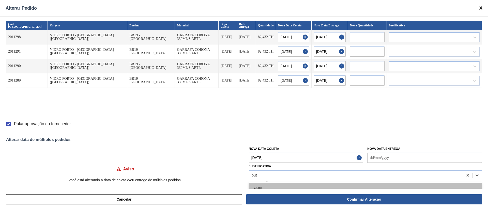
click at [264, 188] on div "Outro" at bounding box center [365, 187] width 233 height 9
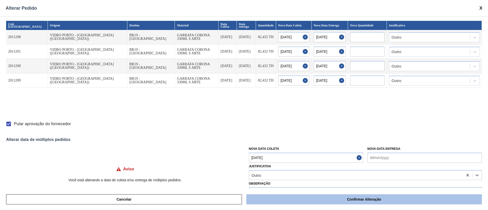
click at [292, 201] on button "Confirmar Alteração" at bounding box center [364, 199] width 236 height 10
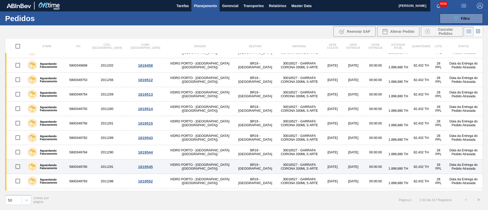
scroll to position [381, 0]
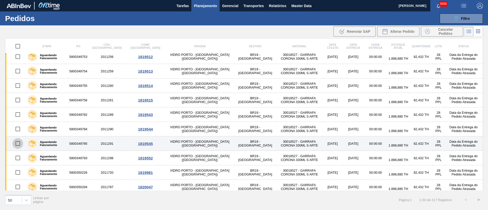
click at [20, 144] on input "checkbox" at bounding box center [17, 143] width 11 height 11
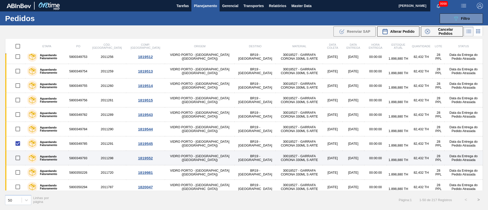
click at [18, 157] on input "checkbox" at bounding box center [17, 158] width 11 height 11
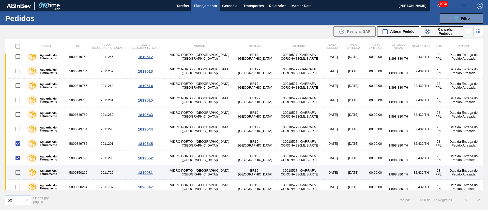
click at [16, 172] on input "checkbox" at bounding box center [17, 172] width 11 height 11
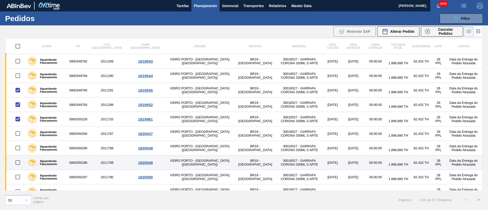
scroll to position [458, 0]
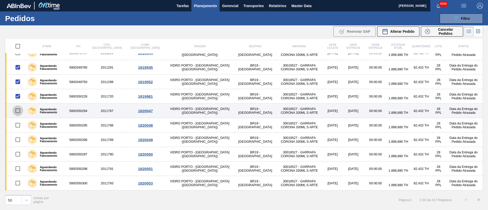
click at [16, 111] on input "checkbox" at bounding box center [17, 111] width 11 height 11
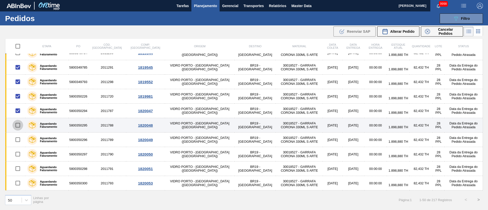
click at [16, 127] on input "checkbox" at bounding box center [17, 125] width 11 height 11
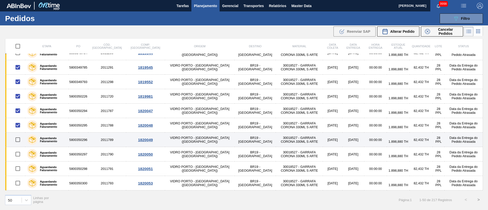
click at [18, 141] on input "checkbox" at bounding box center [17, 139] width 11 height 11
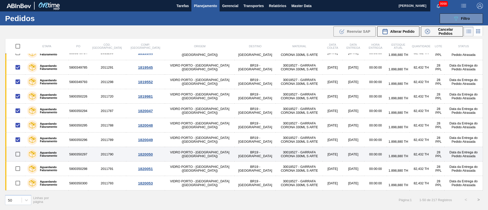
click at [18, 154] on input "checkbox" at bounding box center [17, 154] width 11 height 11
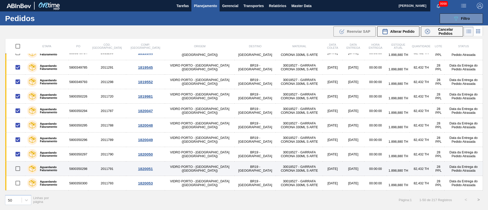
click at [17, 171] on input "checkbox" at bounding box center [17, 168] width 11 height 11
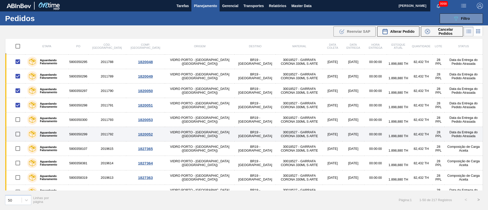
scroll to position [534, 0]
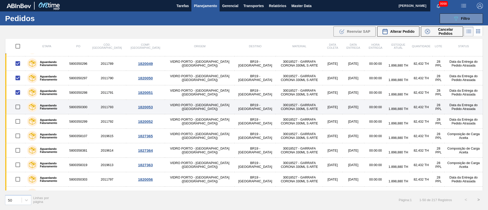
click at [18, 105] on input "checkbox" at bounding box center [17, 107] width 11 height 11
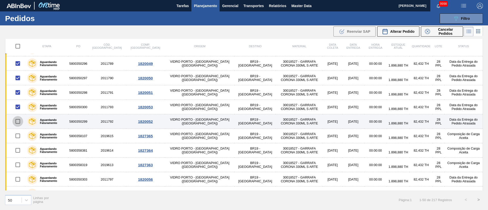
click at [17, 123] on input "checkbox" at bounding box center [17, 121] width 11 height 11
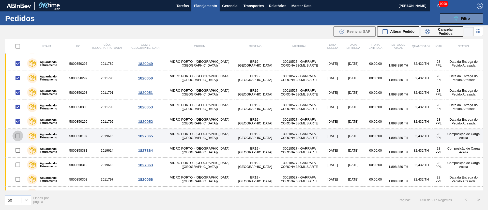
click at [18, 137] on input "checkbox" at bounding box center [17, 136] width 11 height 11
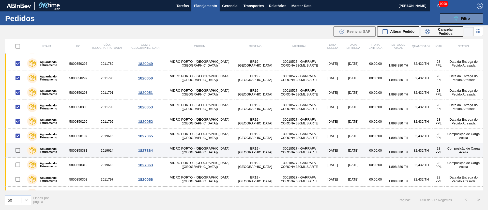
click at [18, 149] on input "checkbox" at bounding box center [17, 150] width 11 height 11
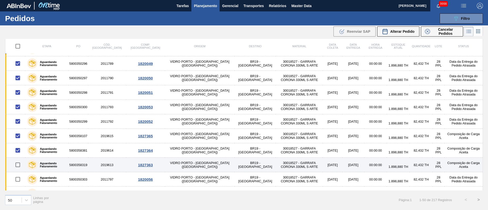
click at [18, 163] on input "checkbox" at bounding box center [17, 165] width 11 height 11
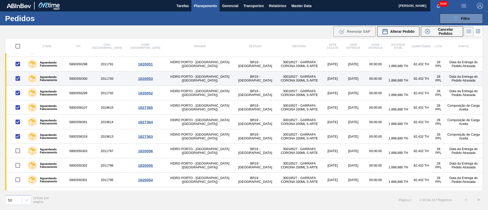
scroll to position [572, 0]
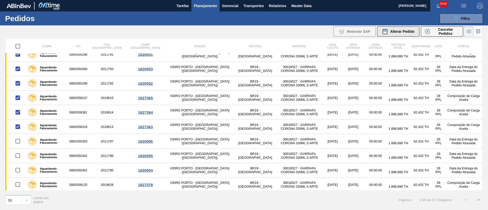
click at [397, 33] on span "Alterar Pedido" at bounding box center [402, 31] width 24 height 4
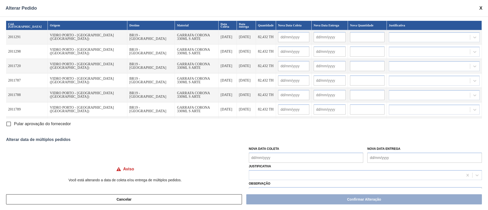
click at [257, 158] on Coleta "Nova Data Coleta" at bounding box center [306, 158] width 115 height 10
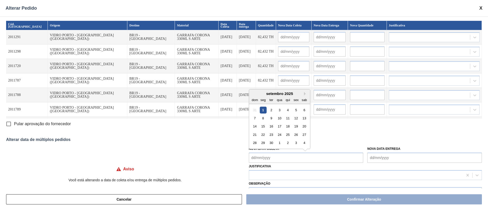
drag, startPoint x: 278, startPoint y: 110, endPoint x: 269, endPoint y: 112, distance: 8.5
click at [278, 110] on div "3" at bounding box center [279, 110] width 7 height 7
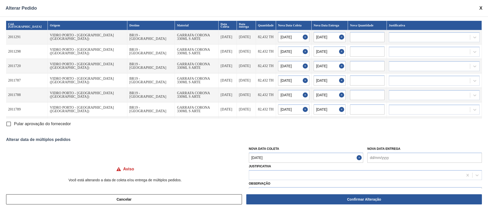
click at [11, 125] on input "Pular aprovação do fornecedor" at bounding box center [8, 124] width 11 height 11
click at [276, 175] on div at bounding box center [356, 175] width 214 height 7
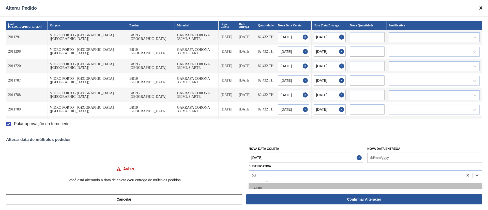
click at [262, 187] on div "Outro" at bounding box center [365, 187] width 233 height 9
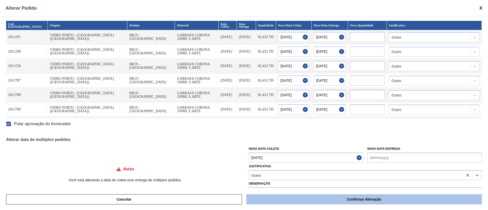
click at [289, 199] on button "Confirmar Alteração" at bounding box center [364, 199] width 236 height 10
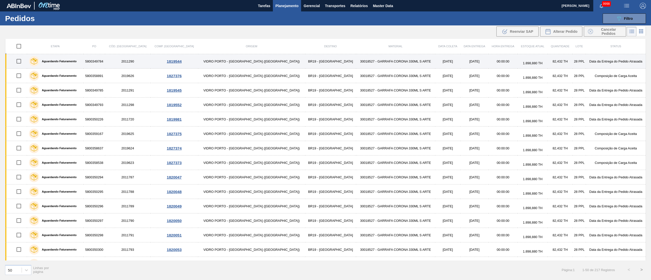
scroll to position [507, 0]
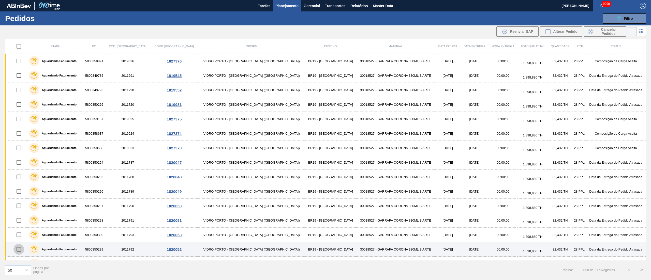
click at [23, 255] on input "checkbox" at bounding box center [18, 249] width 11 height 11
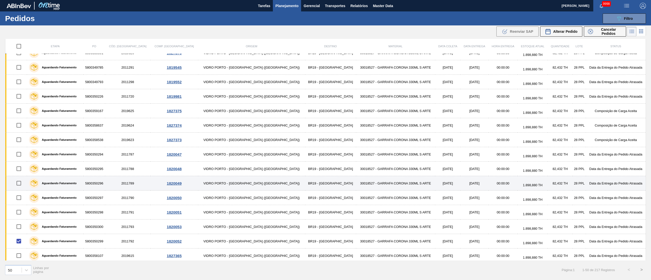
scroll to position [522, 0]
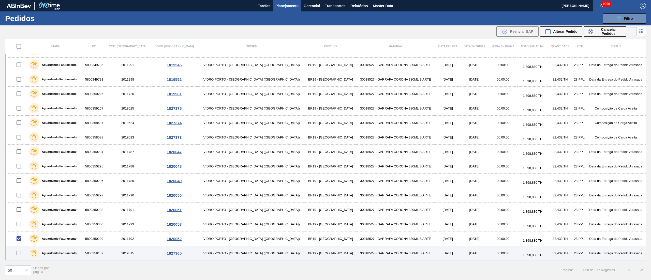
click at [20, 254] on input "checkbox" at bounding box center [18, 253] width 11 height 11
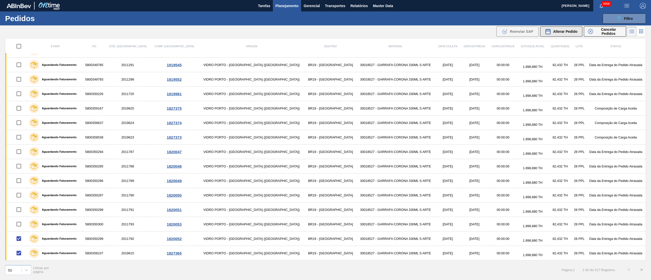
click at [569, 30] on span "Alterar Pedido" at bounding box center [565, 31] width 24 height 4
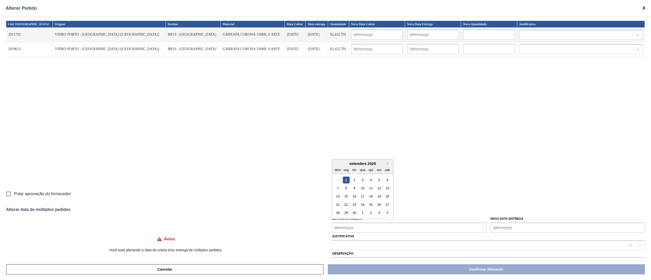
click at [351, 227] on Coleta "Nova Data Coleta" at bounding box center [409, 228] width 154 height 10
click at [368, 198] on div "18" at bounding box center [370, 196] width 7 height 7
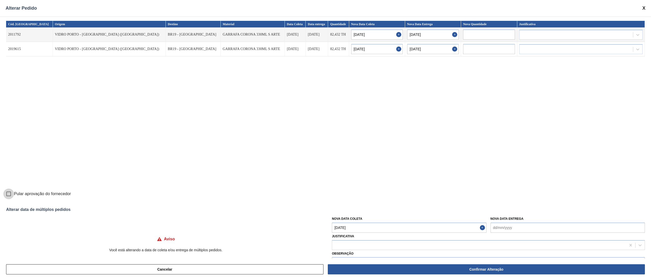
click at [7, 196] on input "Pular aprovação do fornecedor" at bounding box center [8, 194] width 11 height 11
click at [342, 246] on div at bounding box center [479, 245] width 294 height 7
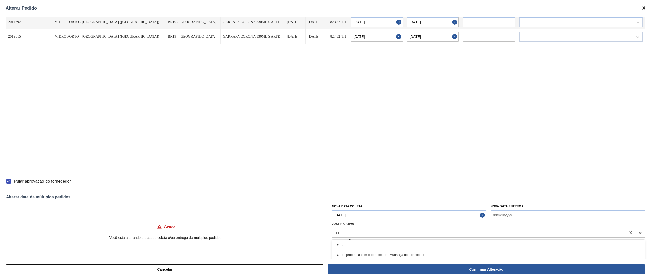
scroll to position [24, 0]
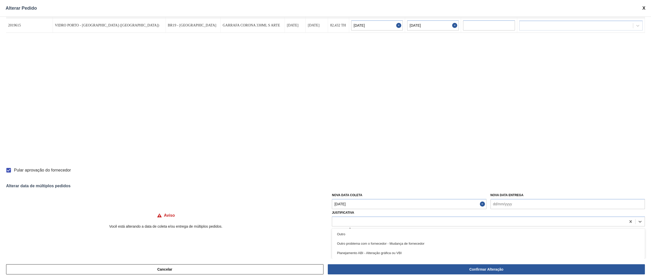
click at [12, 168] on div "Cód. Pedido Origem Destino Material Data Coleta Data entrega Quantidade Nova Da…" at bounding box center [325, 138] width 651 height 242
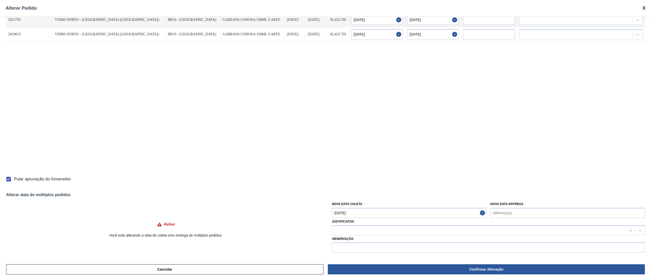
click at [5, 180] on input "Pular aprovação do fornecedor" at bounding box center [8, 179] width 11 height 11
click at [10, 180] on input "Pular aprovação do fornecedor" at bounding box center [8, 179] width 11 height 11
click at [355, 232] on div at bounding box center [479, 230] width 294 height 7
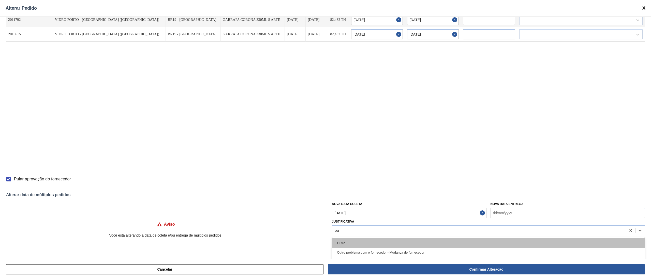
click at [351, 243] on div "Outro" at bounding box center [488, 242] width 313 height 9
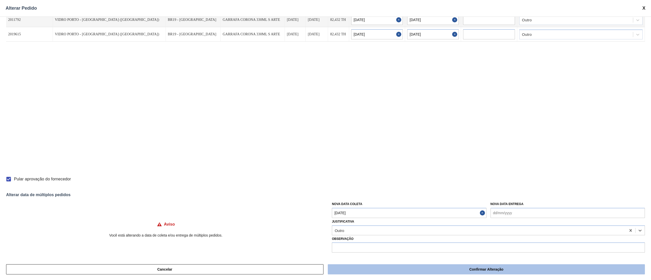
click at [522, 266] on button "Confirmar Alteração" at bounding box center [486, 269] width 317 height 10
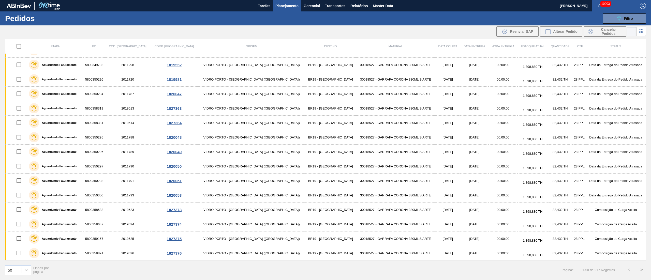
click at [644, 270] on button ">" at bounding box center [641, 270] width 13 height 13
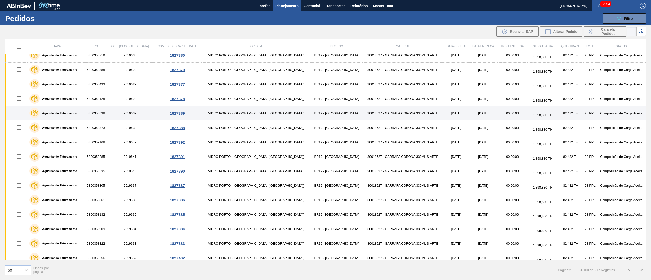
scroll to position [51, 0]
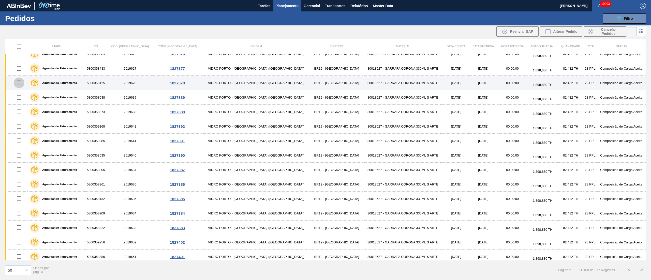
click at [20, 86] on input "checkbox" at bounding box center [19, 83] width 11 height 11
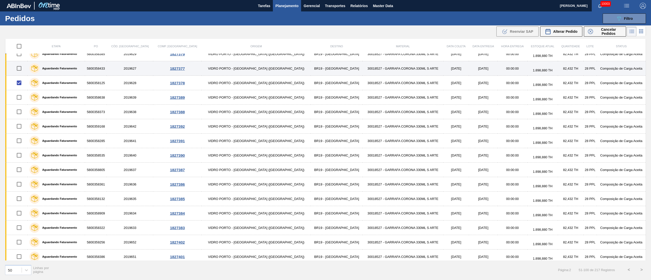
click at [20, 71] on input "checkbox" at bounding box center [19, 68] width 11 height 11
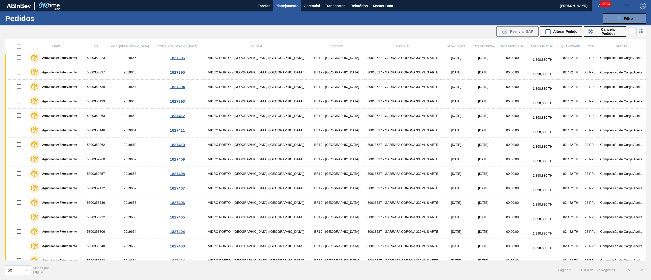
scroll to position [319, 0]
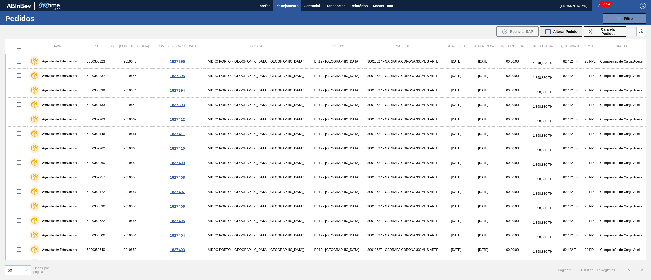
click at [571, 31] on span "Alterar Pedido" at bounding box center [565, 31] width 24 height 4
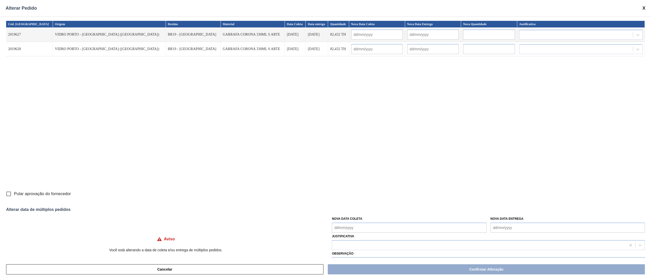
click at [373, 228] on Coleta "Nova Data Coleta" at bounding box center [409, 228] width 154 height 10
click at [371, 182] on div "4" at bounding box center [370, 179] width 7 height 7
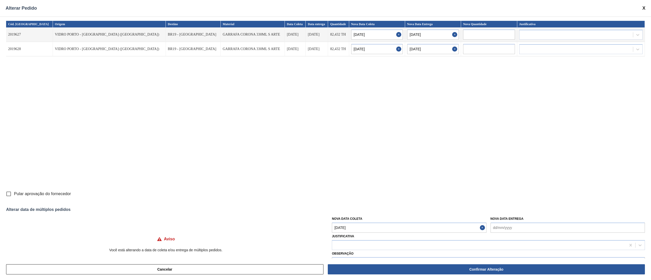
click at [11, 197] on input "Pular aprovação do fornecedor" at bounding box center [8, 194] width 11 height 11
click at [358, 243] on div at bounding box center [479, 245] width 294 height 7
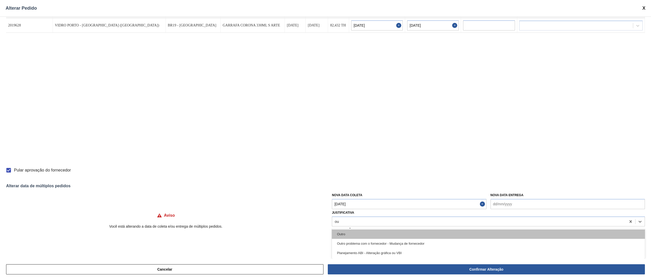
click at [350, 230] on div "Outro" at bounding box center [488, 234] width 313 height 9
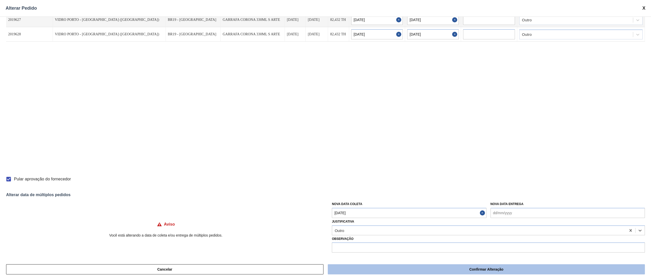
scroll to position [15, 0]
click at [501, 269] on button "Confirmar Alteração" at bounding box center [486, 269] width 317 height 10
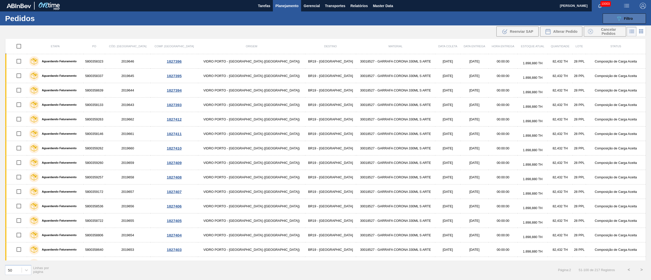
click at [615, 16] on button "089F7B8B-B2A5-4AFE-B5C0-19BA573D28AC Filtro" at bounding box center [624, 18] width 43 height 10
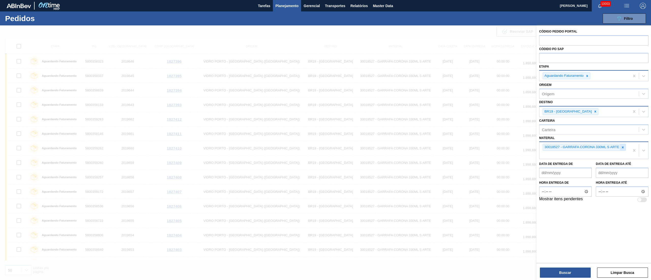
click at [624, 147] on icon at bounding box center [623, 148] width 4 height 4
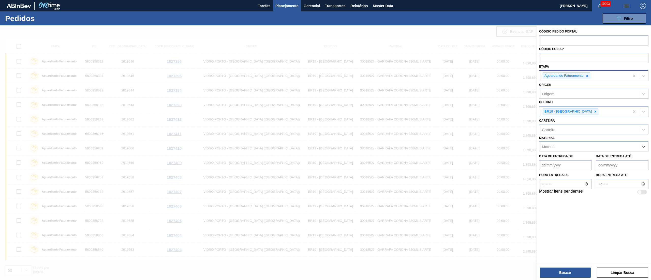
paste input "30005328"
click at [608, 158] on div "30005328 - GARRAFA SK BEATS GT AZUL 269ML" at bounding box center [593, 159] width 109 height 9
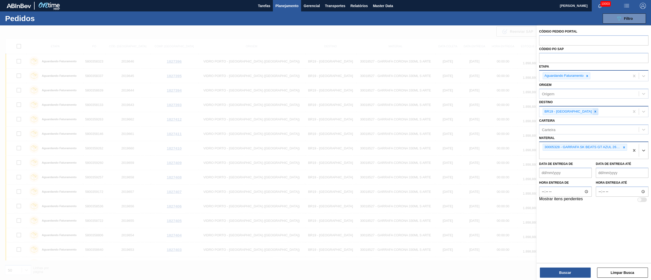
click at [593, 112] on icon at bounding box center [595, 112] width 4 height 4
click at [569, 121] on div "BR16 - Jacareí" at bounding box center [593, 123] width 109 height 9
click at [566, 272] on button "Buscar" at bounding box center [565, 273] width 51 height 10
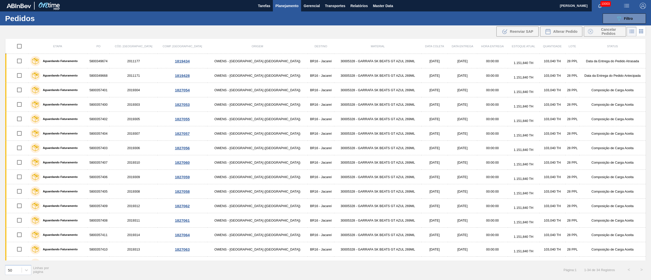
scroll to position [0, 0]
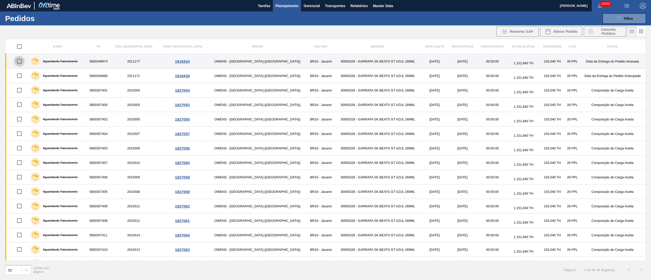
click at [18, 62] on input "checkbox" at bounding box center [19, 61] width 11 height 11
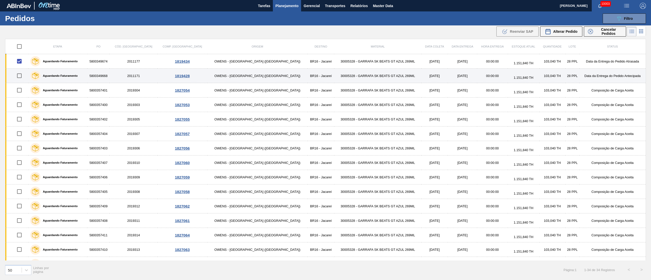
click at [22, 80] on input "checkbox" at bounding box center [19, 75] width 11 height 11
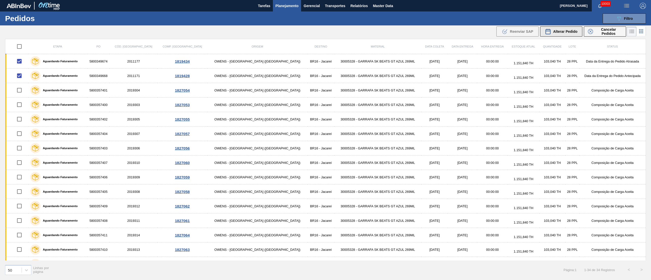
click at [571, 26] on button "Alterar Pedido" at bounding box center [561, 31] width 42 height 10
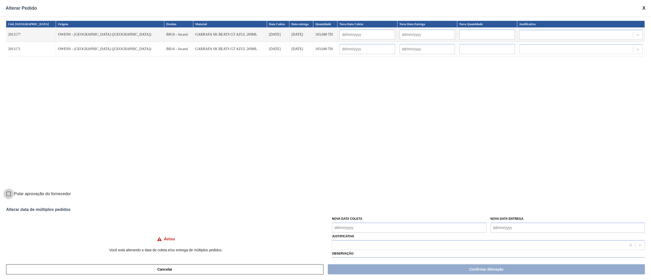
click at [10, 195] on input "Pular aprovação do fornecedor" at bounding box center [8, 194] width 11 height 11
click at [353, 231] on Coleta "Nova Data Coleta" at bounding box center [409, 228] width 154 height 10
click at [371, 178] on div "4" at bounding box center [370, 179] width 7 height 7
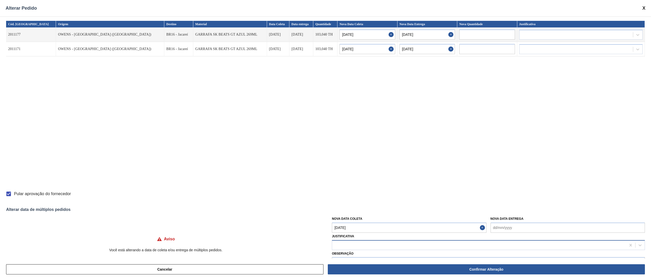
click at [351, 242] on div at bounding box center [479, 245] width 294 height 7
click at [349, 259] on div "Cancelar Confirmar Alteração" at bounding box center [325, 269] width 651 height 21
click at [348, 246] on div at bounding box center [479, 245] width 294 height 7
click at [352, 258] on div "Outro" at bounding box center [488, 257] width 313 height 9
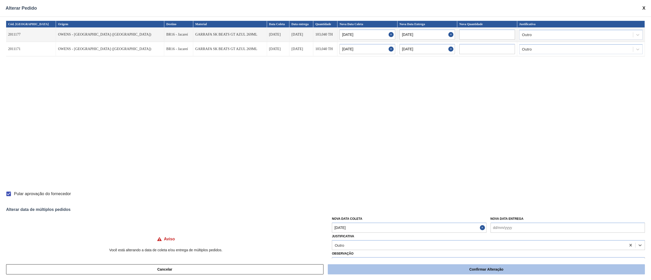
click at [473, 269] on button "Confirmar Alteração" at bounding box center [486, 269] width 317 height 10
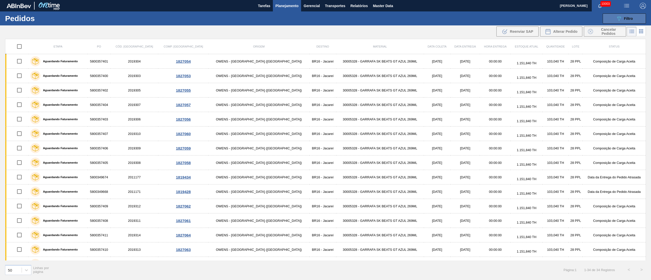
click at [619, 23] on button "089F7B8B-B2A5-4AFE-B5C0-19BA573D28AC Filtro" at bounding box center [624, 18] width 43 height 10
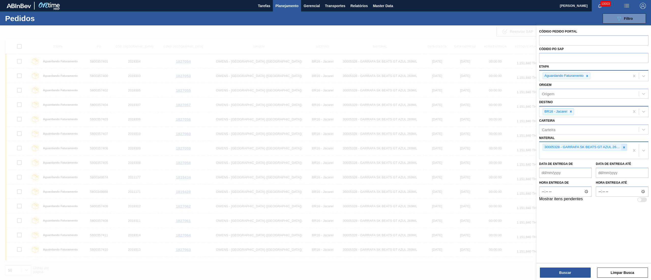
click at [625, 146] on icon at bounding box center [624, 148] width 4 height 4
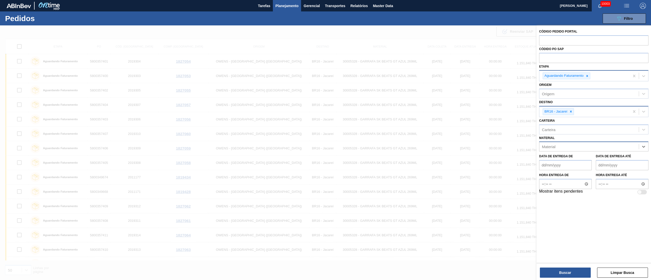
paste input "30005327"
click at [569, 161] on div "30005327 - GARRAFA SK BEATS SENSES AZUL 269ML" at bounding box center [593, 159] width 109 height 9
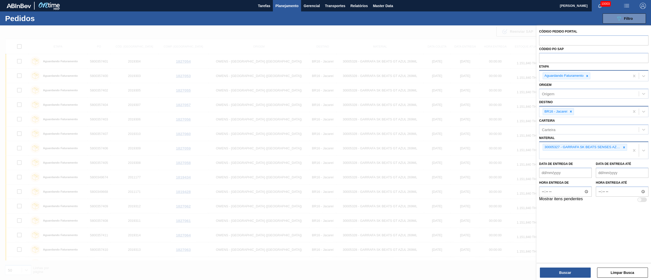
click at [556, 267] on div "Buscar Limpar Busca" at bounding box center [593, 270] width 114 height 14
click at [559, 272] on button "Buscar" at bounding box center [565, 273] width 51 height 10
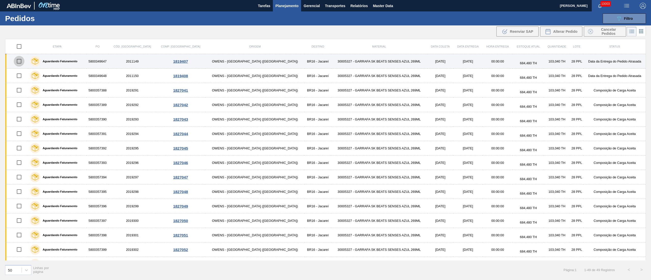
click at [19, 63] on input "checkbox" at bounding box center [19, 61] width 11 height 11
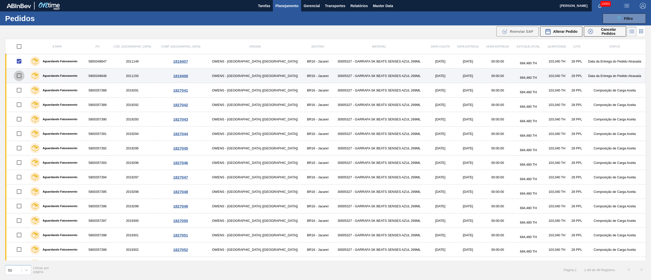
drag, startPoint x: 19, startPoint y: 78, endPoint x: 46, endPoint y: 80, distance: 26.8
click at [20, 78] on input "checkbox" at bounding box center [19, 75] width 11 height 11
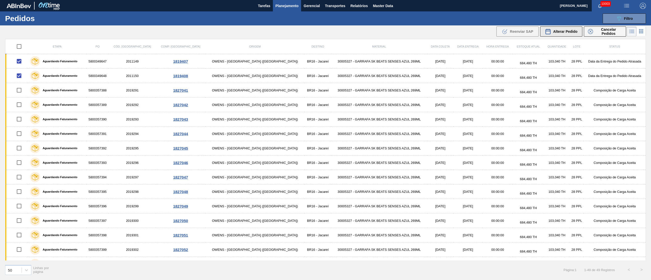
click at [555, 31] on span "Alterar Pedido" at bounding box center [565, 31] width 24 height 4
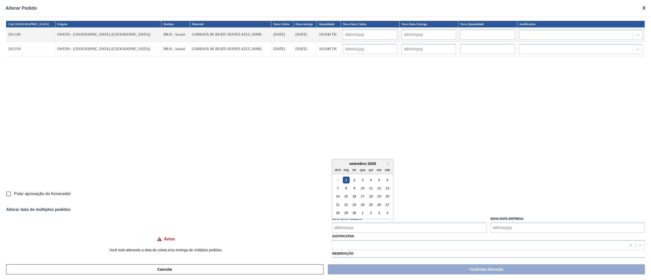
drag, startPoint x: 365, startPoint y: 230, endPoint x: 363, endPoint y: 227, distance: 4.4
click at [365, 230] on Coleta "Nova Data Coleta" at bounding box center [409, 228] width 154 height 10
click at [356, 180] on div "2" at bounding box center [354, 179] width 7 height 7
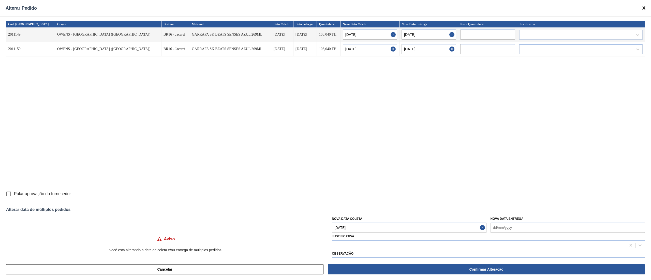
click at [6, 193] on input "Pular aprovação do fornecedor" at bounding box center [8, 194] width 11 height 11
click at [358, 244] on div at bounding box center [479, 245] width 294 height 7
click at [342, 254] on div "Outro" at bounding box center [488, 257] width 313 height 9
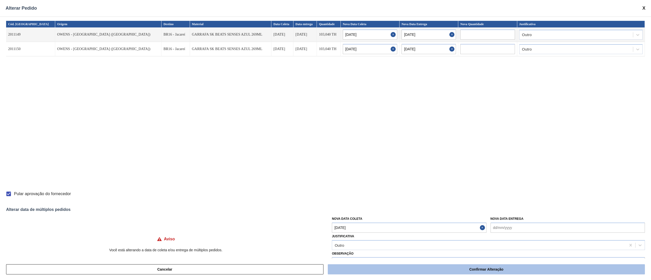
click at [460, 270] on button "Confirmar Alteração" at bounding box center [486, 269] width 317 height 10
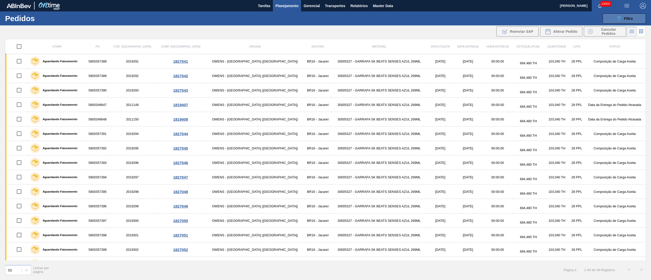
click at [622, 17] on icon "089F7B8B-B2A5-4AFE-B5C0-19BA573D28AC" at bounding box center [619, 19] width 6 height 6
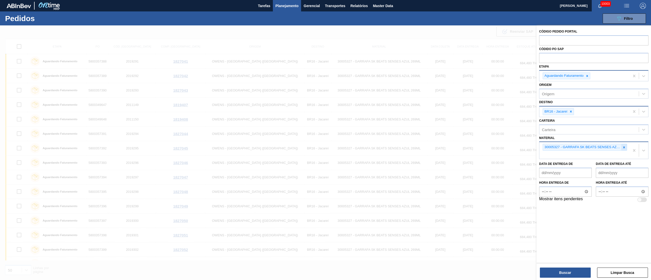
click at [623, 146] on icon at bounding box center [624, 148] width 4 height 4
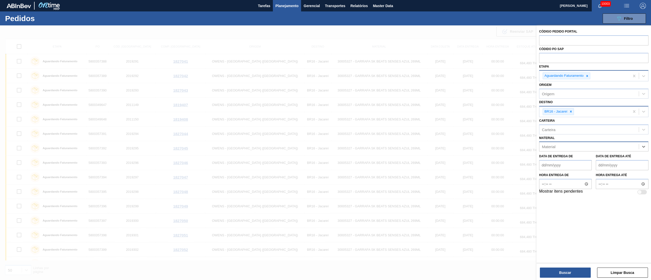
paste input "20008636"
click at [554, 158] on div "20008636 - GFA FLINT CORONA 330ML" at bounding box center [593, 159] width 109 height 9
click at [569, 109] on div at bounding box center [571, 112] width 6 height 6
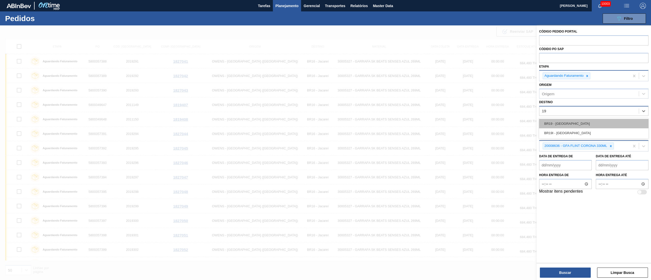
click at [561, 119] on div "BR19 - [GEOGRAPHIC_DATA]" at bounding box center [593, 123] width 109 height 9
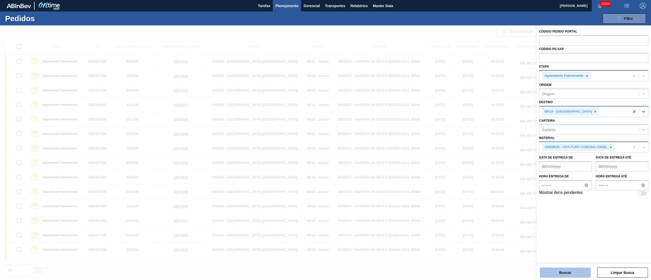
click at [561, 270] on button "Buscar" at bounding box center [565, 273] width 51 height 10
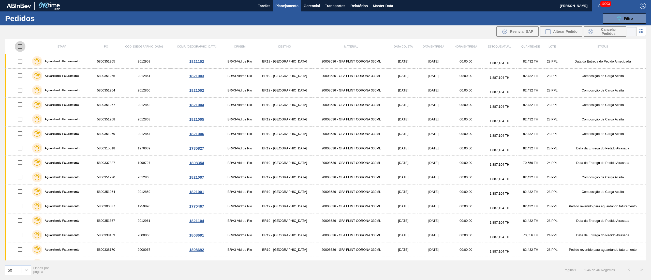
click at [21, 44] on input "checkbox" at bounding box center [20, 46] width 11 height 11
click at [20, 46] on input "checkbox" at bounding box center [20, 46] width 11 height 11
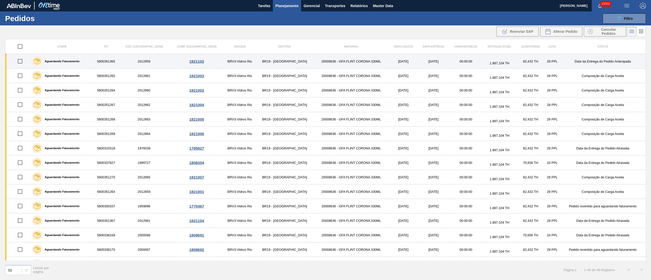
click at [21, 60] on input "checkbox" at bounding box center [20, 61] width 11 height 11
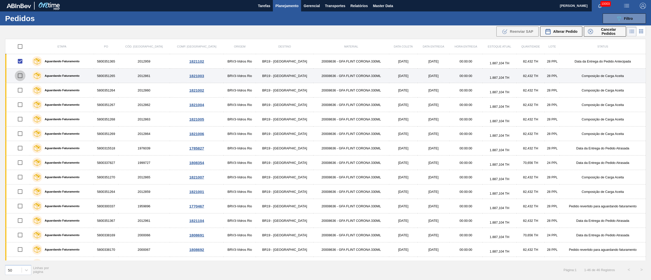
click at [22, 78] on input "checkbox" at bounding box center [20, 75] width 11 height 11
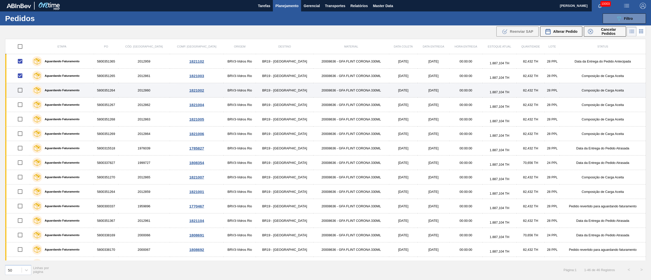
click at [22, 91] on input "checkbox" at bounding box center [20, 90] width 11 height 11
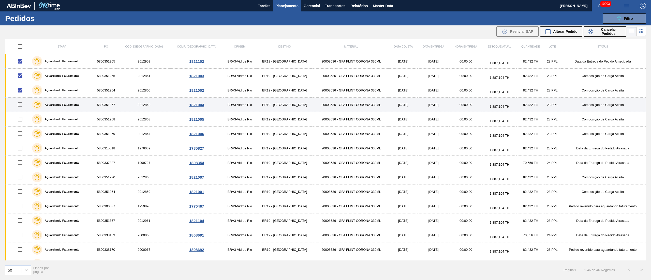
click at [22, 107] on input "checkbox" at bounding box center [20, 104] width 11 height 11
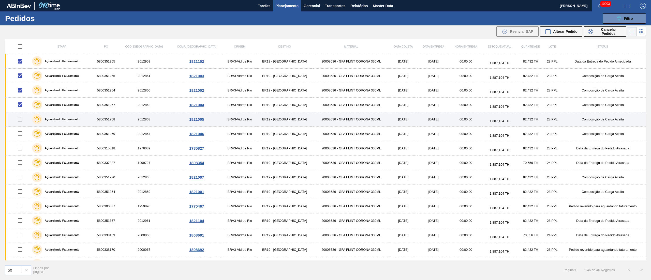
click at [22, 124] on input "checkbox" at bounding box center [20, 119] width 11 height 11
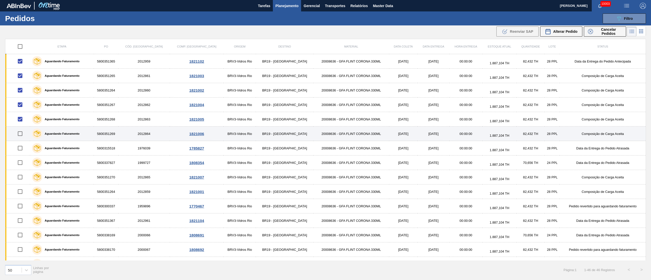
click at [21, 138] on input "checkbox" at bounding box center [20, 133] width 11 height 11
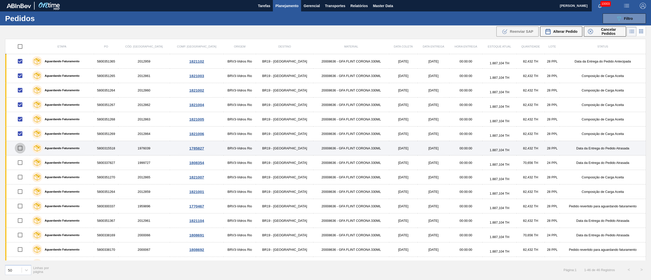
click at [21, 150] on input "checkbox" at bounding box center [20, 148] width 11 height 11
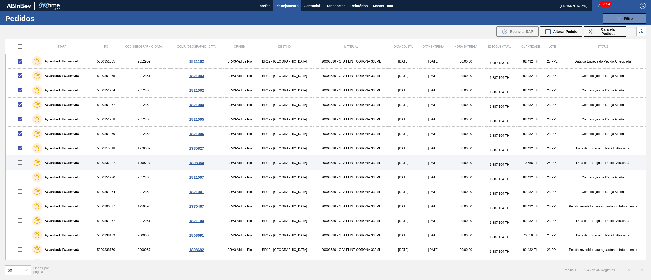
click at [23, 163] on input "checkbox" at bounding box center [20, 162] width 11 height 11
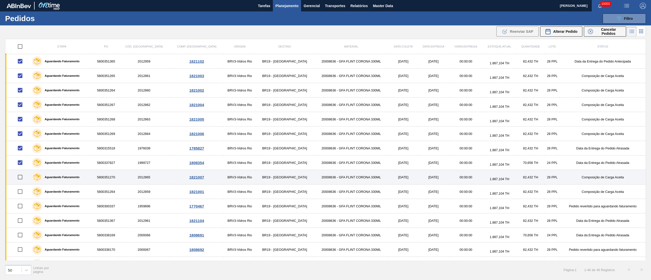
click at [23, 178] on input "checkbox" at bounding box center [20, 177] width 11 height 11
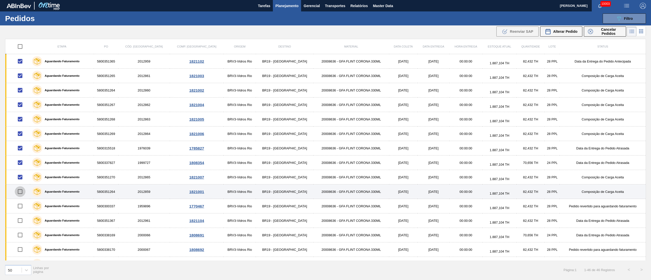
click at [22, 192] on input "checkbox" at bounding box center [20, 191] width 11 height 11
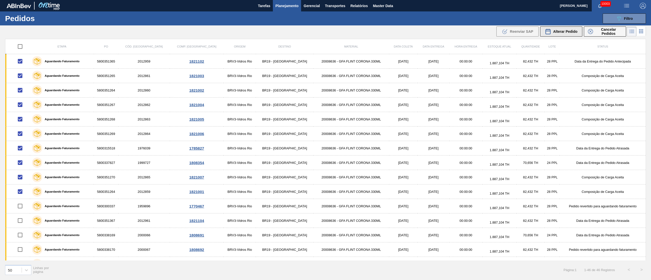
click at [566, 28] on div "Alterar Pedido" at bounding box center [561, 31] width 33 height 6
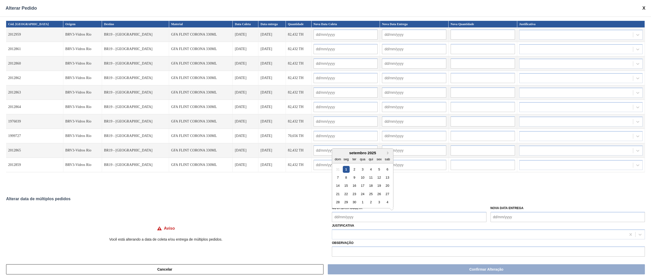
click at [353, 217] on Coleta "Nova Data Coleta" at bounding box center [409, 217] width 154 height 10
click at [356, 187] on div "16" at bounding box center [354, 185] width 7 height 7
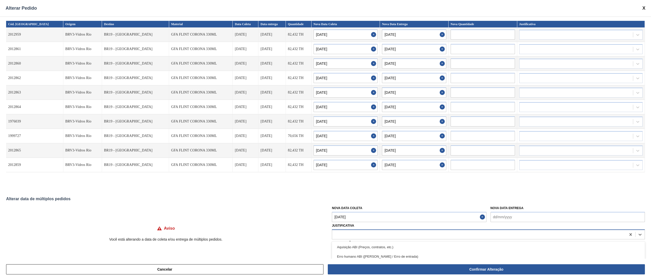
click at [350, 230] on div at bounding box center [488, 235] width 313 height 10
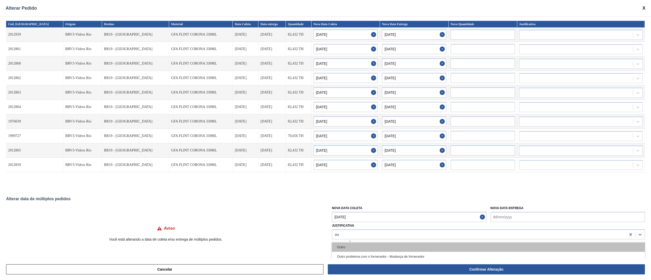
click at [350, 248] on div "Outro" at bounding box center [488, 247] width 313 height 9
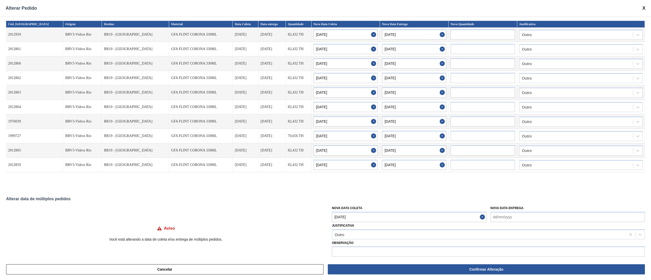
drag, startPoint x: 430, startPoint y: 270, endPoint x: 280, endPoint y: 215, distance: 160.2
click at [428, 270] on button "Confirmar Alteração" at bounding box center [486, 269] width 317 height 10
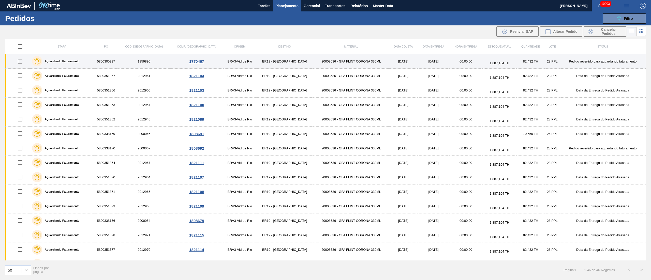
click at [24, 63] on input "checkbox" at bounding box center [20, 61] width 11 height 11
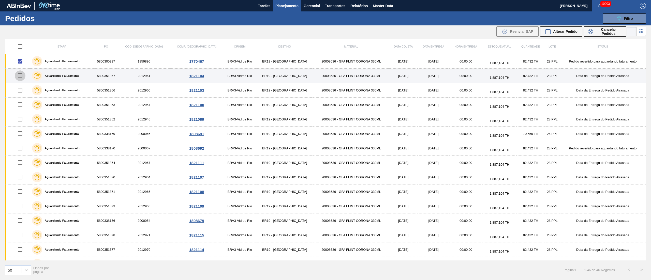
click at [18, 78] on input "checkbox" at bounding box center [20, 75] width 11 height 11
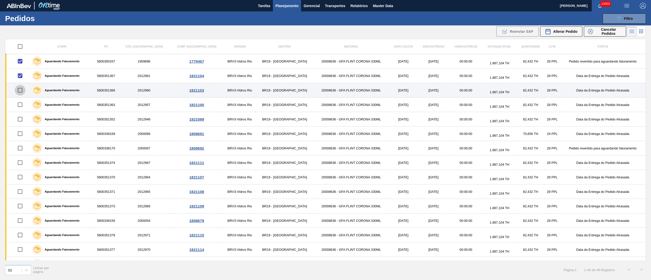
click at [24, 91] on input "checkbox" at bounding box center [20, 90] width 11 height 11
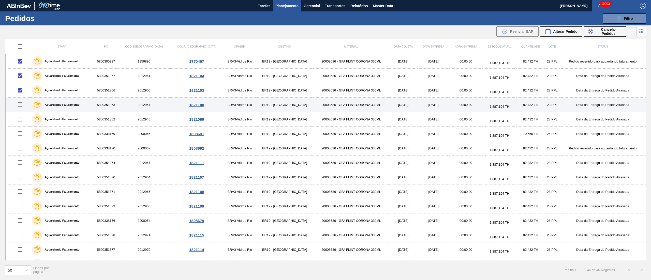
click at [22, 102] on input "checkbox" at bounding box center [20, 104] width 11 height 11
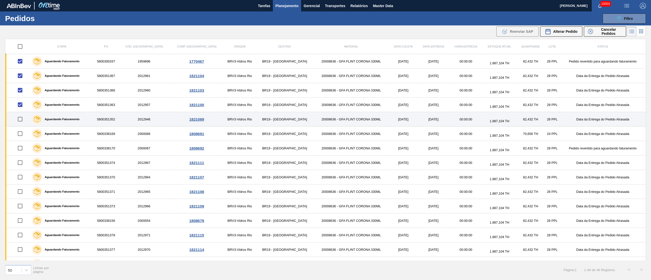
click at [21, 122] on input "checkbox" at bounding box center [20, 119] width 11 height 11
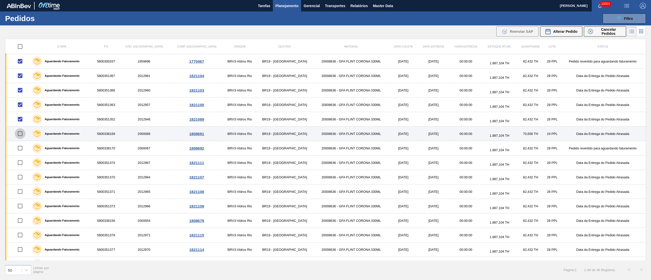
click at [22, 135] on input "checkbox" at bounding box center [20, 133] width 11 height 11
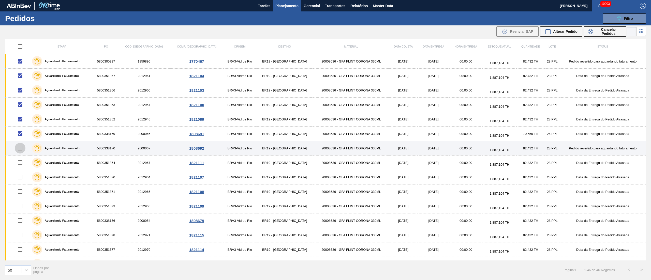
click at [19, 149] on input "checkbox" at bounding box center [20, 148] width 11 height 11
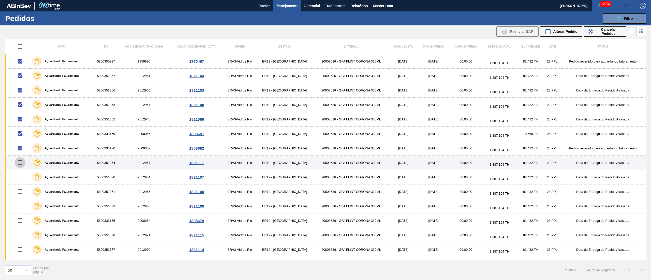
click at [23, 163] on input "checkbox" at bounding box center [20, 162] width 11 height 11
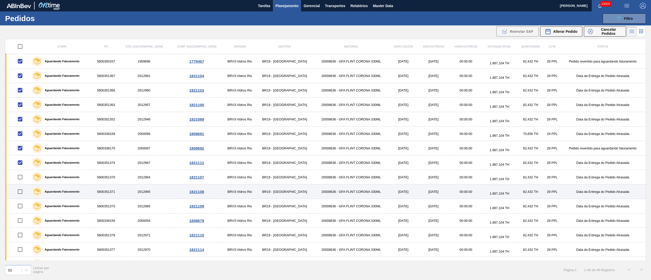
click at [22, 186] on td at bounding box center [17, 192] width 25 height 14
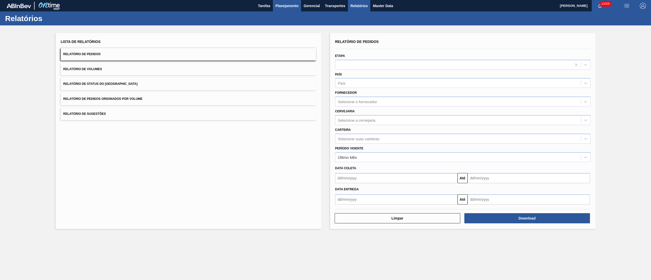
click at [283, 4] on span "Planejamento" at bounding box center [286, 6] width 23 height 6
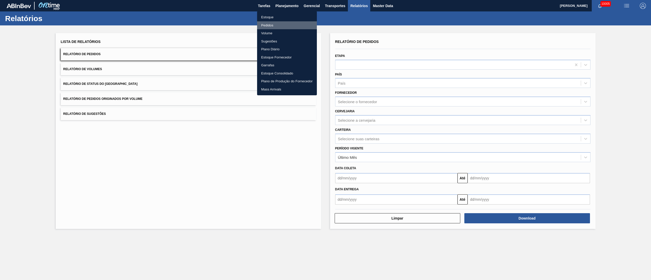
click at [266, 24] on li "Pedidos" at bounding box center [287, 25] width 60 height 8
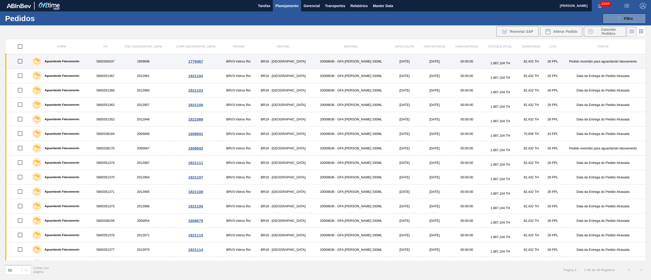
click at [23, 64] on input "checkbox" at bounding box center [20, 61] width 11 height 11
checkbox input "true"
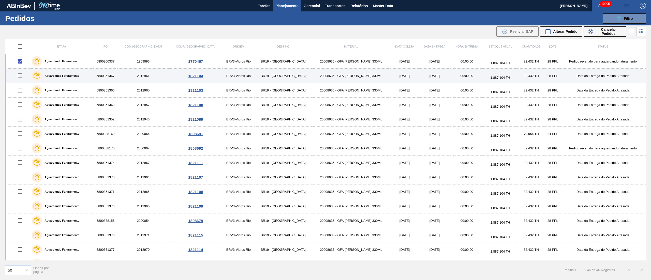
click at [25, 76] on input "checkbox" at bounding box center [20, 75] width 11 height 11
checkbox input "true"
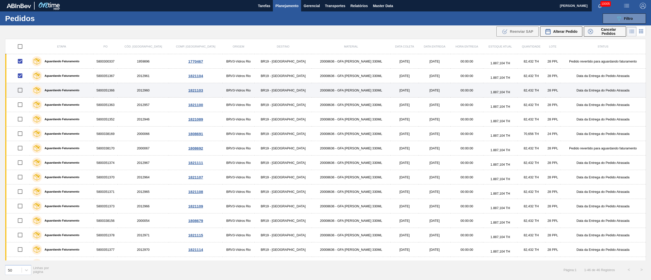
click at [22, 86] on input "checkbox" at bounding box center [20, 90] width 11 height 11
checkbox input "true"
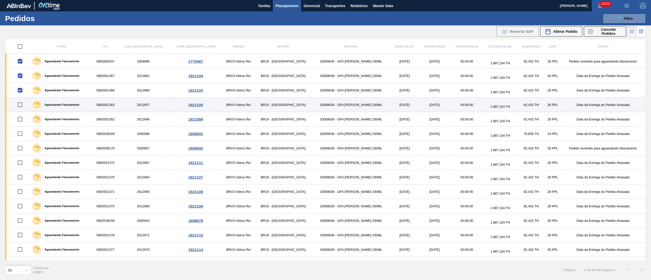
click at [23, 108] on input "checkbox" at bounding box center [20, 104] width 11 height 11
checkbox input "true"
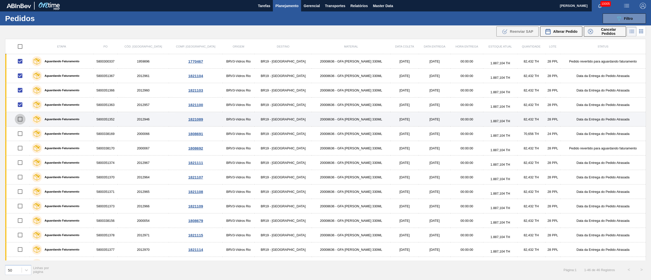
click at [19, 119] on input "checkbox" at bounding box center [20, 119] width 11 height 11
checkbox input "true"
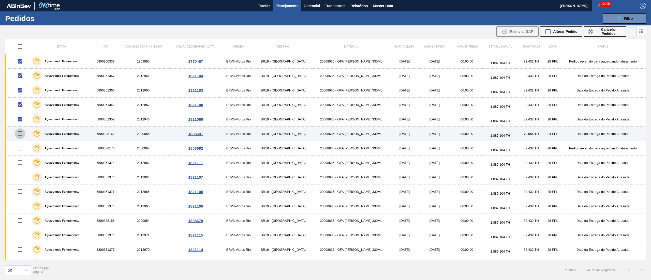
click at [21, 132] on input "checkbox" at bounding box center [20, 133] width 11 height 11
checkbox input "true"
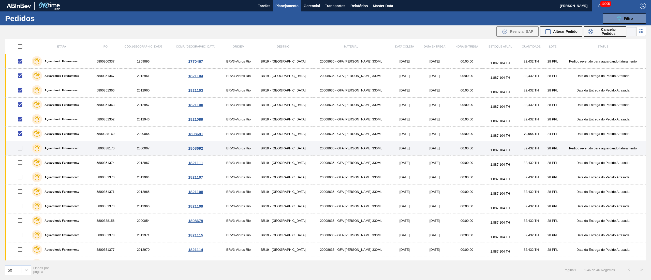
click at [22, 151] on input "checkbox" at bounding box center [20, 148] width 11 height 11
checkbox input "true"
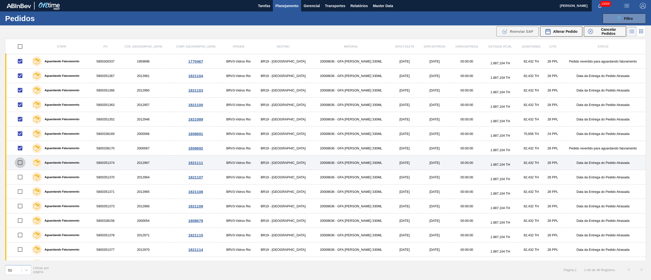
click at [21, 162] on input "checkbox" at bounding box center [20, 162] width 11 height 11
checkbox input "true"
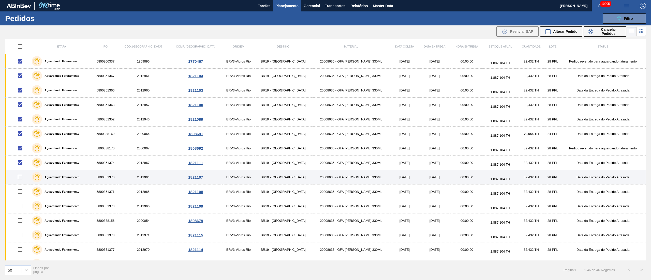
click at [20, 182] on input "checkbox" at bounding box center [20, 177] width 11 height 11
checkbox input "true"
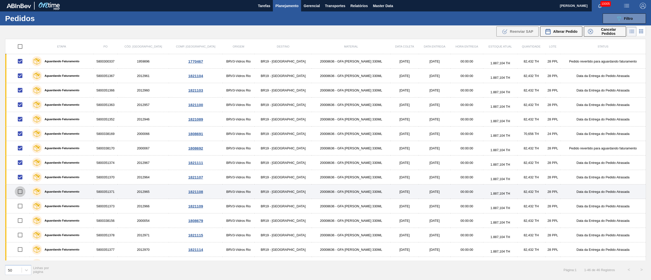
click at [23, 193] on input "checkbox" at bounding box center [20, 191] width 11 height 11
checkbox input "true"
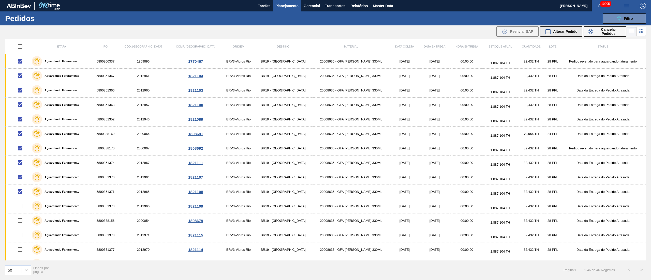
click at [566, 34] on div "Alterar Pedido" at bounding box center [561, 31] width 33 height 6
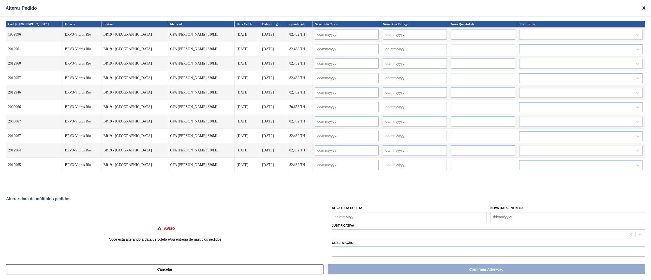
click at [345, 216] on Coleta "Nova Data Coleta" at bounding box center [409, 217] width 154 height 10
drag, startPoint x: 351, startPoint y: 186, endPoint x: 351, endPoint y: 192, distance: 5.9
click at [351, 186] on div "16" at bounding box center [354, 185] width 7 height 7
type Coleta "[DATE]"
type input "[DATE]"
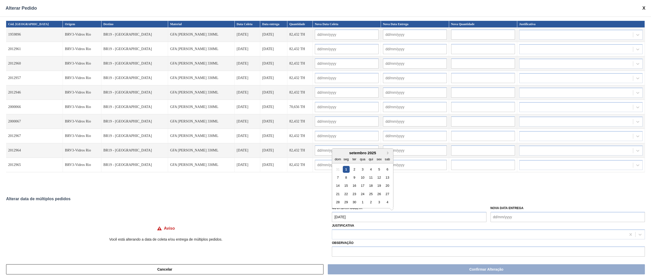
type input "[DATE]"
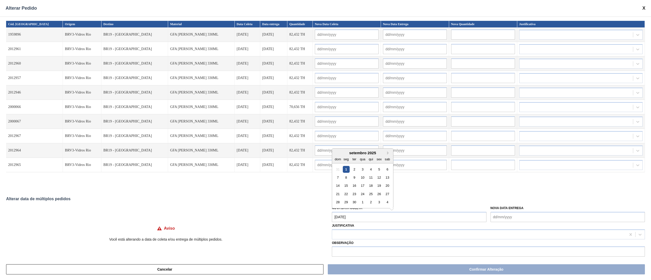
type input "[DATE]"
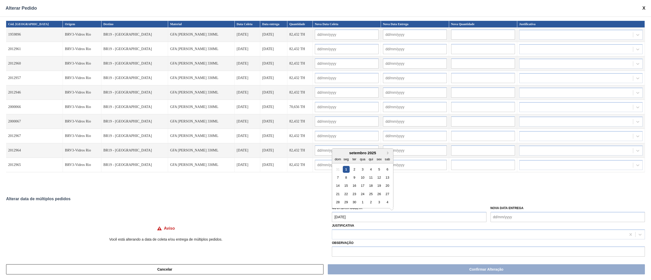
type input "[DATE]"
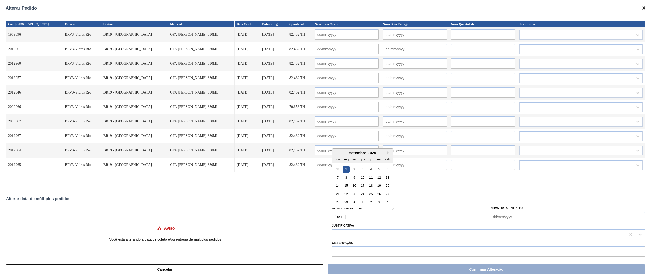
type input "[DATE]"
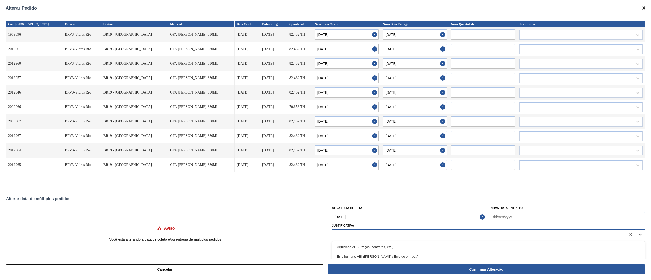
click at [344, 234] on div at bounding box center [479, 234] width 294 height 7
type input "ou"
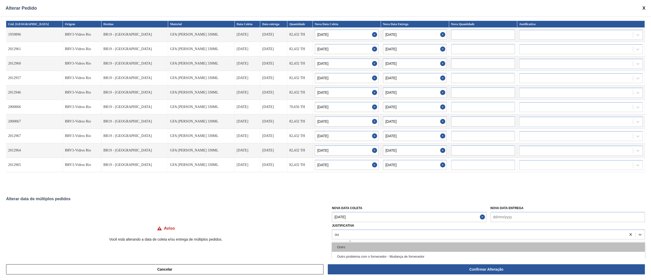
click at [343, 245] on div "Outro" at bounding box center [488, 247] width 313 height 9
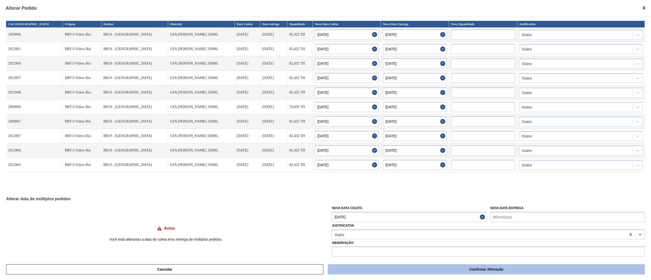
click at [427, 268] on button "Confirmar Alteração" at bounding box center [486, 269] width 317 height 10
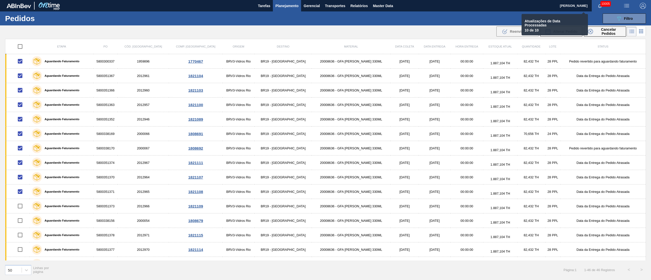
checkbox input "false"
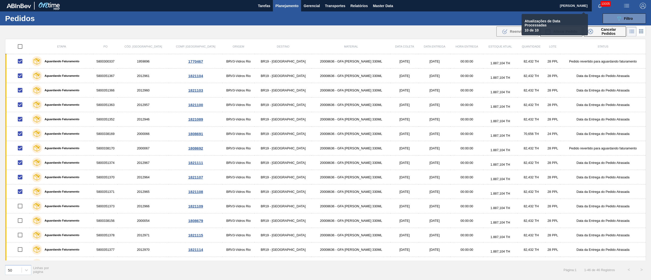
checkbox input "false"
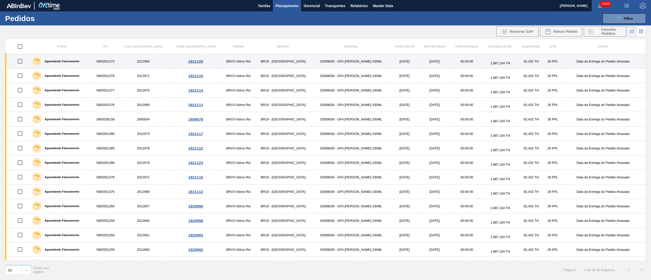
click at [20, 63] on input "checkbox" at bounding box center [20, 61] width 11 height 11
checkbox input "true"
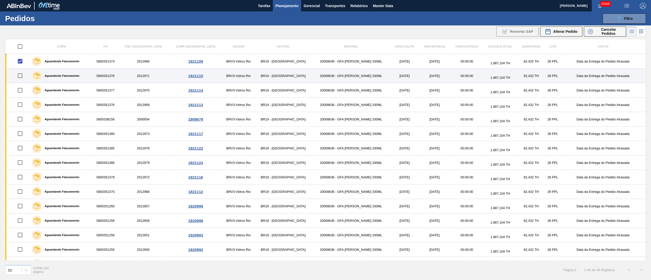
click at [22, 78] on input "checkbox" at bounding box center [20, 75] width 11 height 11
checkbox input "true"
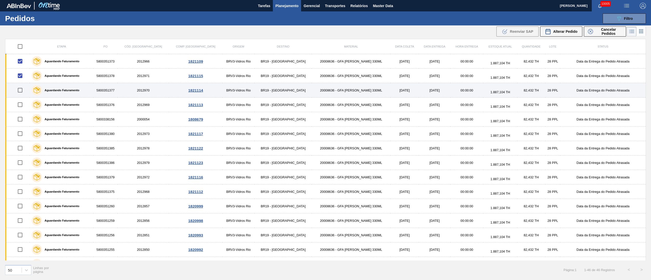
click at [19, 97] on td at bounding box center [17, 90] width 25 height 14
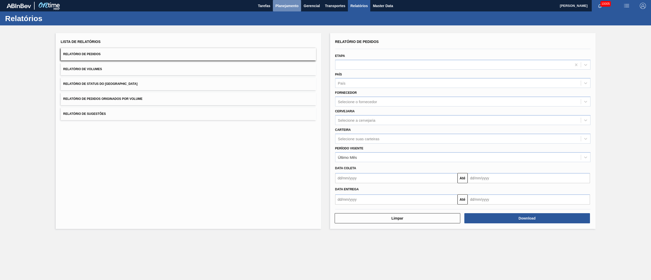
click at [283, 6] on span "Planejamento" at bounding box center [286, 6] width 23 height 6
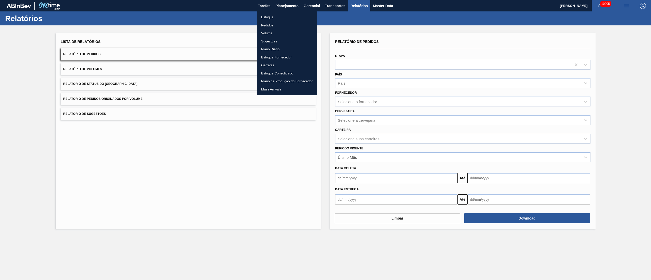
click at [263, 24] on li "Pedidos" at bounding box center [287, 25] width 60 height 8
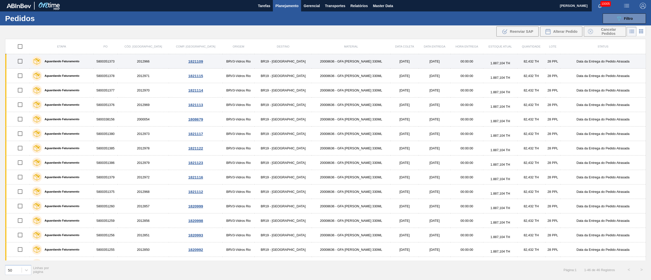
click at [23, 65] on input "checkbox" at bounding box center [20, 61] width 11 height 11
checkbox input "true"
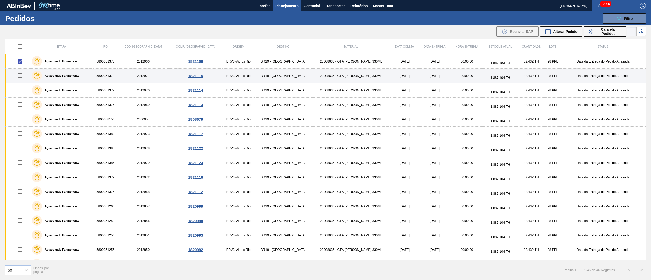
click at [21, 79] on input "checkbox" at bounding box center [20, 75] width 11 height 11
checkbox input "true"
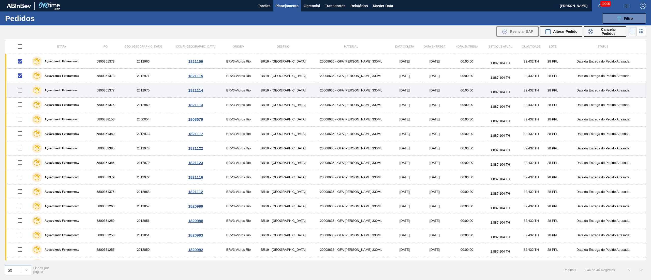
click at [22, 92] on input "checkbox" at bounding box center [20, 90] width 11 height 11
checkbox input "true"
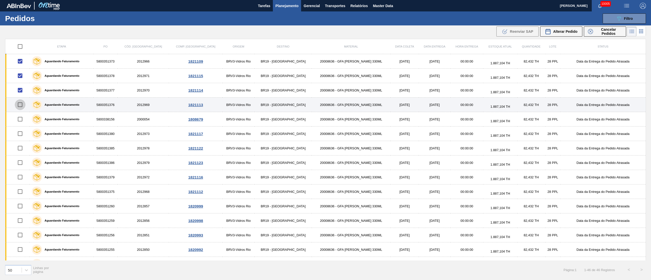
click at [20, 105] on input "checkbox" at bounding box center [20, 104] width 11 height 11
checkbox input "true"
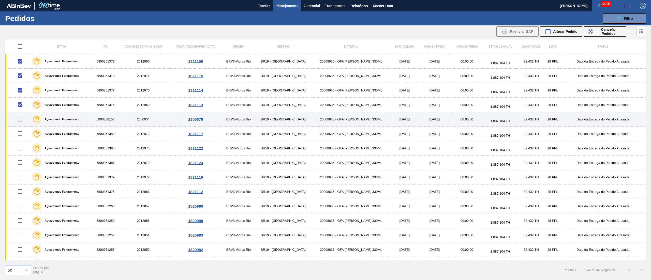
click at [23, 119] on input "checkbox" at bounding box center [20, 119] width 11 height 11
checkbox input "true"
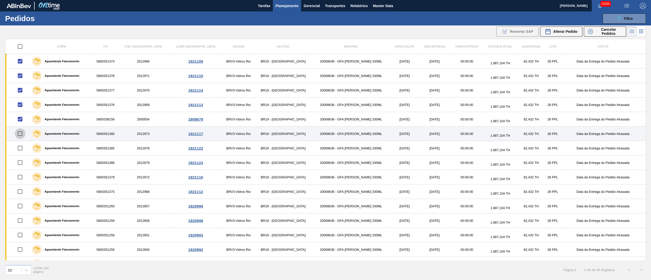
click at [20, 133] on input "checkbox" at bounding box center [20, 133] width 11 height 11
checkbox input "true"
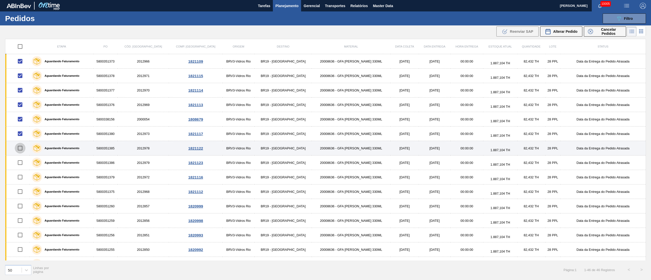
click at [21, 149] on input "checkbox" at bounding box center [20, 148] width 11 height 11
checkbox input "true"
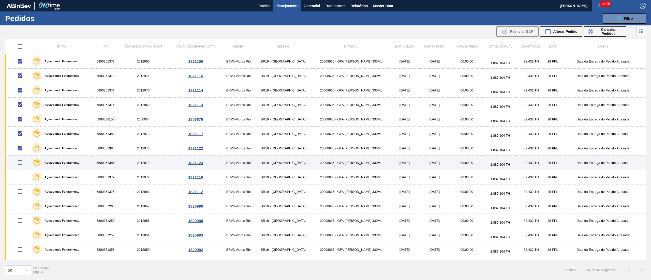
click at [22, 170] on td at bounding box center [17, 163] width 25 height 14
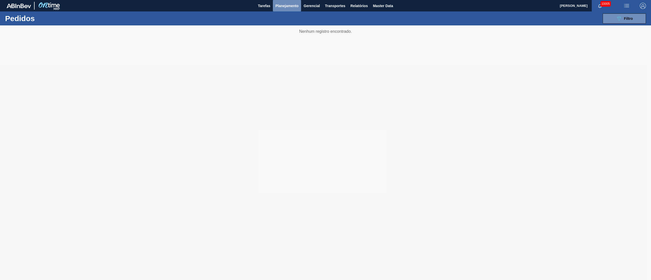
click at [295, 3] on span "Planejamento" at bounding box center [286, 6] width 23 height 6
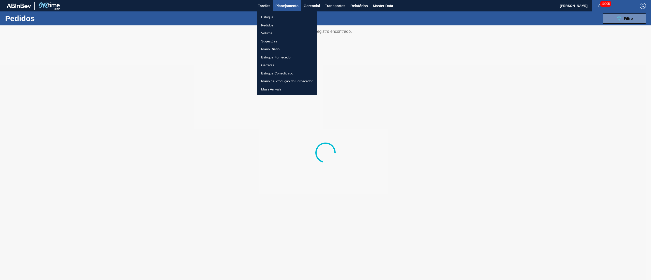
click at [272, 23] on li "Pedidos" at bounding box center [287, 25] width 60 height 8
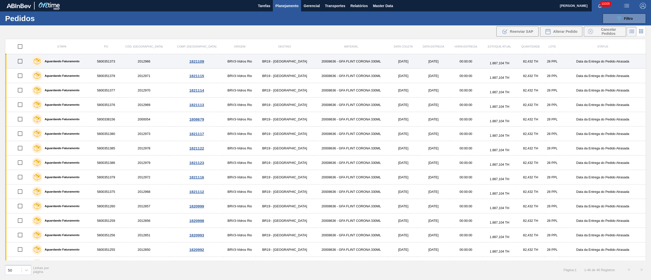
click at [20, 62] on input "checkbox" at bounding box center [20, 61] width 11 height 11
checkbox input "true"
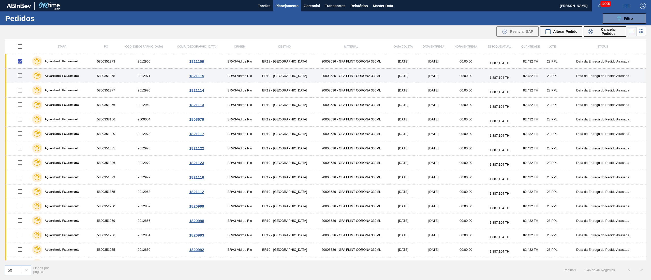
click at [23, 77] on input "checkbox" at bounding box center [20, 75] width 11 height 11
checkbox input "true"
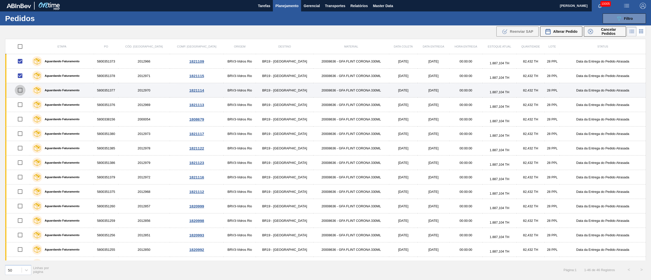
click at [22, 90] on input "checkbox" at bounding box center [20, 90] width 11 height 11
checkbox input "true"
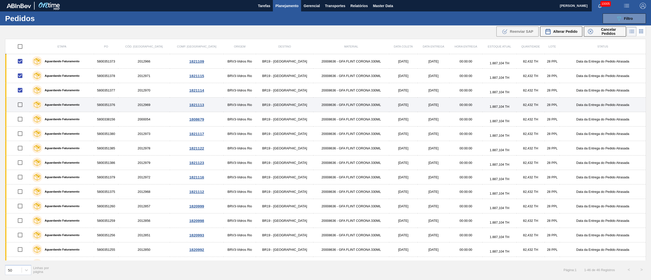
click at [20, 106] on input "checkbox" at bounding box center [20, 104] width 11 height 11
checkbox input "true"
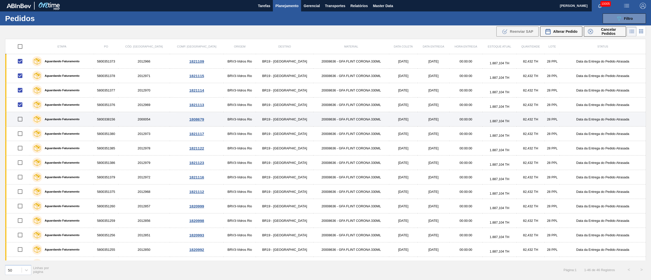
click at [21, 123] on input "checkbox" at bounding box center [20, 119] width 11 height 11
checkbox input "true"
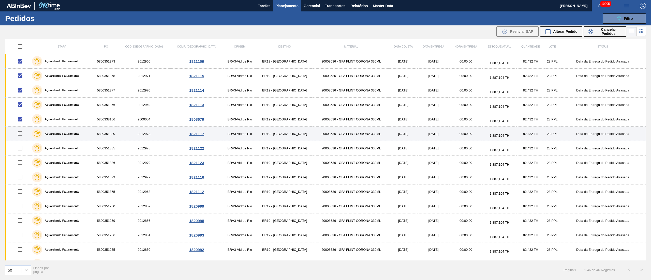
click at [21, 132] on input "checkbox" at bounding box center [20, 133] width 11 height 11
checkbox input "true"
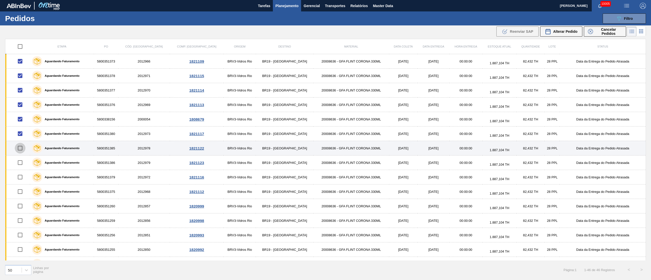
click at [22, 147] on input "checkbox" at bounding box center [20, 148] width 11 height 11
checkbox input "true"
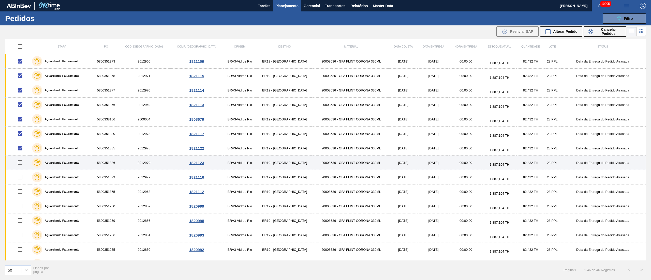
click at [22, 162] on input "checkbox" at bounding box center [20, 162] width 11 height 11
checkbox input "true"
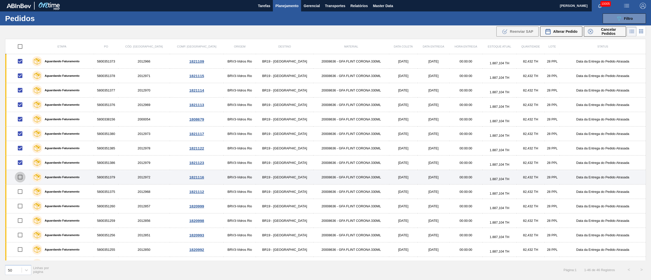
click at [21, 177] on input "checkbox" at bounding box center [20, 177] width 11 height 11
checkbox input "true"
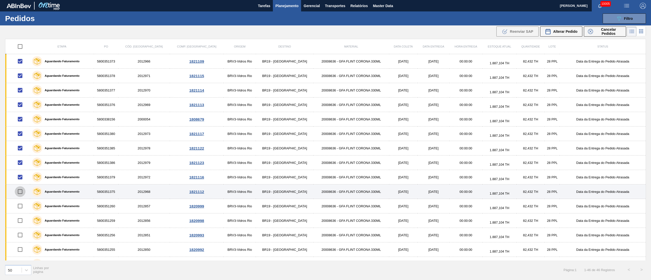
click at [23, 195] on input "checkbox" at bounding box center [20, 191] width 11 height 11
checkbox input "true"
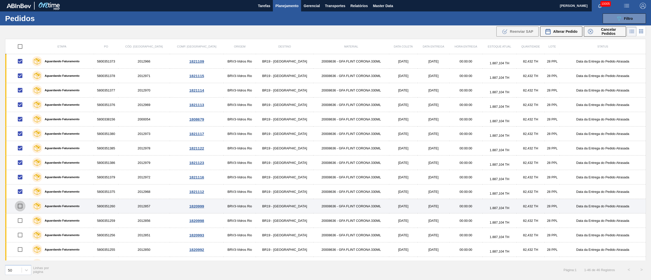
click at [20, 210] on input "checkbox" at bounding box center [20, 206] width 11 height 11
checkbox input "true"
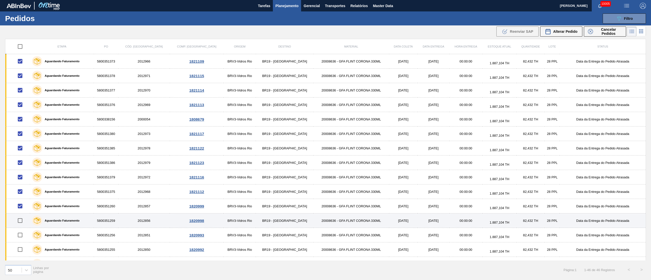
click at [22, 223] on input "checkbox" at bounding box center [20, 220] width 11 height 11
checkbox input "true"
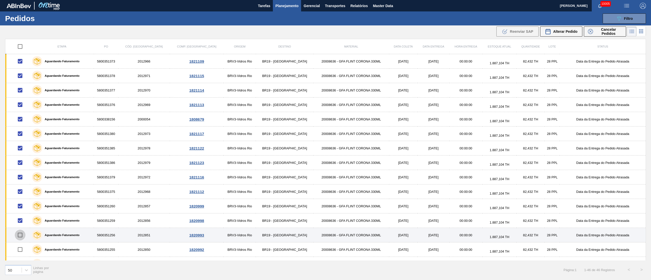
click at [21, 237] on input "checkbox" at bounding box center [20, 235] width 11 height 11
checkbox input "true"
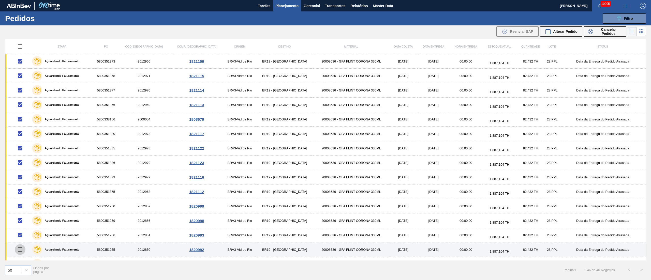
click at [22, 250] on input "checkbox" at bounding box center [20, 249] width 11 height 11
checkbox input "true"
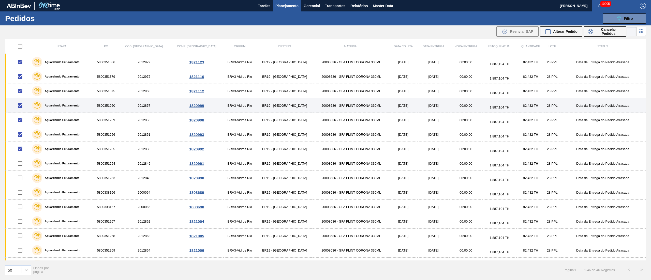
scroll to position [102, 0]
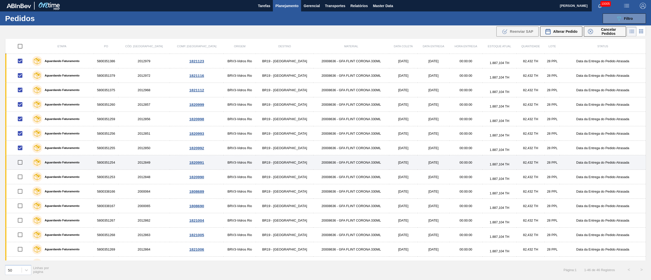
click at [20, 164] on input "checkbox" at bounding box center [20, 162] width 11 height 11
checkbox input "true"
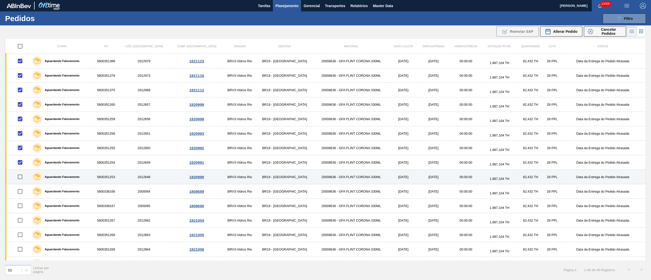
click at [22, 177] on input "checkbox" at bounding box center [20, 177] width 11 height 11
checkbox input "true"
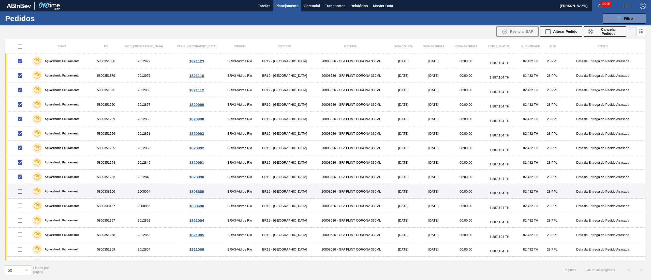
click at [20, 191] on input "checkbox" at bounding box center [20, 191] width 11 height 11
checkbox input "true"
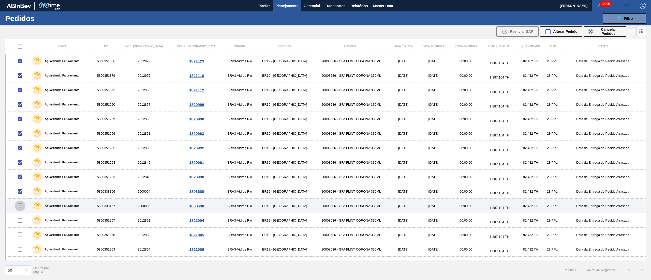
click at [23, 210] on input "checkbox" at bounding box center [20, 206] width 11 height 11
checkbox input "true"
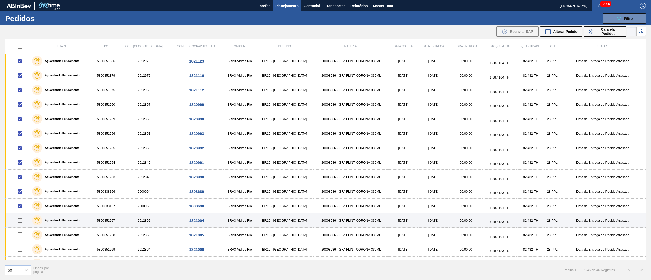
click at [19, 223] on input "checkbox" at bounding box center [20, 220] width 11 height 11
checkbox input "true"
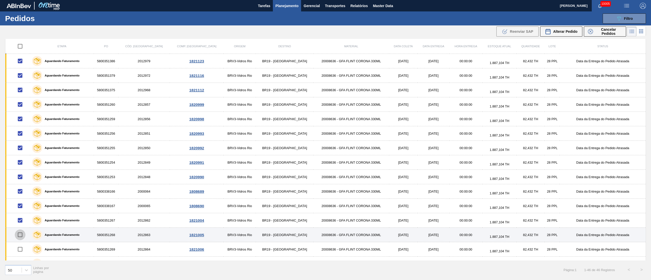
click at [22, 235] on input "checkbox" at bounding box center [20, 235] width 11 height 11
checkbox input "true"
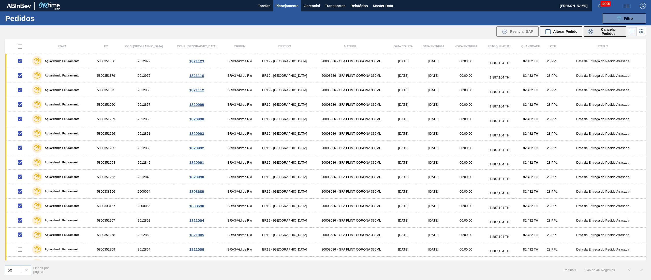
click at [609, 33] on span "Cancelar Pedidos" at bounding box center [608, 31] width 27 height 8
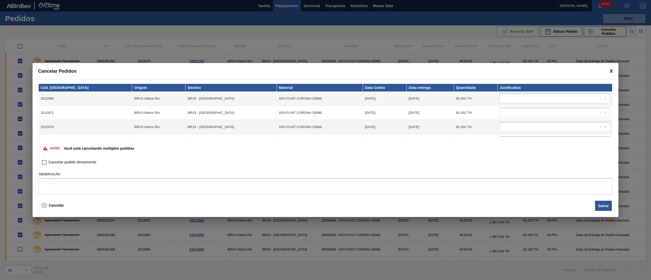
click at [45, 163] on input "Cancelar pedido diretamente" at bounding box center [44, 162] width 9 height 9
checkbox input "true"
click at [602, 207] on button "Salvar" at bounding box center [603, 206] width 17 height 10
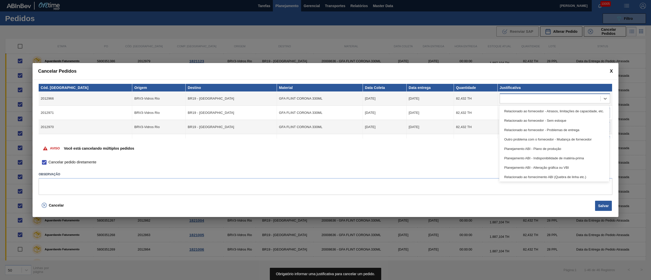
click at [516, 102] on div at bounding box center [555, 99] width 110 height 10
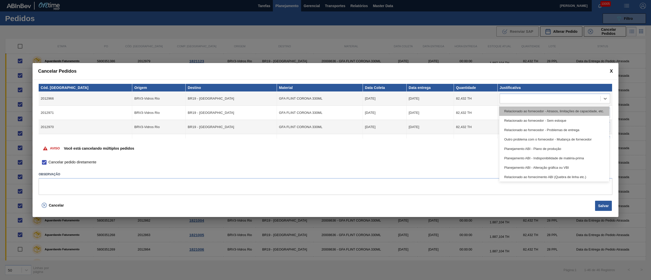
click at [516, 109] on div "Relacionado ao fornecedor - Atrasos, limitações de capacidade, etc." at bounding box center [554, 111] width 110 height 9
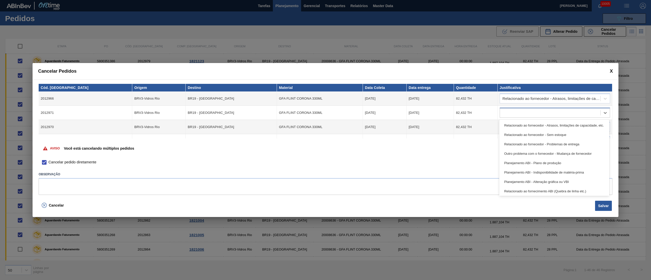
click at [516, 114] on div at bounding box center [550, 112] width 100 height 7
click at [517, 121] on div "Relacionado ao fornecedor - Atrasos, limitações de capacidade, etc." at bounding box center [554, 125] width 110 height 9
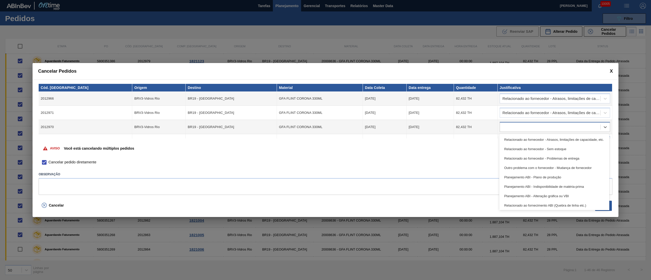
click at [517, 130] on div at bounding box center [550, 127] width 100 height 7
click at [514, 143] on div "Relacionado ao fornecedor - Atrasos, limitações de capacidade, etc." at bounding box center [554, 139] width 110 height 9
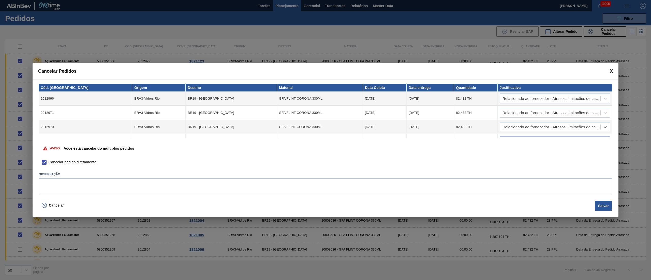
click at [514, 143] on div "Aviso Você está cancelando múltiplos pedidos" at bounding box center [326, 149] width 574 height 20
click at [513, 0] on body "Tarefas Planejamento Gerencial Transportes Relatórios Master Data Juliane Romag…" at bounding box center [325, 0] width 651 height 0
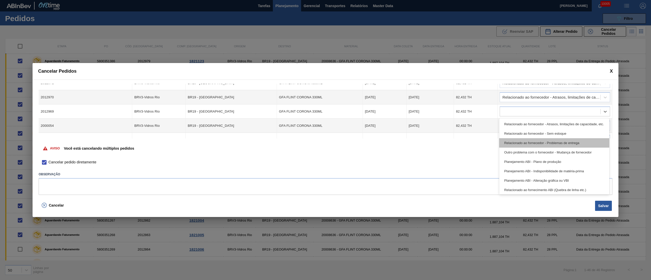
click at [511, 142] on div "Relacionado ao fornecedor - Problemas de entrega" at bounding box center [554, 142] width 110 height 9
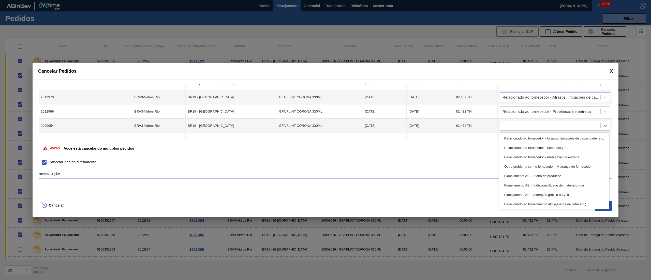
click at [512, 128] on div at bounding box center [550, 125] width 100 height 7
click at [514, 136] on div "Relacionado ao fornecedor - Atrasos, limitações de capacidade, etc." at bounding box center [554, 138] width 110 height 9
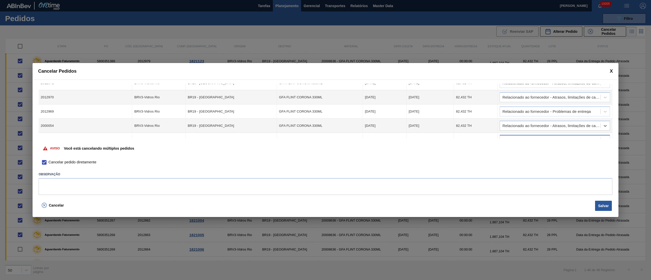
scroll to position [33, 0]
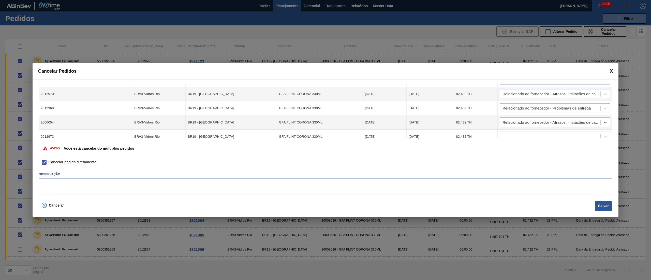
click at [514, 136] on div at bounding box center [550, 136] width 100 height 7
click at [514, 144] on div "Aviso Você está cancelando múltiplos pedidos" at bounding box center [326, 149] width 574 height 20
click at [514, 134] on div at bounding box center [550, 136] width 100 height 7
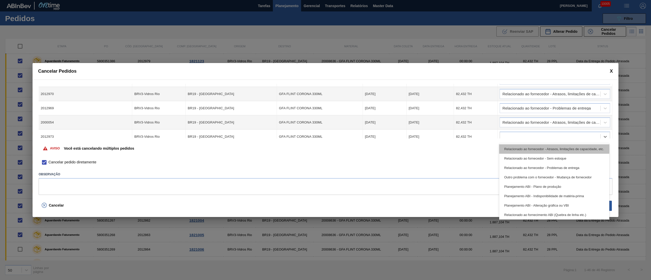
click at [516, 148] on div "Relacionado ao fornecedor - Atrasos, limitações de capacidade, etc." at bounding box center [554, 148] width 110 height 9
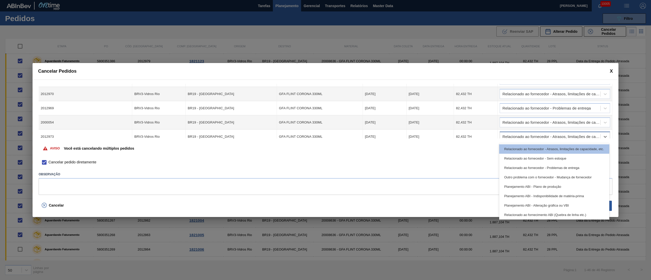
click at [513, 137] on div "Relacionado ao fornecedor - Atrasos, limitações de capacidade, etc." at bounding box center [551, 137] width 98 height 4
click at [513, 146] on div "Relacionado ao fornecedor - Atrasos, limitações de capacidade, etc." at bounding box center [554, 148] width 110 height 9
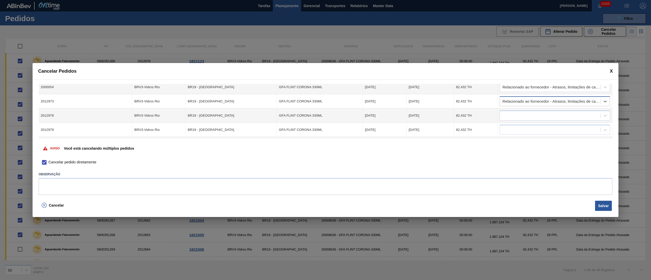
scroll to position [135, 0]
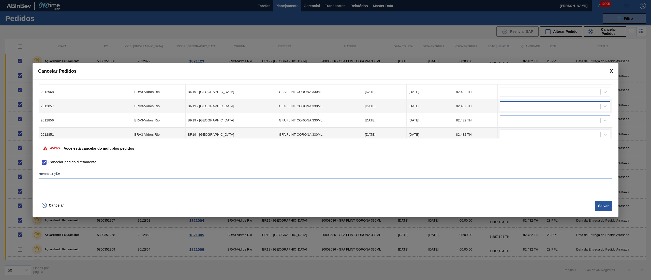
click at [514, 105] on div at bounding box center [550, 106] width 100 height 7
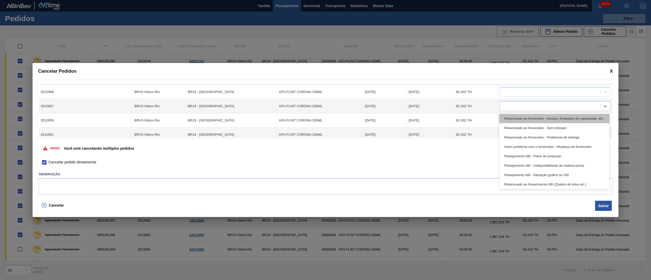
click at [512, 122] on div "Relacionado ao fornecedor - Atrasos, limitações de capacidade, etc." at bounding box center [554, 118] width 110 height 9
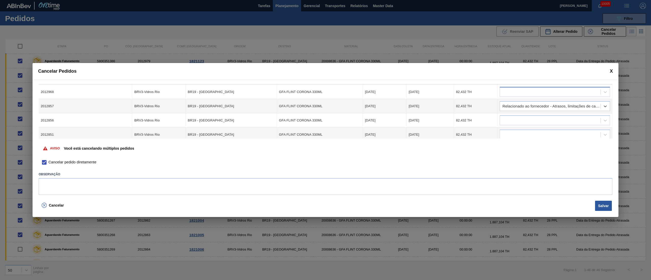
click at [509, 93] on div at bounding box center [550, 91] width 100 height 7
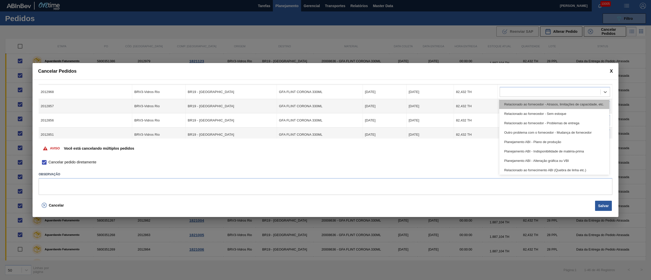
click at [513, 108] on div "Relacionado ao fornecedor - Atrasos, limitações de capacidade, etc." at bounding box center [554, 104] width 110 height 9
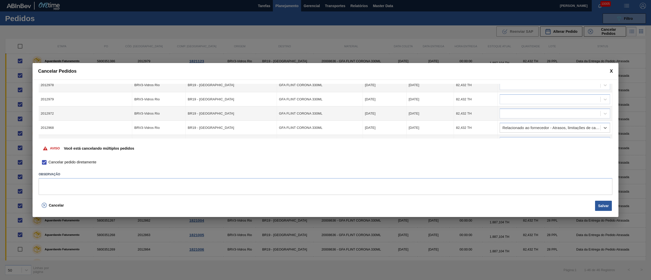
scroll to position [84, 0]
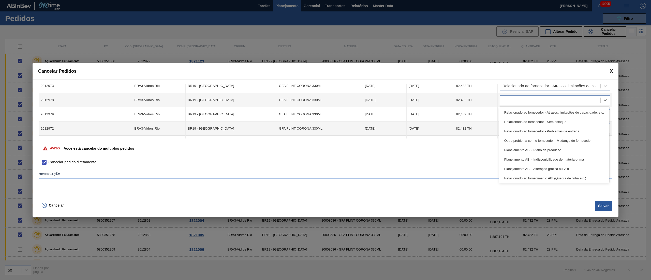
click at [514, 102] on div at bounding box center [550, 100] width 100 height 7
click at [509, 111] on div "Relacionado ao fornecedor - Atrasos, limitações de capacidade, etc." at bounding box center [554, 112] width 110 height 9
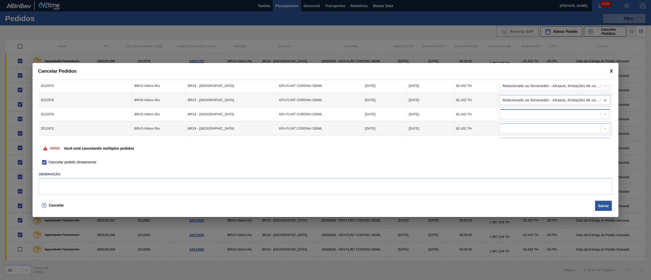
click at [509, 112] on div at bounding box center [550, 114] width 100 height 7
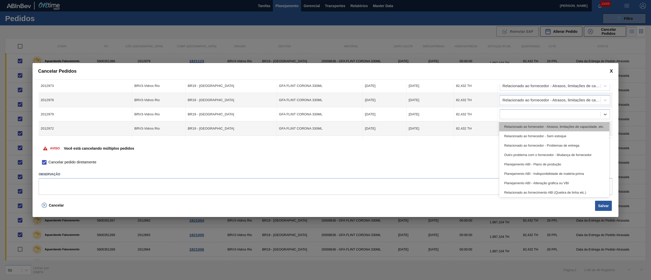
click at [510, 125] on div "Relacionado ao fornecedor - Atrasos, limitações de capacidade, etc." at bounding box center [554, 126] width 110 height 9
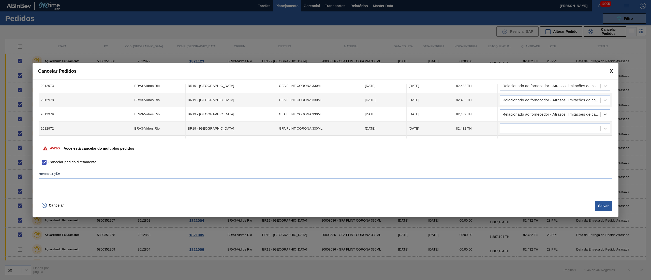
click at [510, 125] on div at bounding box center [550, 128] width 100 height 7
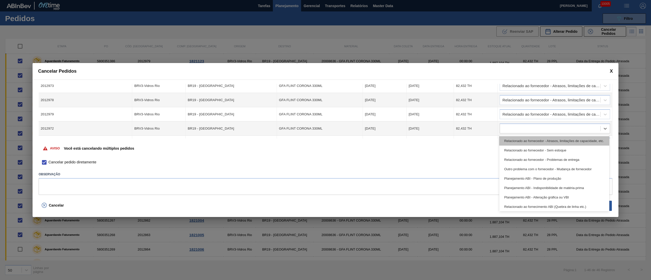
click at [513, 139] on div "Relacionado ao fornecedor - Atrasos, limitações de capacidade, etc." at bounding box center [554, 140] width 110 height 9
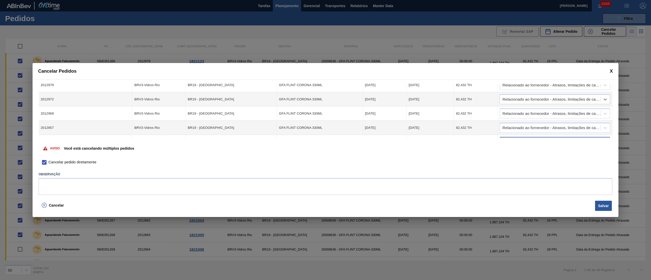
scroll to position [135, 0]
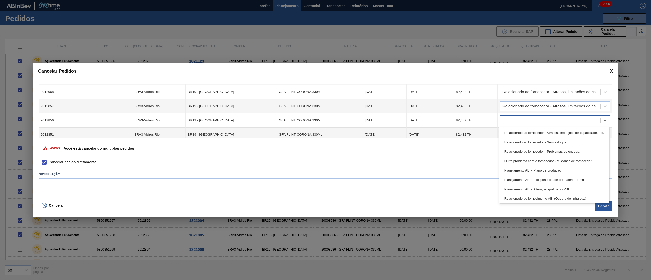
click at [505, 120] on div at bounding box center [550, 120] width 100 height 7
click at [513, 128] on div "Relacionado ao fornecedor - Atrasos, limitações de capacidade, etc." at bounding box center [554, 132] width 110 height 9
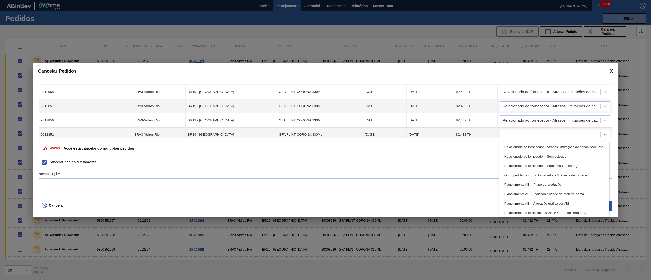
click at [508, 130] on div at bounding box center [555, 135] width 110 height 10
click at [509, 139] on div "Aviso Você está cancelando múltiplos pedidos" at bounding box center [326, 149] width 574 height 20
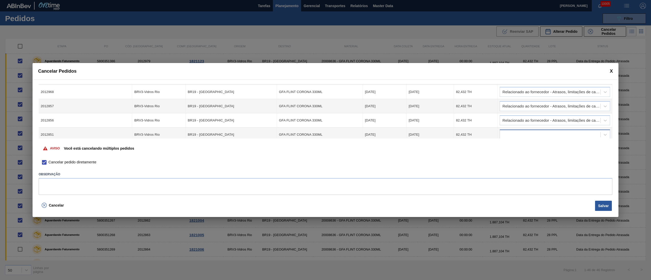
click at [509, 137] on div at bounding box center [550, 134] width 100 height 7
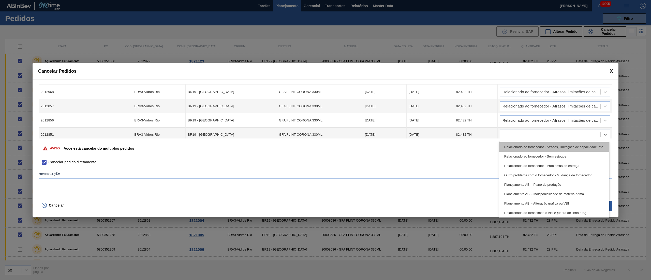
click at [509, 149] on div "Relacionado ao fornecedor - Atrasos, limitações de capacidade, etc." at bounding box center [554, 146] width 110 height 9
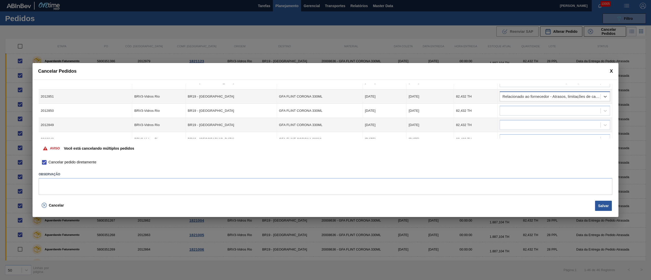
scroll to position [236, 0]
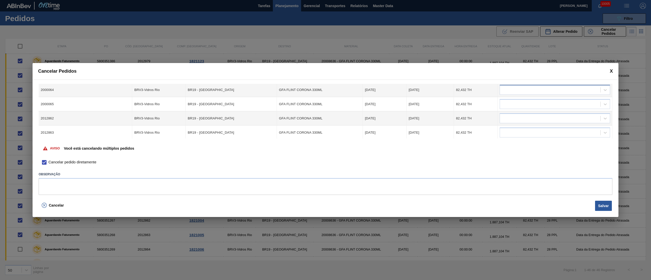
click at [505, 89] on div at bounding box center [550, 89] width 100 height 7
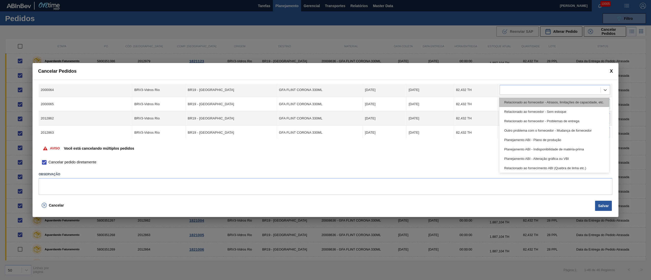
click at [504, 104] on div "Relacionado ao fornecedor - Atrasos, limitações de capacidade, etc." at bounding box center [554, 102] width 110 height 9
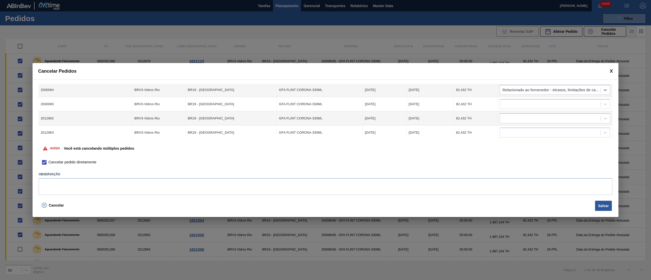
click at [505, 110] on td at bounding box center [555, 104] width 115 height 14
click at [507, 107] on div at bounding box center [550, 104] width 100 height 7
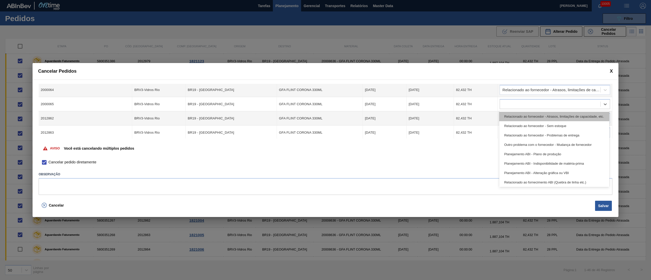
click at [508, 113] on div "Relacionado ao fornecedor - Atrasos, limitações de capacidade, etc." at bounding box center [554, 116] width 110 height 9
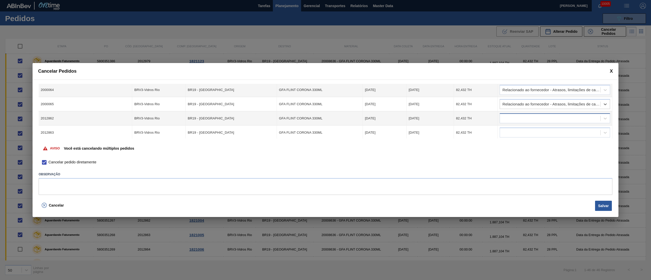
click at [508, 118] on div at bounding box center [550, 118] width 100 height 7
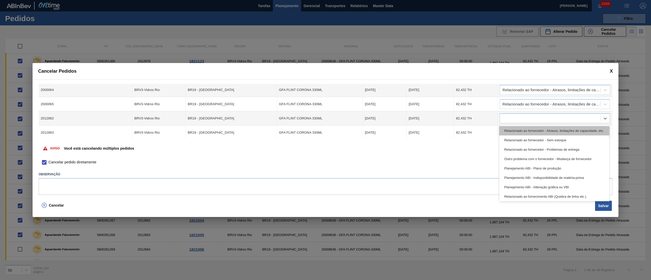
click at [510, 128] on div "Relacionado ao fornecedor - Atrasos, limitações de capacidade, etc." at bounding box center [554, 130] width 110 height 9
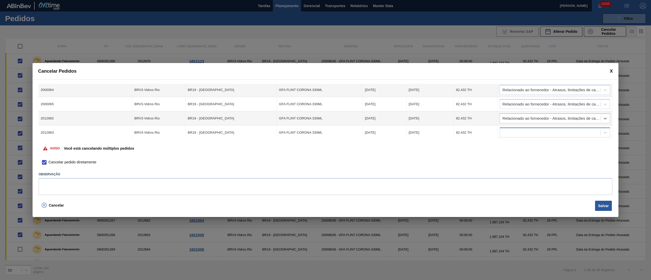
click at [510, 130] on div at bounding box center [550, 132] width 100 height 7
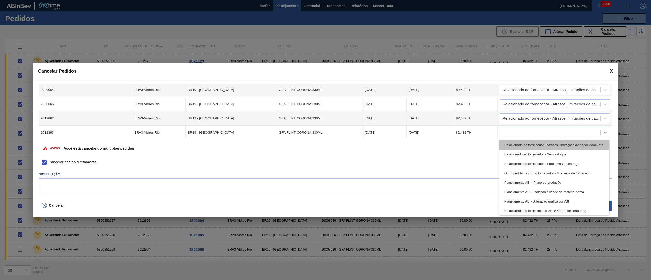
click at [514, 143] on div "Relacionado ao fornecedor - Atrasos, limitações de capacidade, etc." at bounding box center [554, 144] width 110 height 9
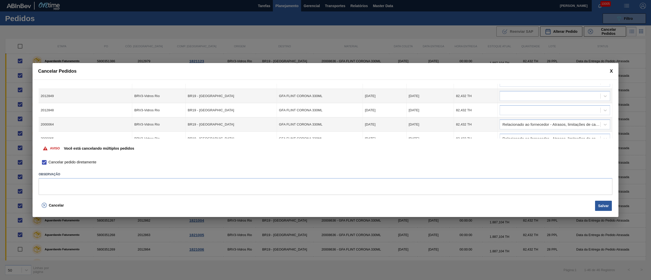
scroll to position [187, 0]
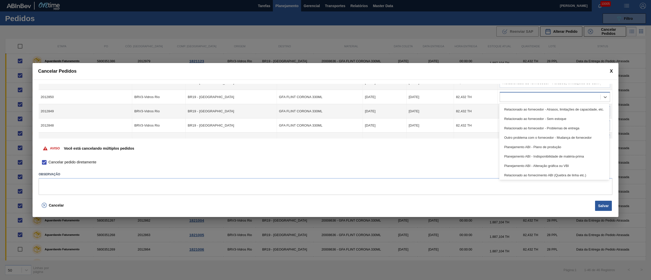
click at [512, 101] on div at bounding box center [555, 97] width 110 height 10
click at [512, 109] on div "Relacionado ao fornecedor - Atrasos, limitações de capacidade, etc." at bounding box center [554, 109] width 110 height 9
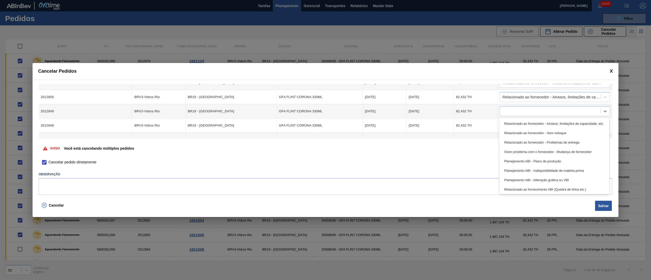
click at [512, 109] on div at bounding box center [550, 111] width 100 height 7
click at [511, 123] on div "Relacionado ao fornecedor - Atrasos, limitações de capacidade, etc." at bounding box center [554, 123] width 110 height 9
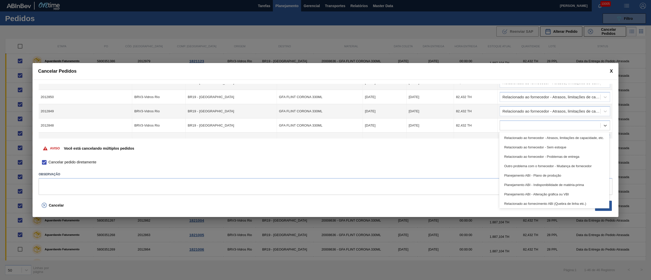
click at [511, 123] on div at bounding box center [550, 125] width 100 height 7
click at [511, 135] on div "Relacionado ao fornecedor - Atrasos, limitações de capacidade, etc." at bounding box center [554, 137] width 110 height 9
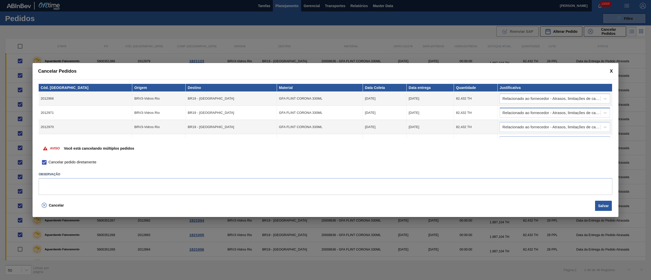
scroll to position [237, 0]
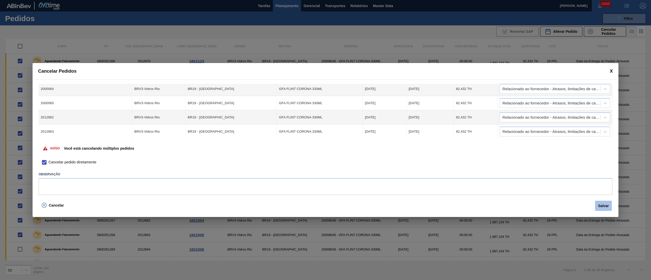
click at [608, 203] on button "Salvar" at bounding box center [603, 206] width 17 height 10
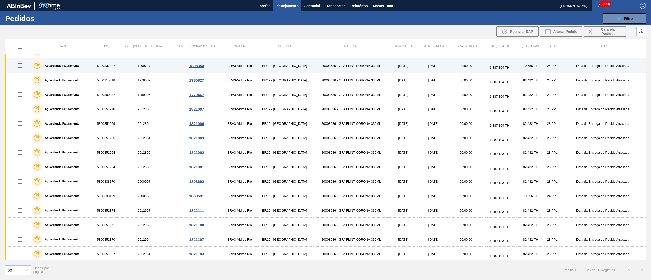
scroll to position [0, 0]
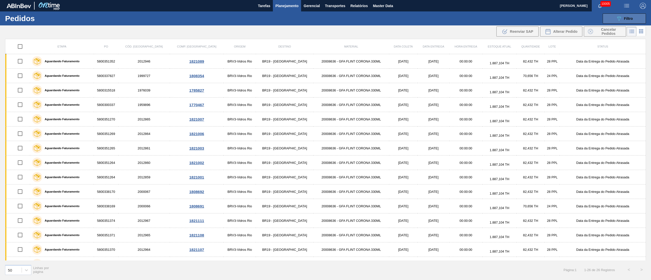
click at [627, 19] on span "Filtro" at bounding box center [628, 19] width 9 height 4
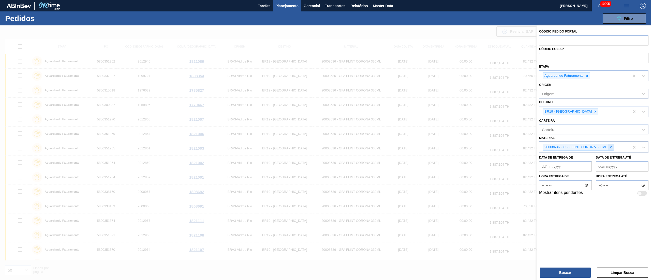
click at [612, 148] on icon at bounding box center [611, 148] width 4 height 4
paste input "2"
type input "20002807"
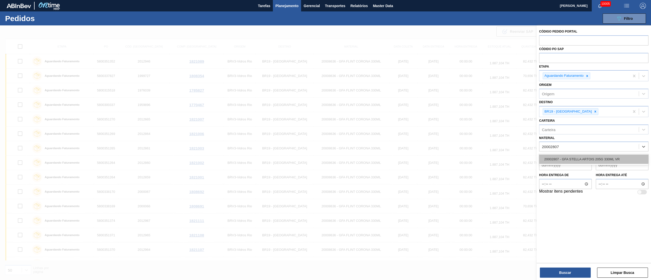
click at [555, 159] on div "20002807 - GFA STELLA ARTOIS 205G 330ML VR" at bounding box center [593, 159] width 109 height 9
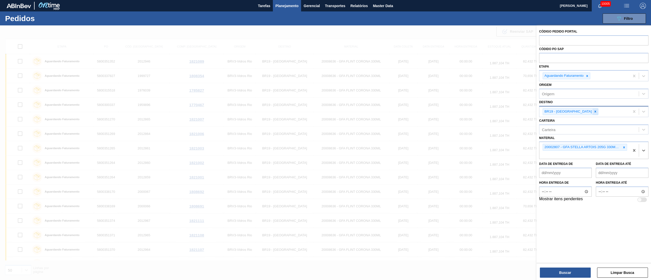
click at [593, 111] on icon at bounding box center [595, 112] width 4 height 4
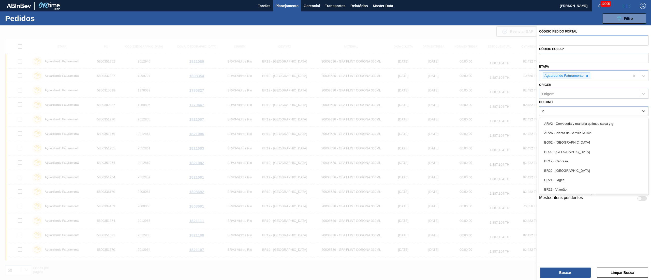
type input "23"
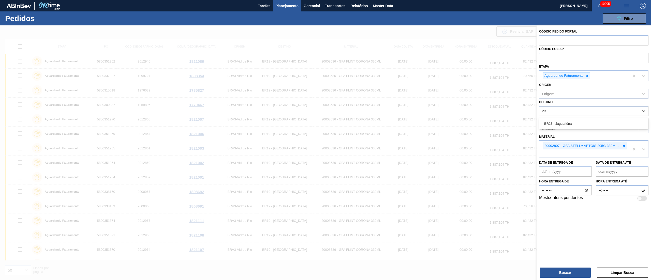
click at [559, 129] on div "BR23 - Jaguariúna" at bounding box center [593, 123] width 109 height 11
click at [558, 124] on div "BR23 - Jaguariúna" at bounding box center [593, 123] width 109 height 9
click at [558, 270] on button "Buscar" at bounding box center [565, 273] width 51 height 10
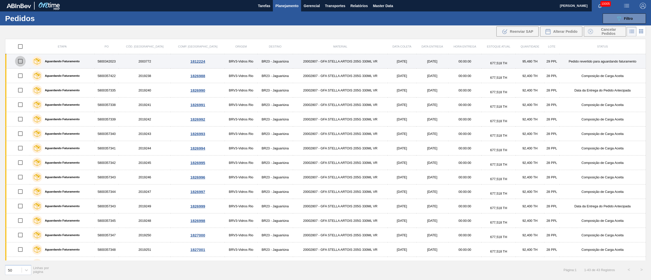
click at [21, 61] on input "checkbox" at bounding box center [20, 61] width 11 height 11
checkbox input "true"
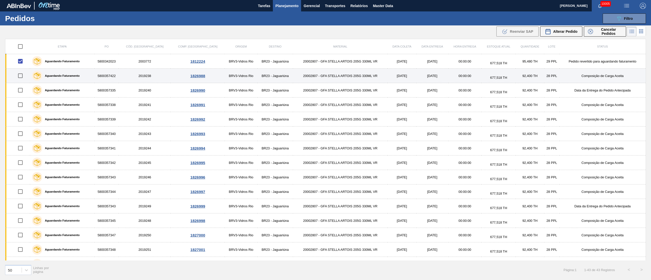
click at [19, 76] on input "checkbox" at bounding box center [20, 75] width 11 height 11
checkbox input "true"
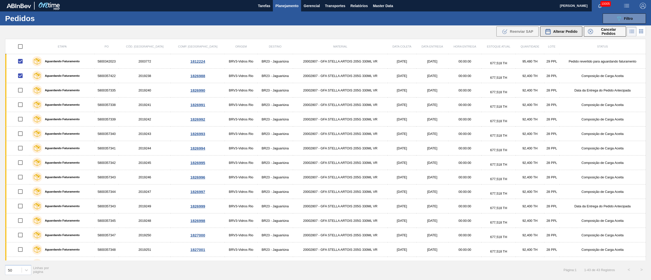
click at [570, 31] on span "Alterar Pedido" at bounding box center [565, 31] width 24 height 4
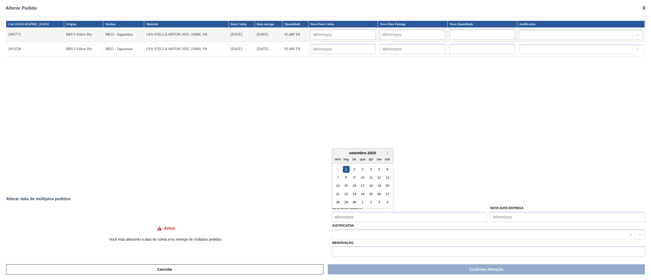
click at [345, 217] on Coleta "Nova Data Coleta" at bounding box center [409, 217] width 154 height 10
click at [345, 170] on div "1" at bounding box center [346, 169] width 7 height 7
type Coleta "[DATE]"
type input "[DATE]"
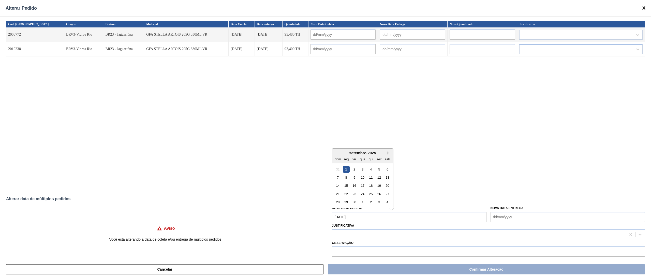
type input "[DATE]"
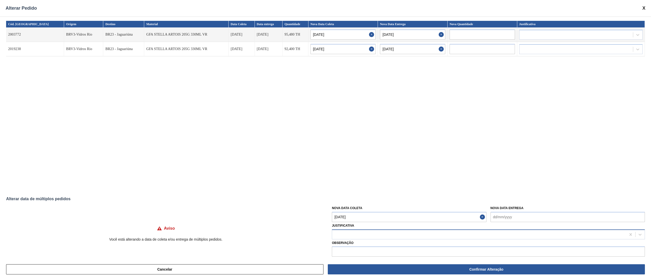
click at [341, 235] on div at bounding box center [479, 234] width 294 height 7
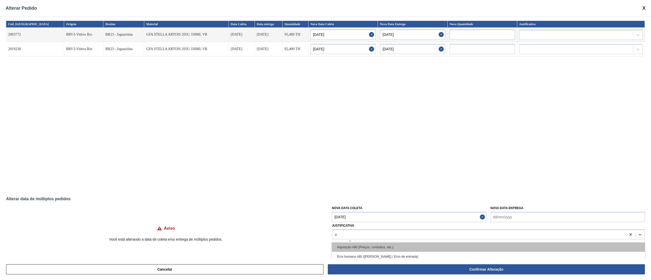
type input "ou"
click at [338, 245] on div "Outro" at bounding box center [488, 247] width 313 height 9
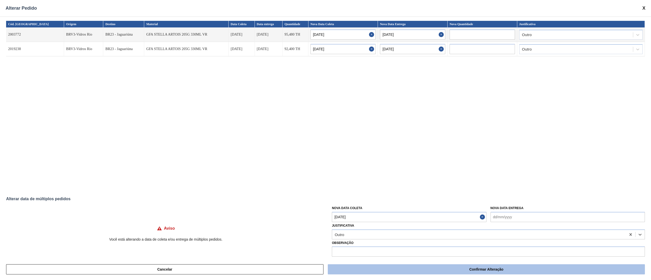
click at [429, 270] on button "Confirmar Alteração" at bounding box center [486, 269] width 317 height 10
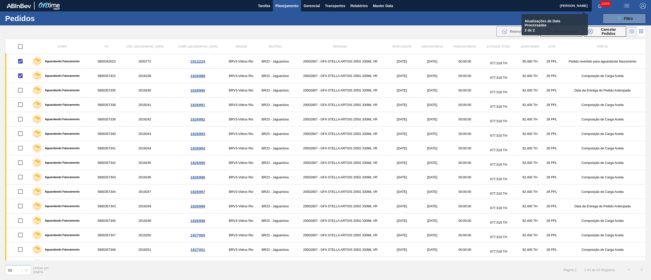
checkbox input "false"
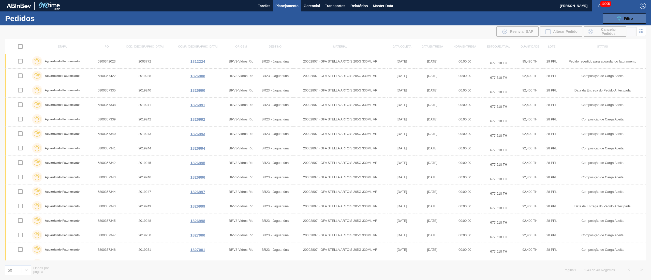
click at [622, 20] on div "089F7B8B-B2A5-4AFE-B5C0-19BA573D28AC Filtro" at bounding box center [624, 19] width 17 height 6
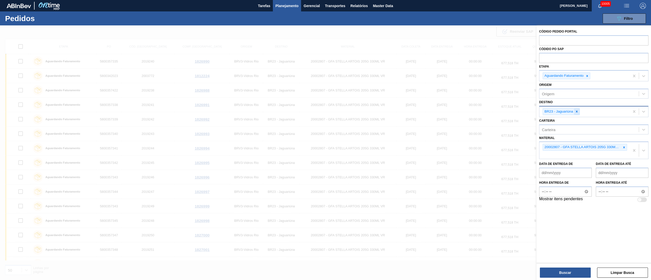
click at [577, 109] on div at bounding box center [577, 112] width 6 height 6
type input "26"
click at [568, 121] on div "BR26 - [GEOGRAPHIC_DATA]" at bounding box center [593, 123] width 109 height 9
click at [554, 275] on button "Buscar" at bounding box center [565, 273] width 51 height 10
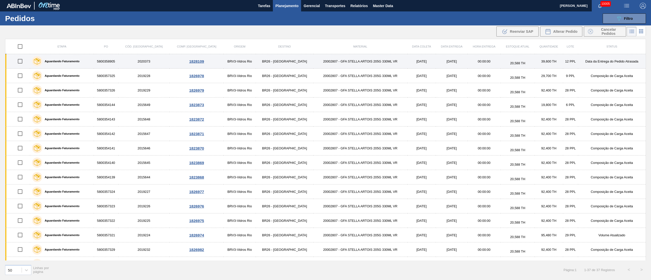
click at [20, 62] on input "checkbox" at bounding box center [20, 61] width 11 height 11
checkbox input "true"
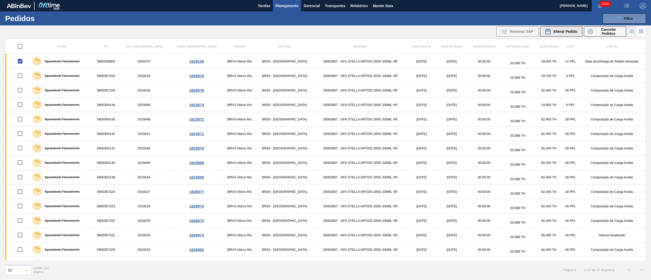
click at [557, 30] on span "Alterar Pedido" at bounding box center [565, 31] width 24 height 4
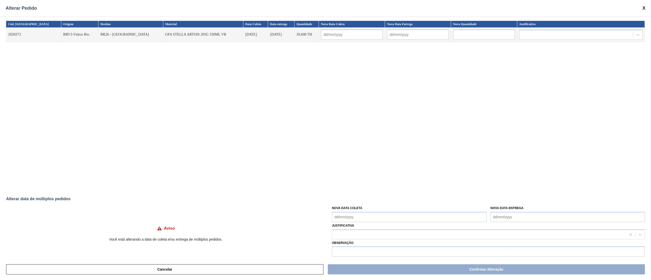
click at [405, 217] on Coleta "Nova Data Coleta" at bounding box center [409, 217] width 154 height 10
click at [346, 167] on div "1" at bounding box center [346, 169] width 7 height 7
type input "[DATE]"
type Coleta "[DATE]"
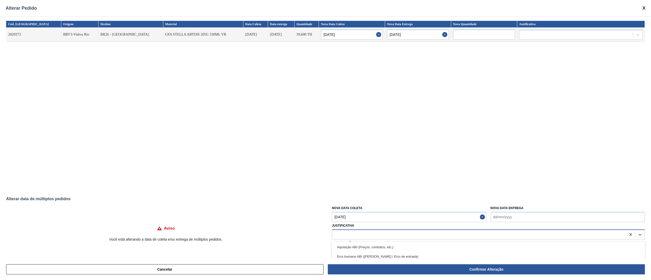
click at [345, 234] on div at bounding box center [479, 234] width 294 height 7
type input "ou"
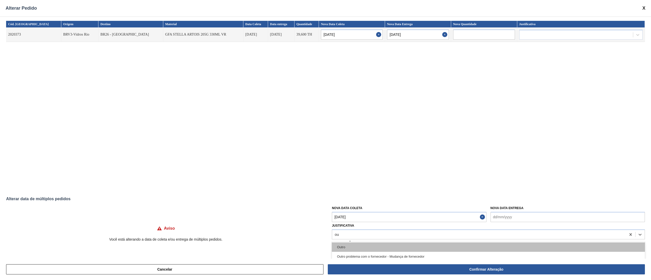
click at [341, 251] on div "Outro" at bounding box center [488, 247] width 313 height 9
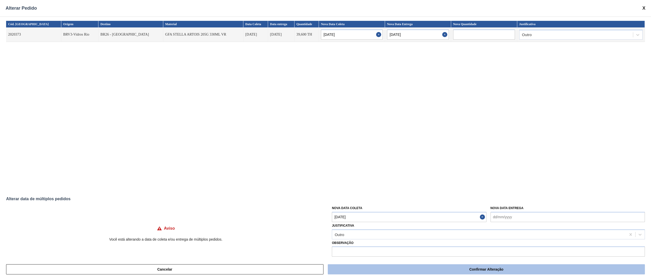
click at [422, 273] on button "Confirmar Alteração" at bounding box center [486, 269] width 317 height 10
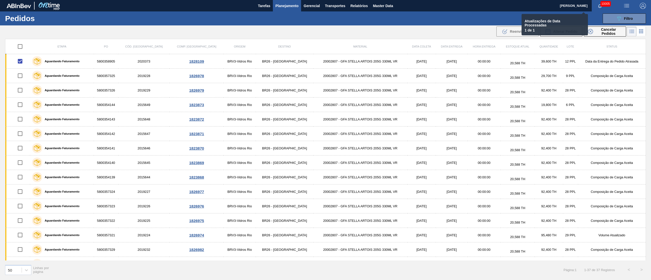
checkbox input "false"
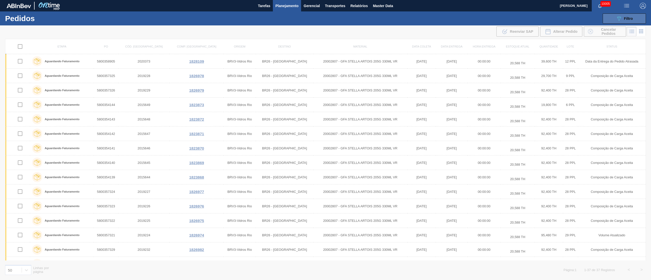
click at [626, 18] on span "Filtro" at bounding box center [628, 19] width 9 height 4
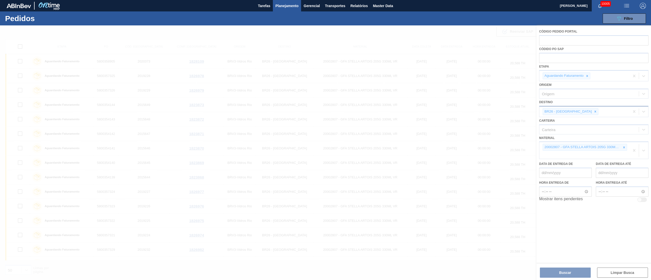
click at [577, 111] on div at bounding box center [325, 152] width 651 height 255
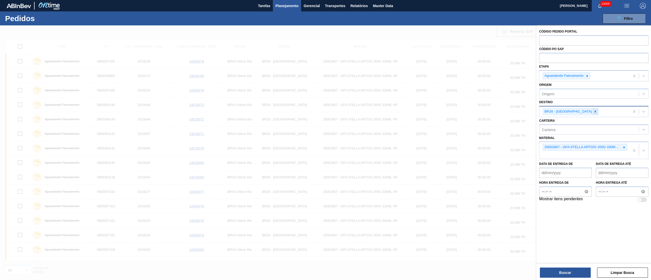
click at [592, 110] on div at bounding box center [595, 112] width 6 height 6
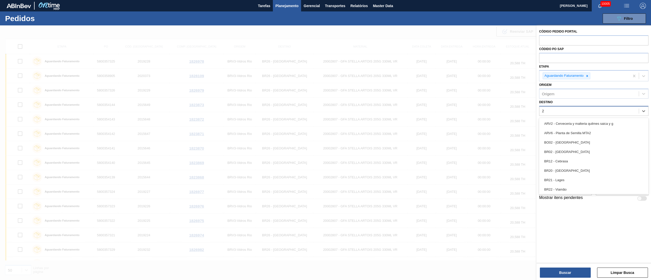
type input "21"
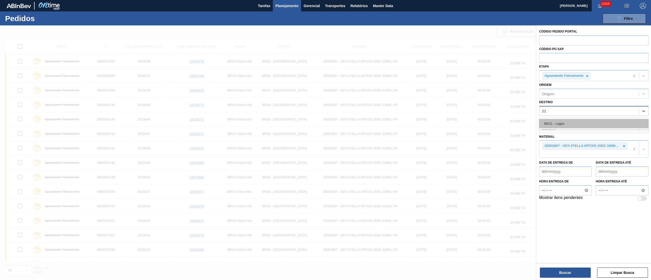
click at [556, 122] on div "BR21 - Lages" at bounding box center [593, 123] width 109 height 9
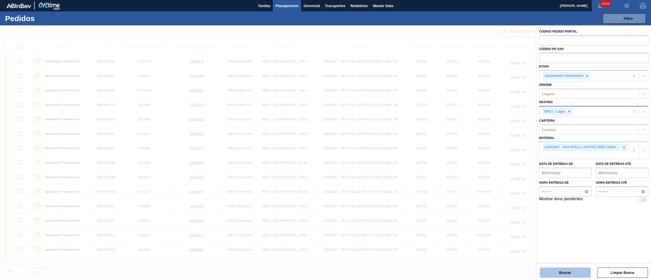
click at [574, 269] on button "Buscar" at bounding box center [565, 273] width 51 height 10
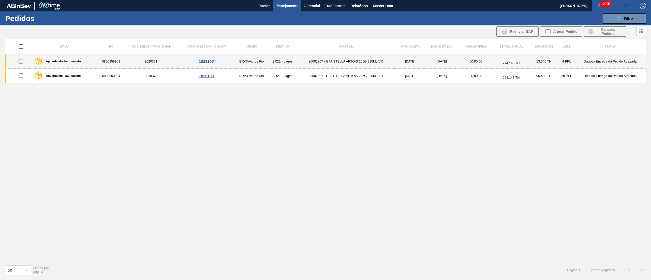
click at [24, 61] on input "checkbox" at bounding box center [21, 61] width 11 height 11
checkbox input "true"
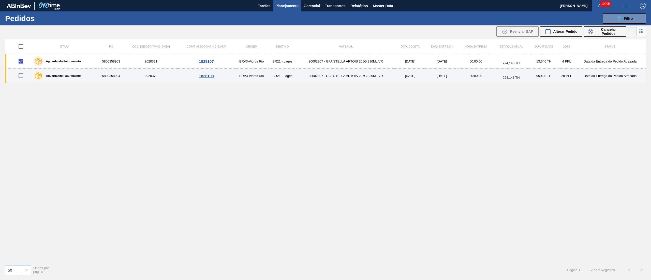
click at [25, 73] on input "checkbox" at bounding box center [21, 75] width 11 height 11
checkbox input "true"
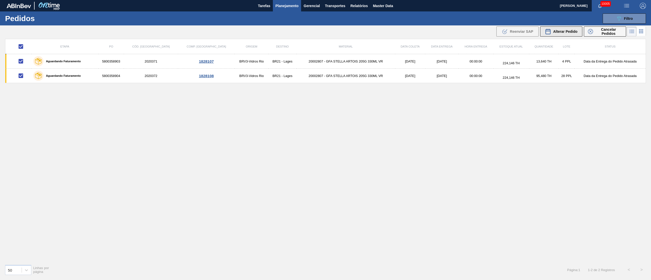
click at [564, 34] on div "Alterar Pedido" at bounding box center [561, 31] width 33 height 6
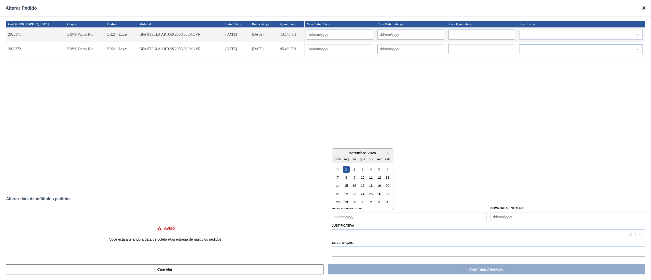
click at [366, 218] on Coleta "Nova Data Coleta" at bounding box center [409, 217] width 154 height 10
click at [345, 194] on div "22" at bounding box center [346, 194] width 7 height 7
type Coleta "[DATE]"
type input "[DATE]"
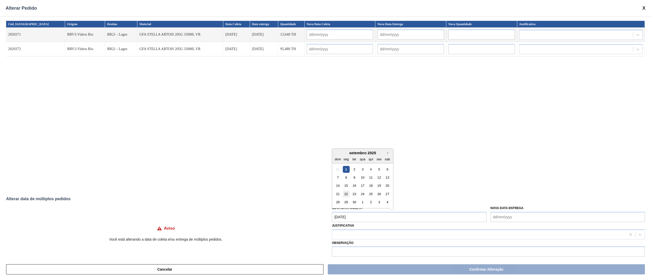
type input "[DATE]"
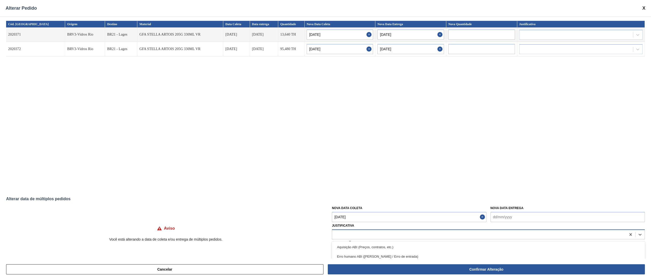
click at [350, 237] on div at bounding box center [479, 234] width 294 height 7
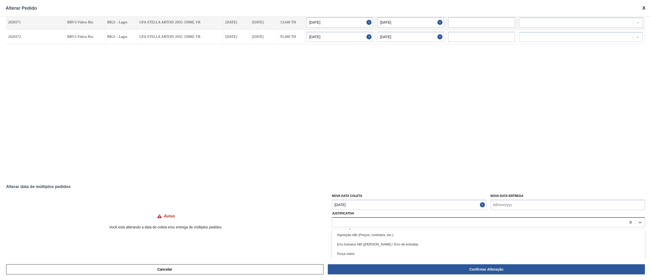
scroll to position [19, 0]
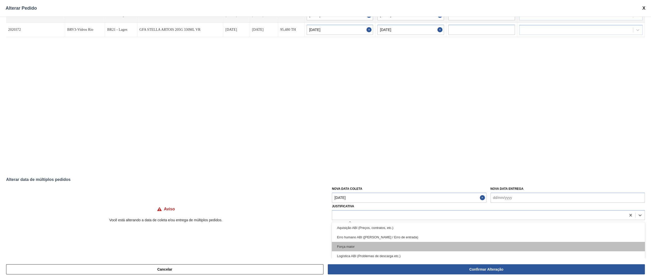
click at [366, 246] on div "Força maior" at bounding box center [488, 246] width 313 height 9
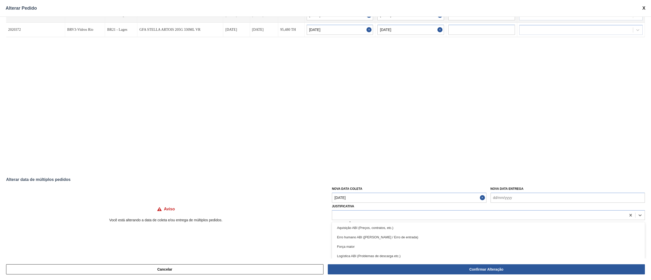
scroll to position [4, 0]
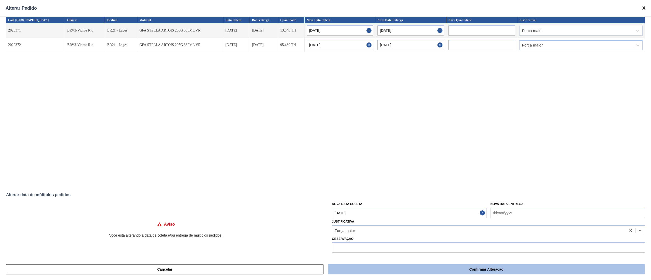
click at [504, 270] on button "Confirmar Alteração" at bounding box center [486, 269] width 317 height 10
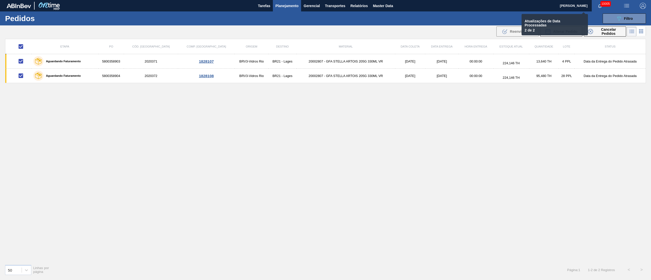
checkbox input "false"
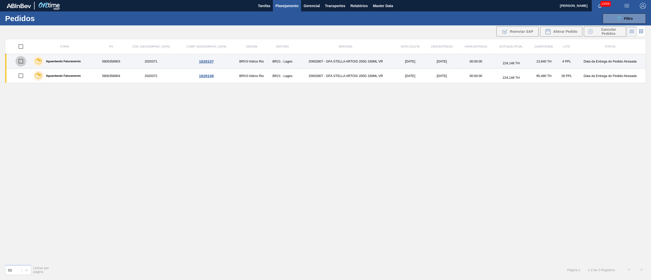
click at [25, 63] on input "checkbox" at bounding box center [21, 61] width 11 height 11
checkbox input "true"
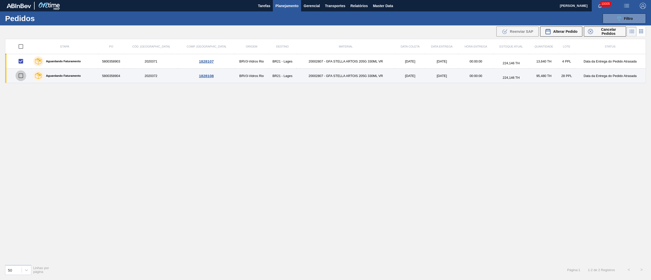
click at [24, 78] on input "checkbox" at bounding box center [21, 75] width 11 height 11
checkbox input "true"
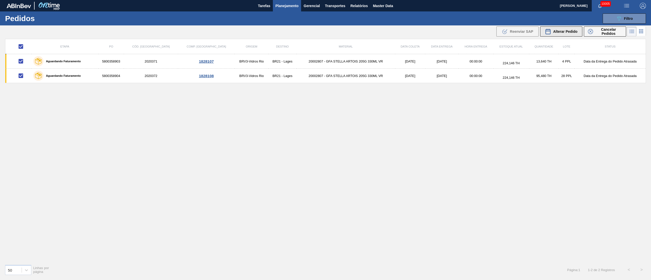
click at [577, 29] on span "Alterar Pedido" at bounding box center [565, 31] width 24 height 4
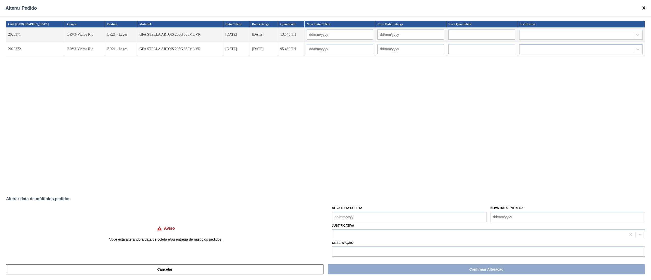
click at [356, 220] on Coleta "Nova Data Coleta" at bounding box center [409, 217] width 154 height 10
click at [345, 172] on div "1" at bounding box center [346, 169] width 7 height 7
type input "[DATE]"
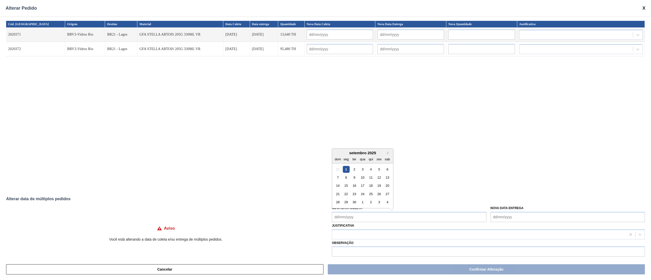
type input "[DATE]"
type Coleta "[DATE]"
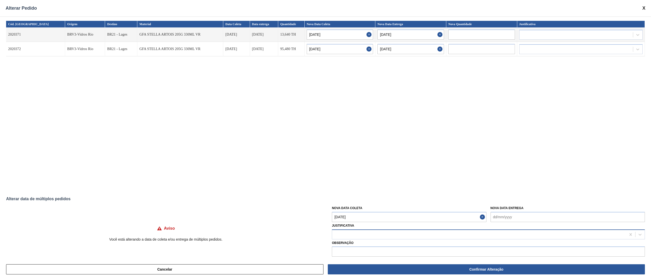
click at [345, 230] on div at bounding box center [488, 235] width 313 height 10
type input "ou"
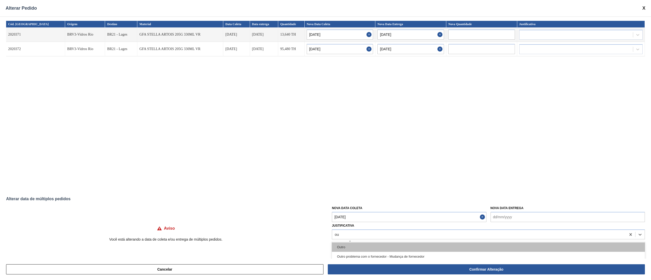
click at [344, 243] on div "Outro" at bounding box center [488, 247] width 313 height 9
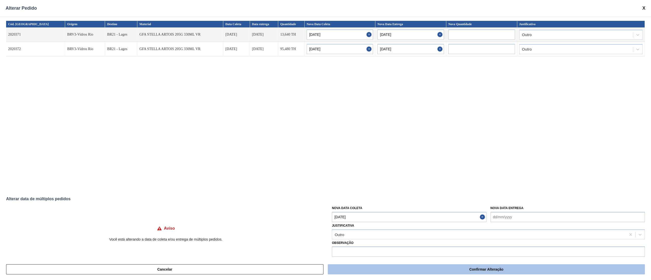
click at [509, 266] on button "Confirmar Alteração" at bounding box center [486, 269] width 317 height 10
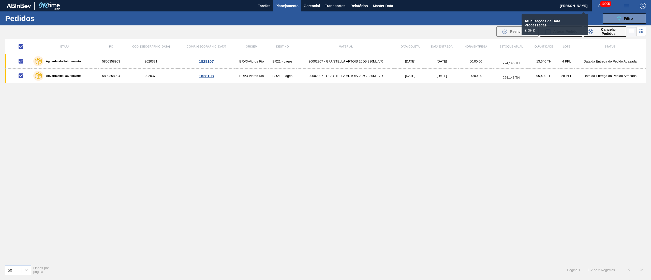
checkbox input "false"
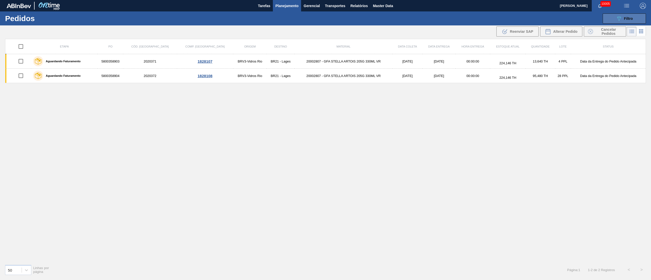
click at [614, 18] on button "089F7B8B-B2A5-4AFE-B5C0-19BA573D28AC Filtro" at bounding box center [624, 18] width 43 height 10
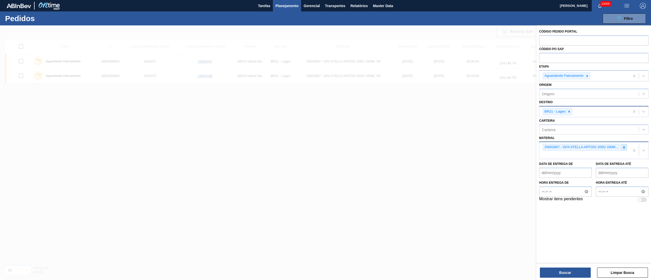
click at [624, 146] on icon at bounding box center [624, 148] width 4 height 4
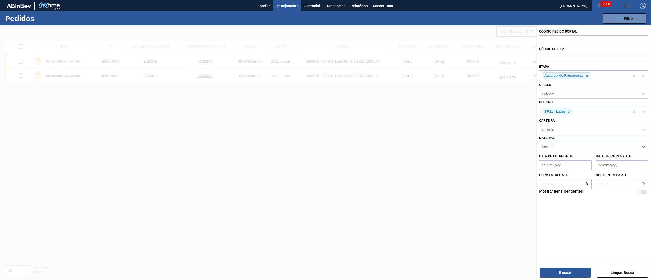
paste input "20004599"
type input "20004599"
click at [586, 161] on div "20004599 - GFA VERDE ESMERALDA 600ML" at bounding box center [593, 159] width 109 height 9
click at [568, 111] on icon at bounding box center [569, 112] width 2 height 2
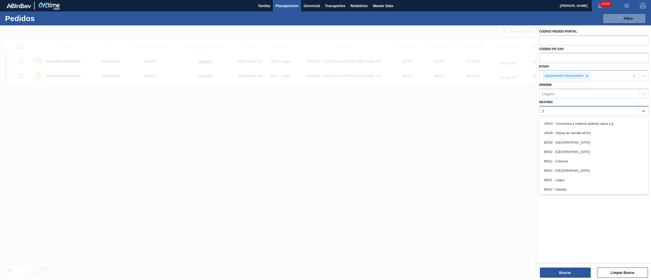
type input "25"
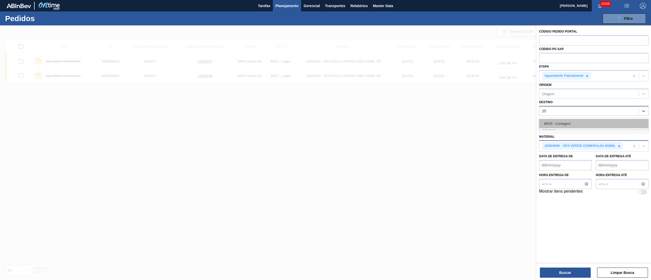
click at [558, 125] on div "BR25 - Contagem" at bounding box center [593, 123] width 109 height 9
click at [575, 111] on icon at bounding box center [576, 112] width 2 height 2
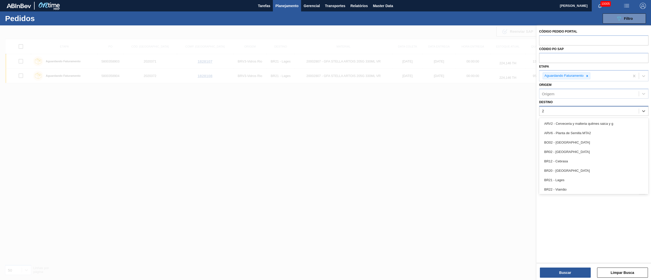
type input "23"
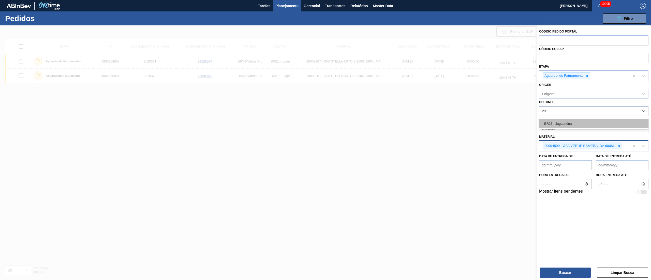
click at [566, 123] on div "BR23 - Jaguariúna" at bounding box center [593, 123] width 109 height 9
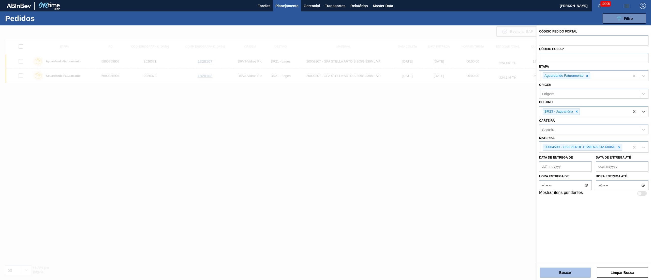
click at [554, 272] on button "Buscar" at bounding box center [565, 273] width 51 height 10
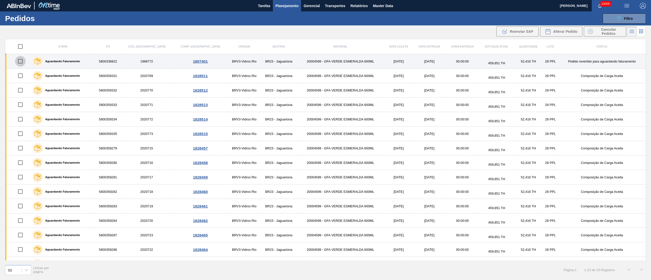
click at [24, 64] on input "checkbox" at bounding box center [20, 61] width 11 height 11
checkbox input "true"
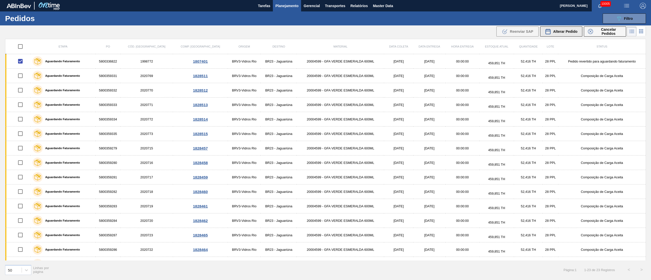
click at [567, 32] on span "Alterar Pedido" at bounding box center [565, 31] width 24 height 4
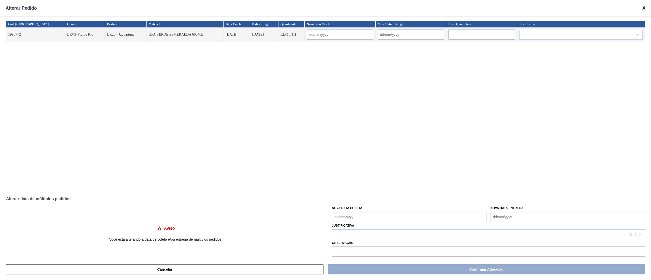
click at [352, 219] on Coleta "Nova Data Coleta" at bounding box center [409, 217] width 154 height 10
click at [355, 171] on div "2" at bounding box center [354, 169] width 7 height 7
type input "[DATE]"
type Coleta "[DATE]"
